Goal: Information Seeking & Learning: Learn about a topic

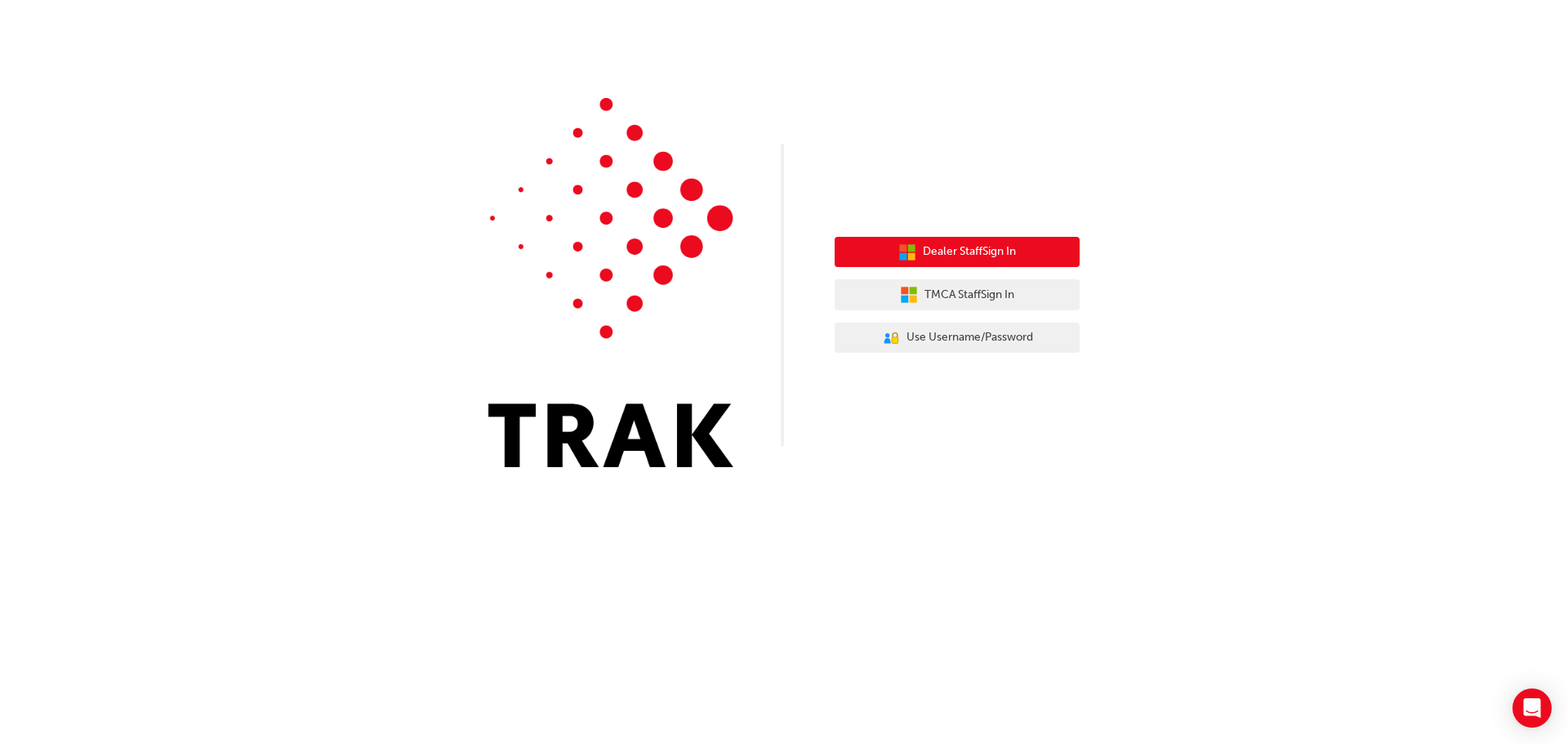
click at [956, 245] on span "Dealer Staff Sign In" at bounding box center [969, 252] width 93 height 18
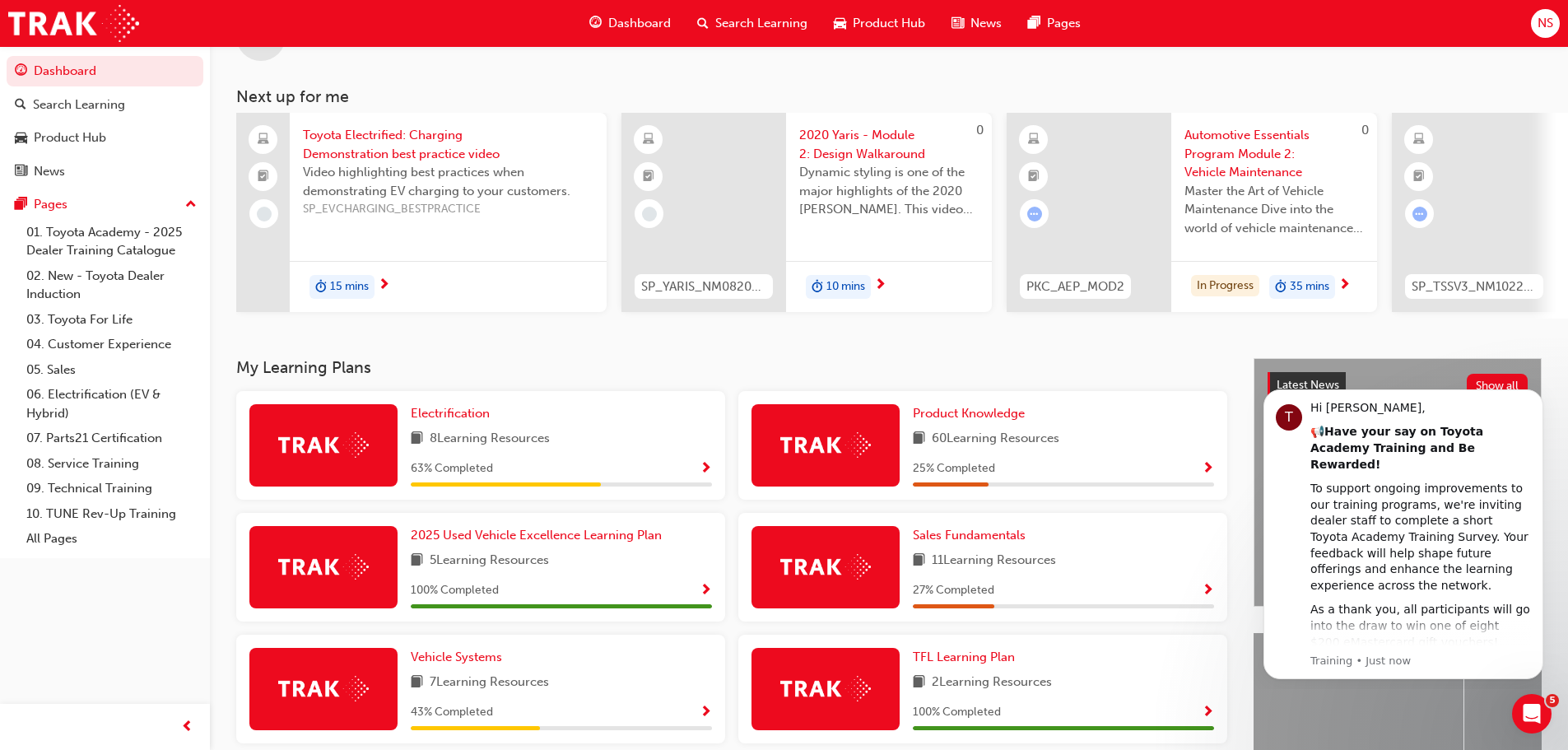
scroll to position [165, 0]
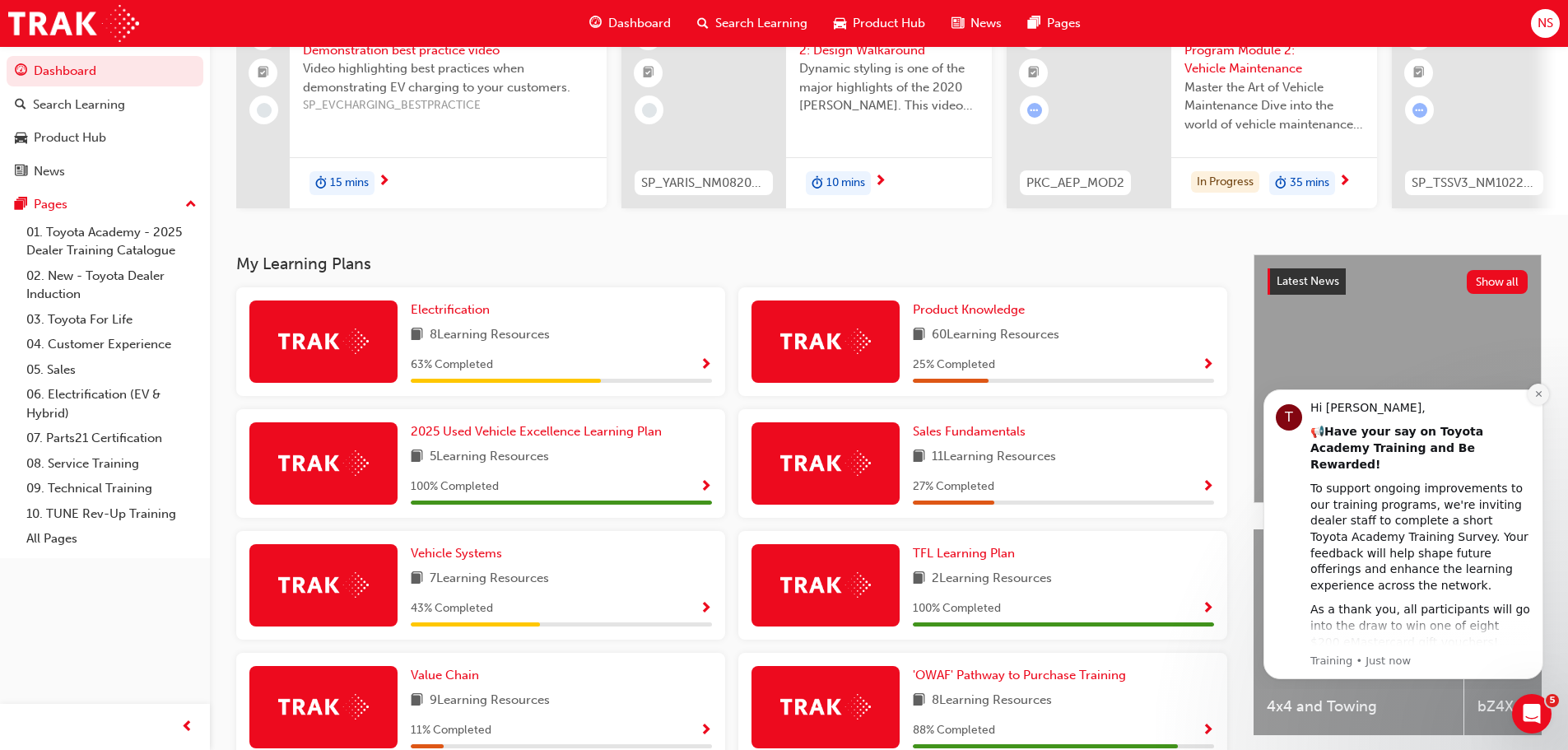
click at [1536, 395] on icon "Dismiss notification" at bounding box center [1539, 394] width 9 height 9
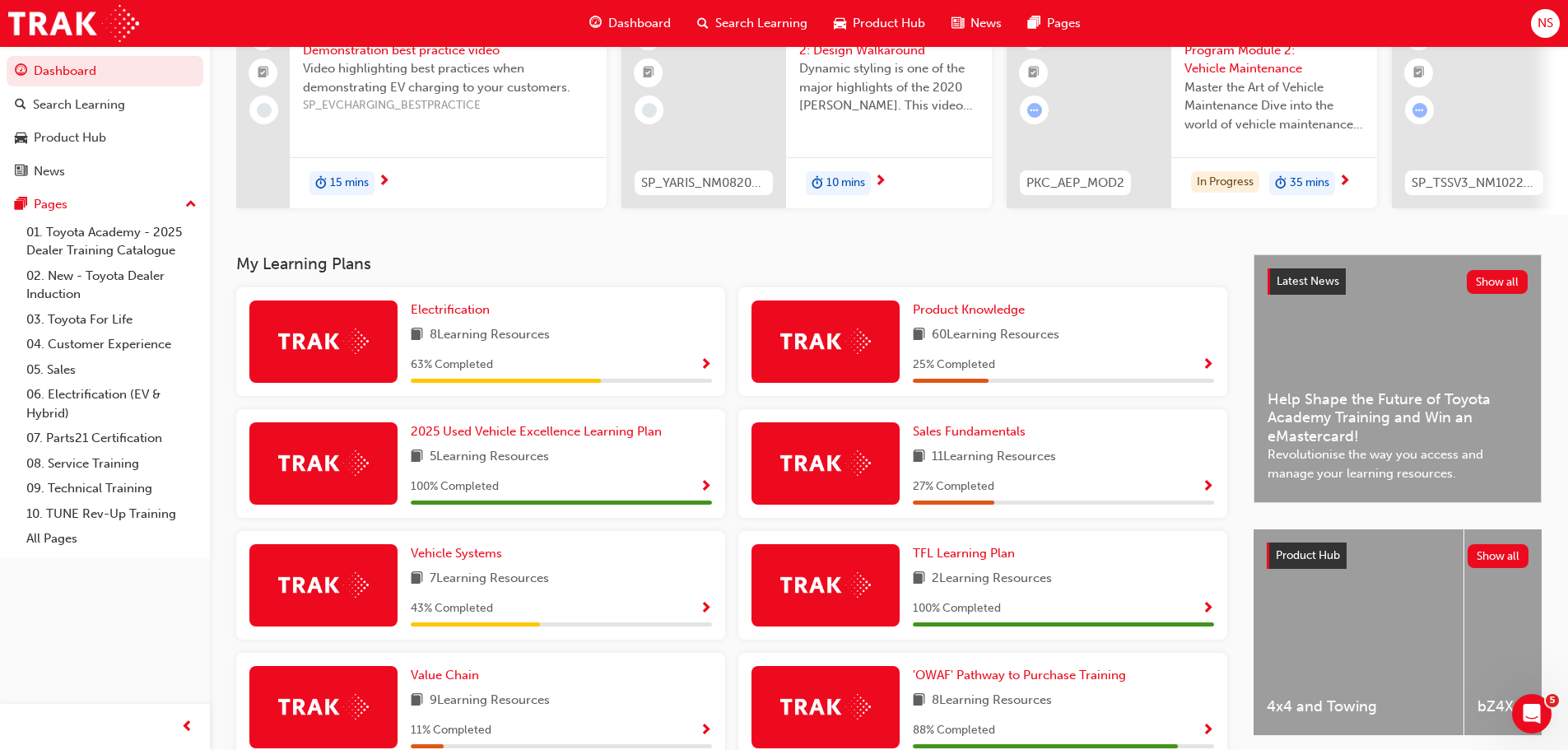
click at [1229, 116] on span "Master the Art of Vehicle Maintenance Dive into the world of vehicle maintenanc…" at bounding box center [1274, 105] width 179 height 56
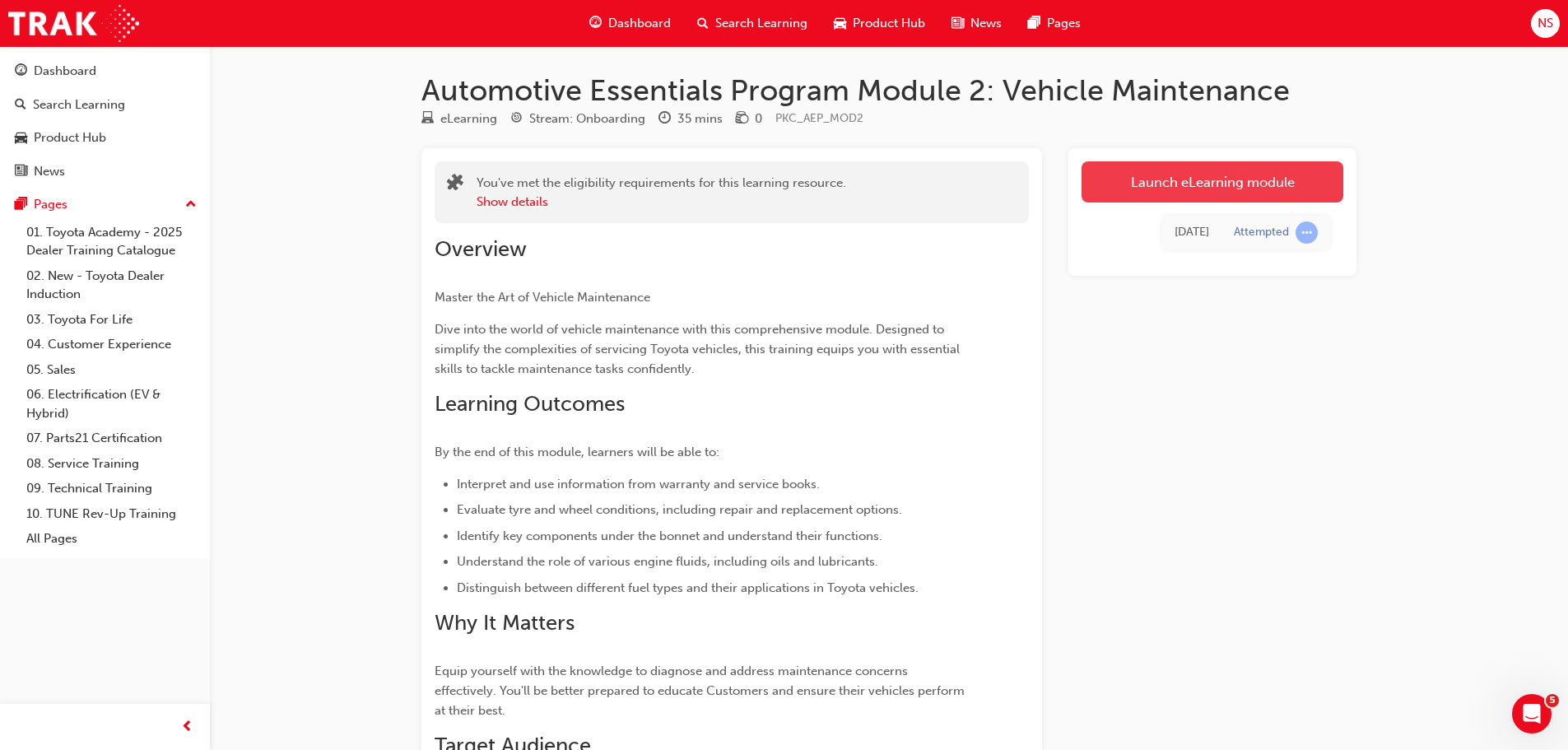
click at [1280, 178] on link "Launch eLearning module" at bounding box center [1212, 182] width 261 height 41
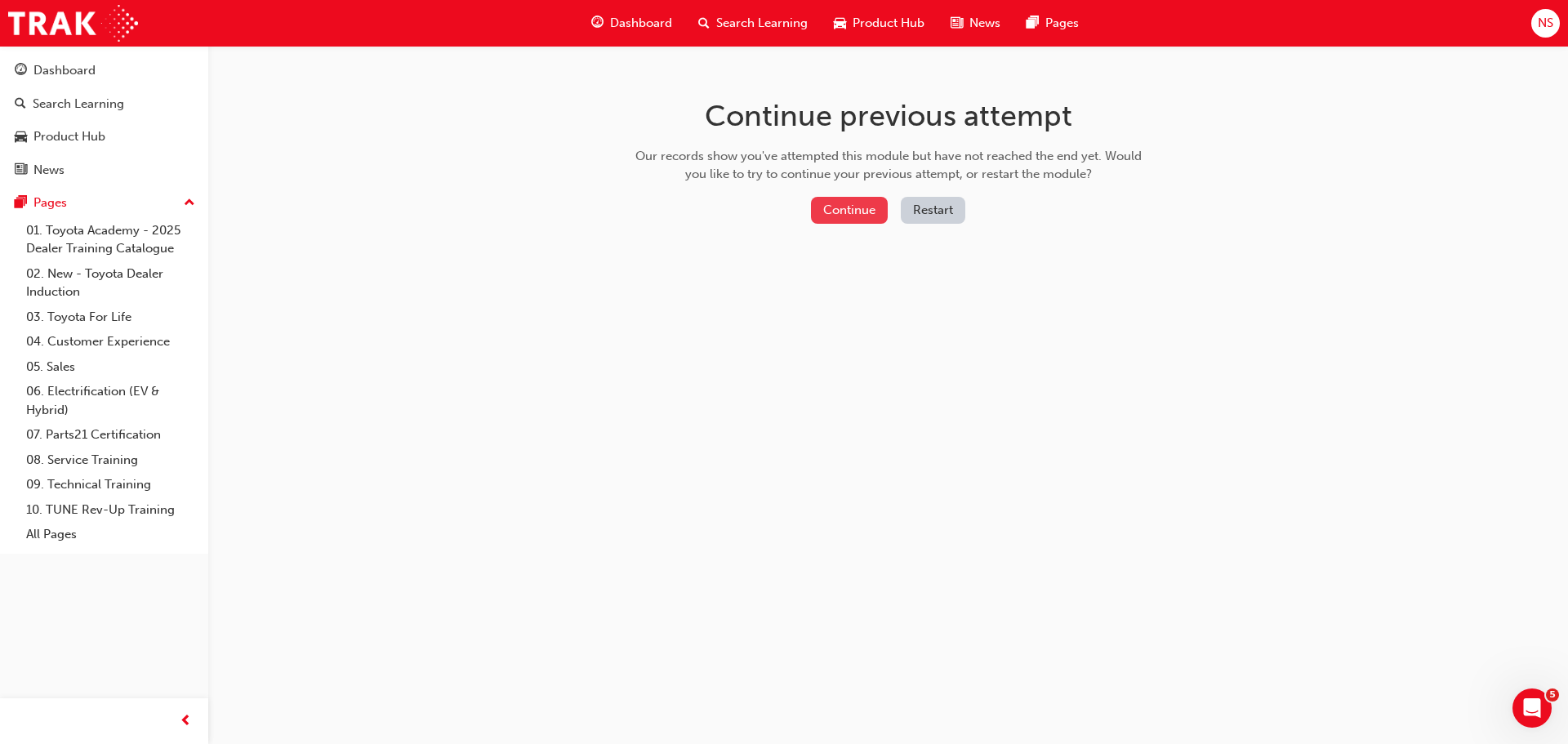
click at [869, 208] on button "Continue" at bounding box center [849, 210] width 77 height 27
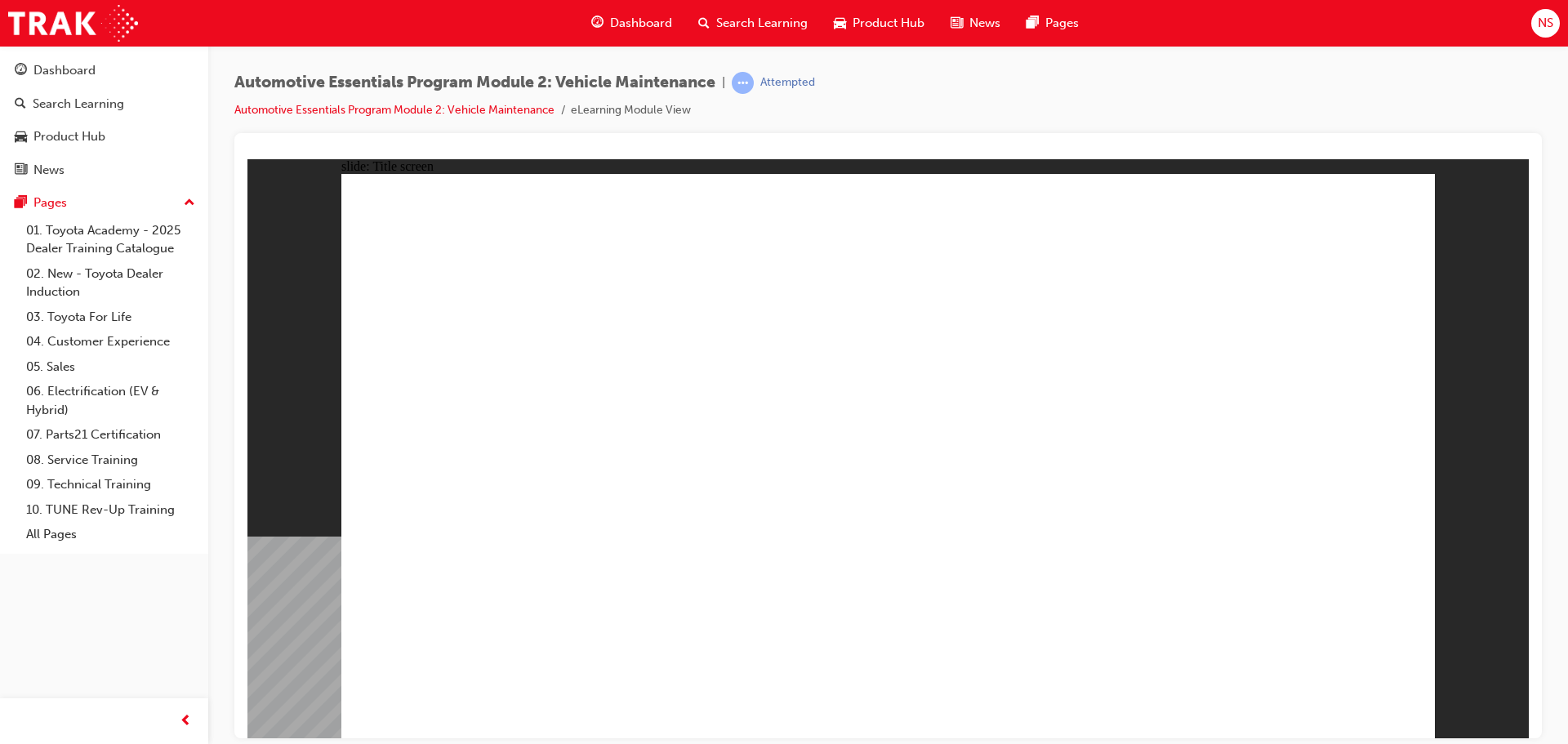
click at [1547, 438] on div "Automotive Essentials Program Module 2: Vehicle Maintenance | Attempted Automot…" at bounding box center [888, 374] width 1360 height 657
click at [625, 146] on div at bounding box center [887, 152] width 1281 height 13
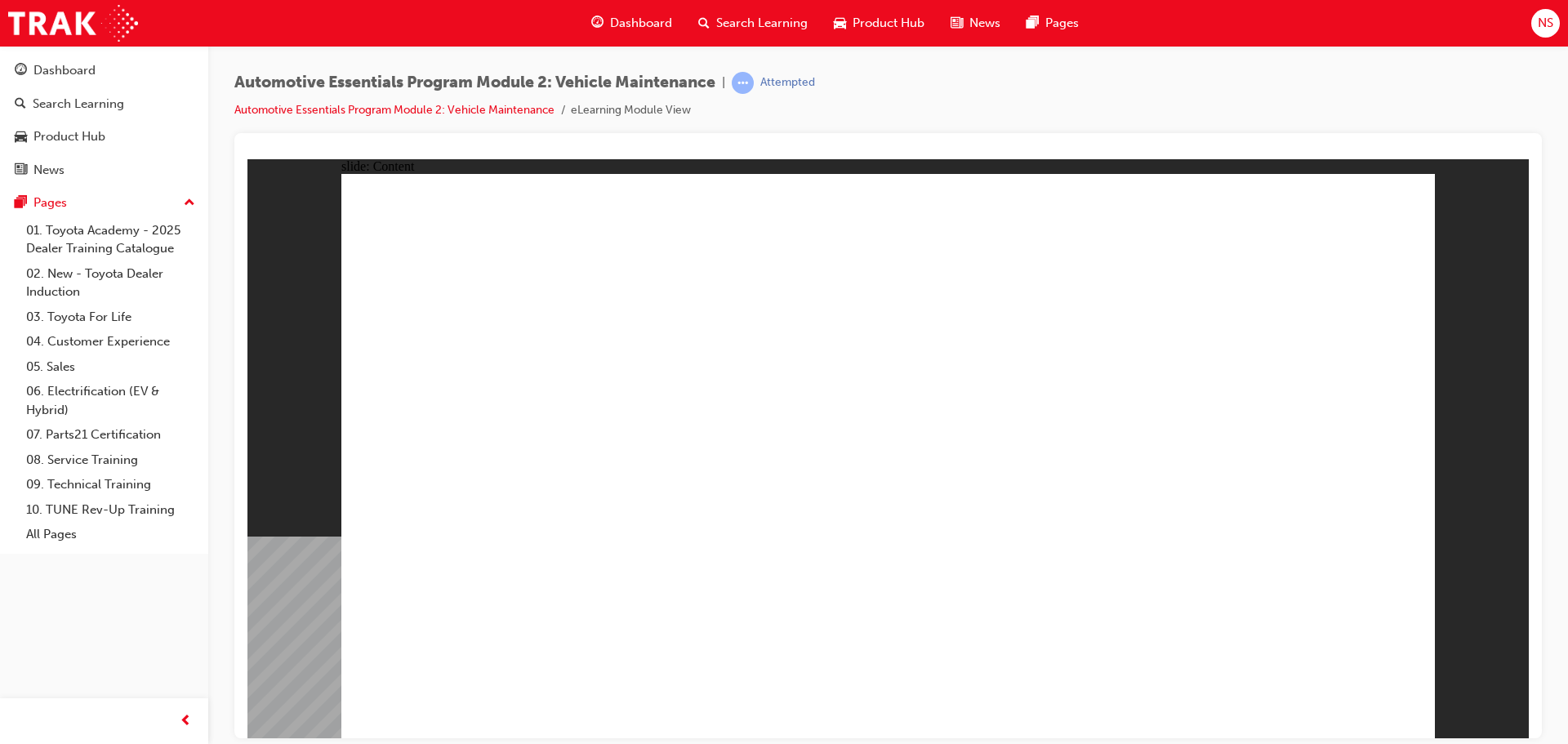
drag, startPoint x: 1411, startPoint y: 190, endPoint x: 1383, endPoint y: 202, distance: 30.5
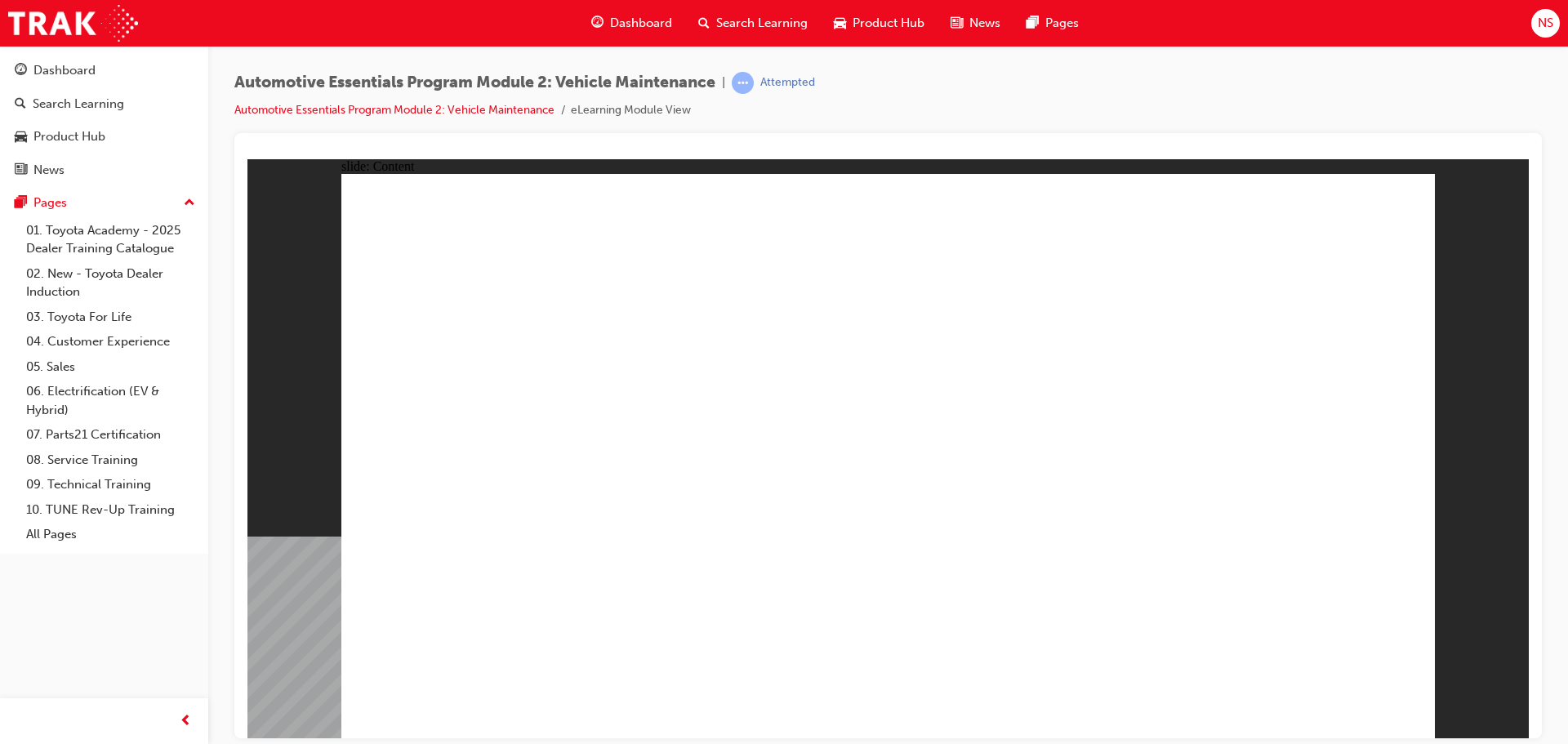
drag, startPoint x: 1340, startPoint y: 682, endPoint x: 1331, endPoint y: 699, distance: 19.2
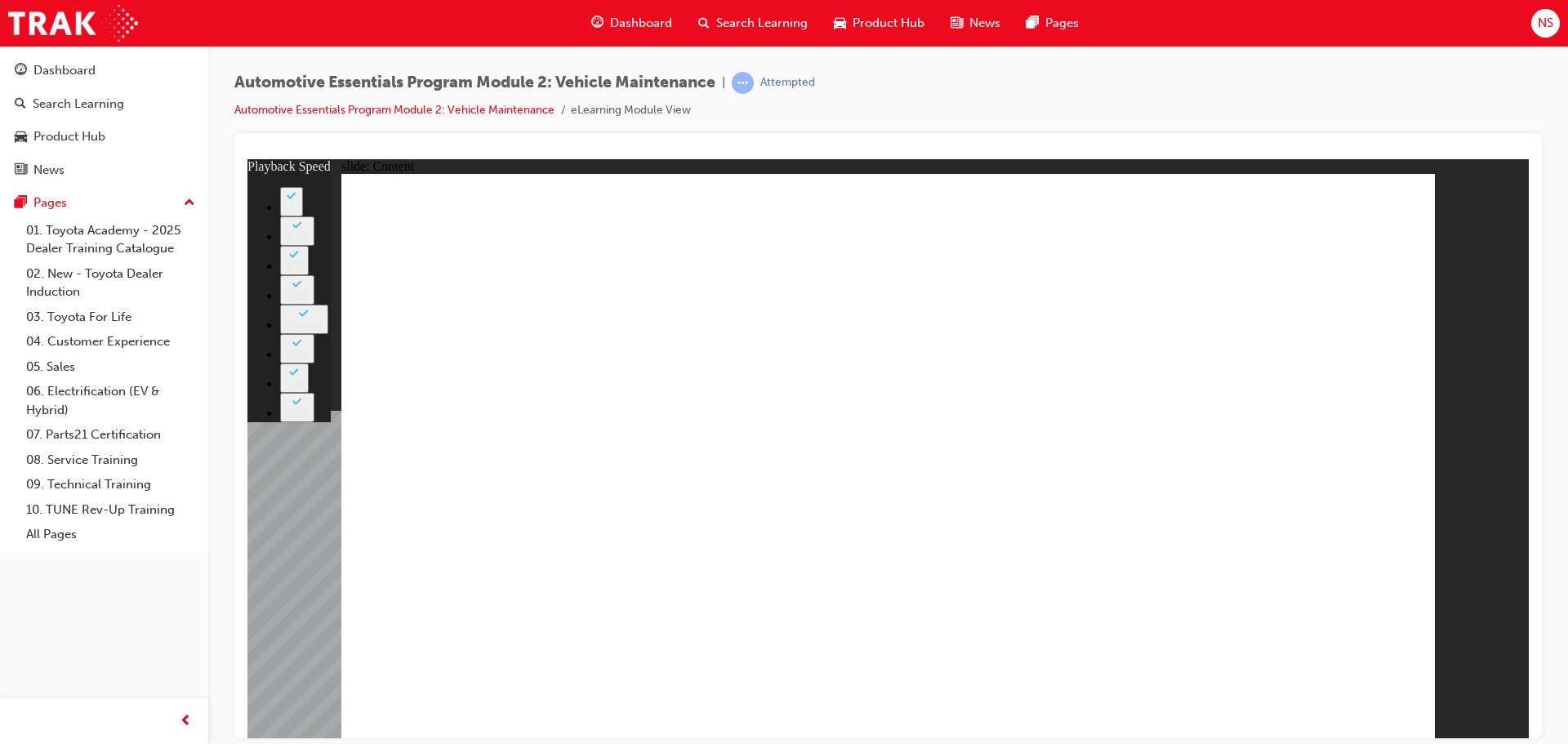
type input "33"
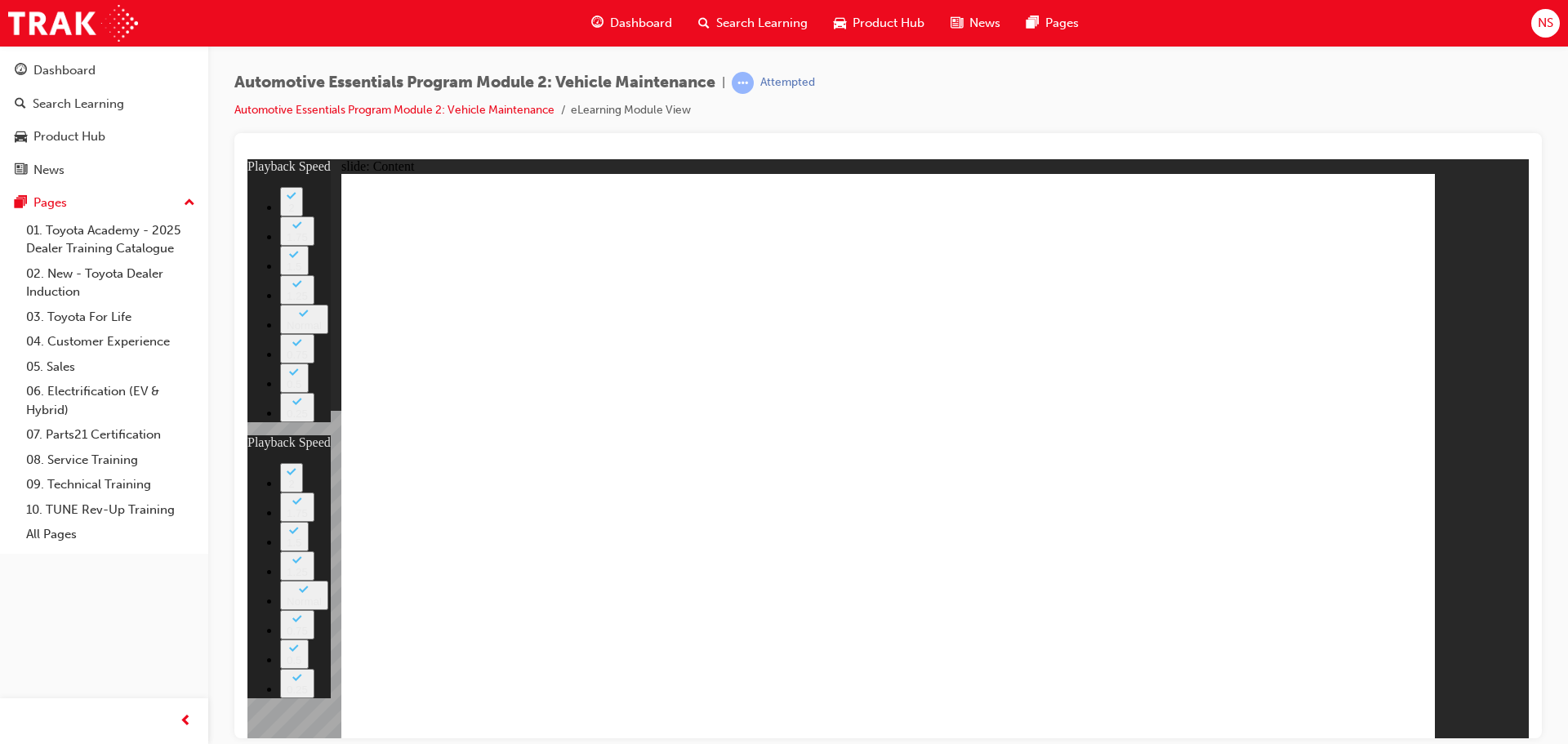
type input "35"
type input "33"
type input "35"
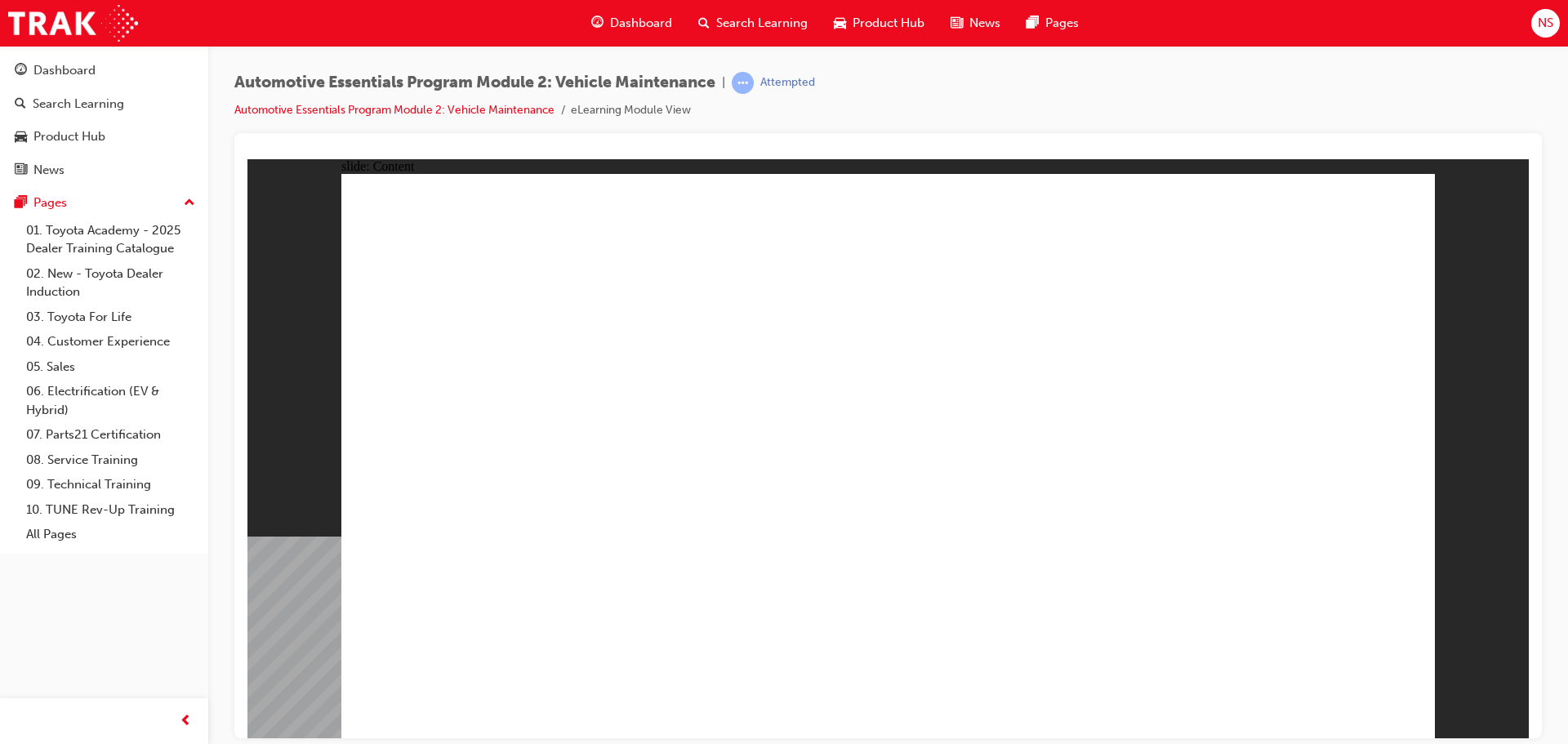
click at [1454, 180] on div "slide: Content Rectangle 1 close_white.png Rectangle 1 Group 1 When do owners f…" at bounding box center [887, 448] width 1281 height 579
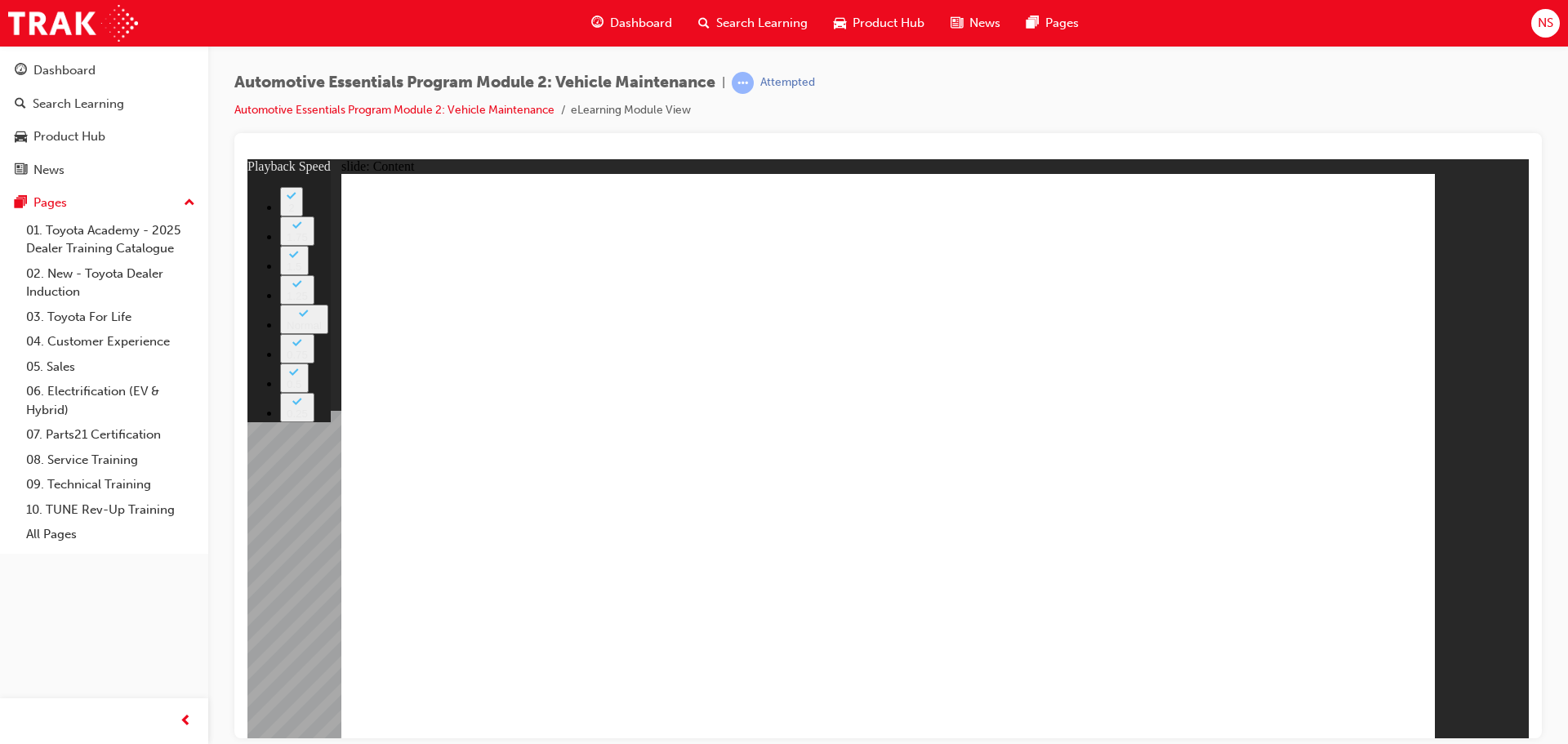
type input "8"
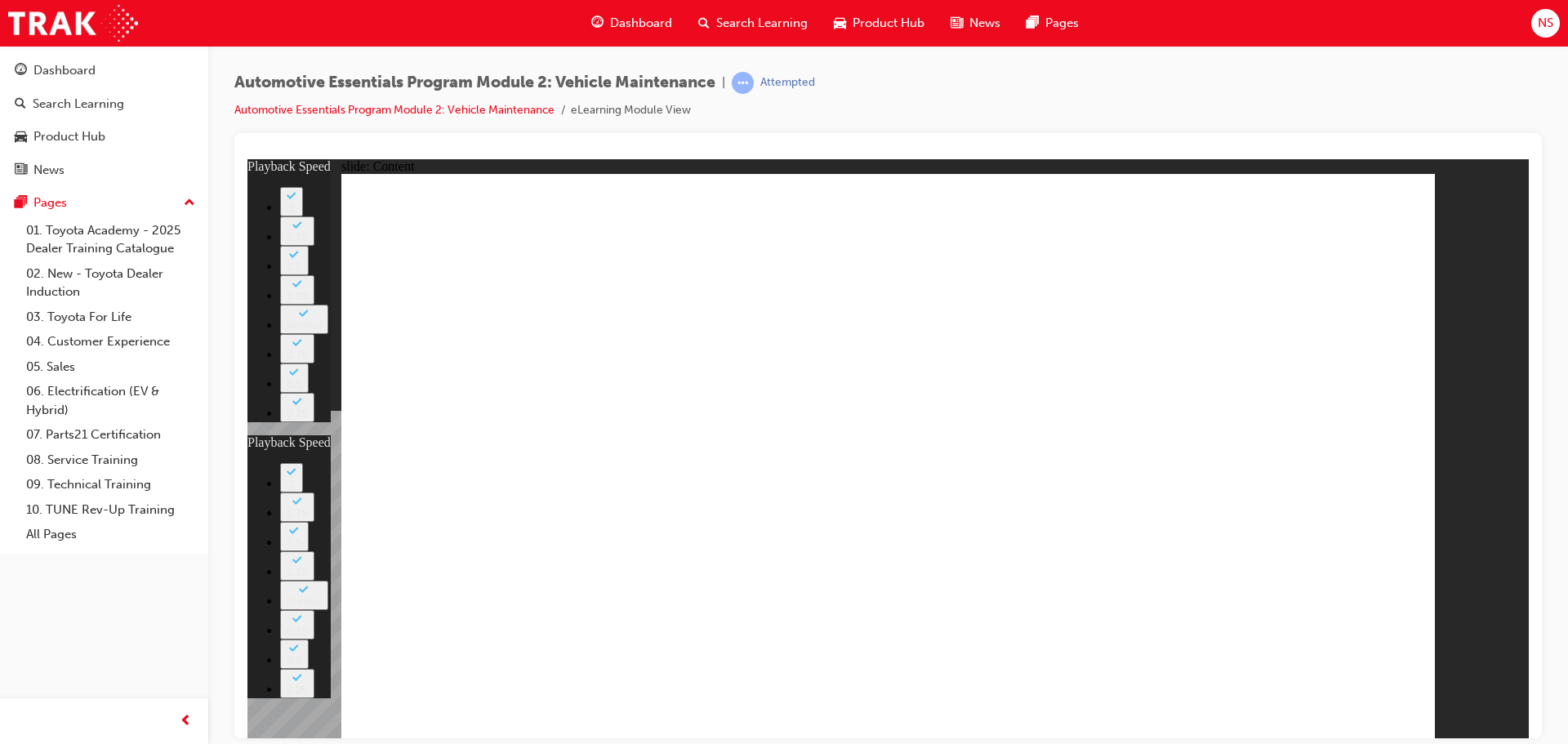
type input "27"
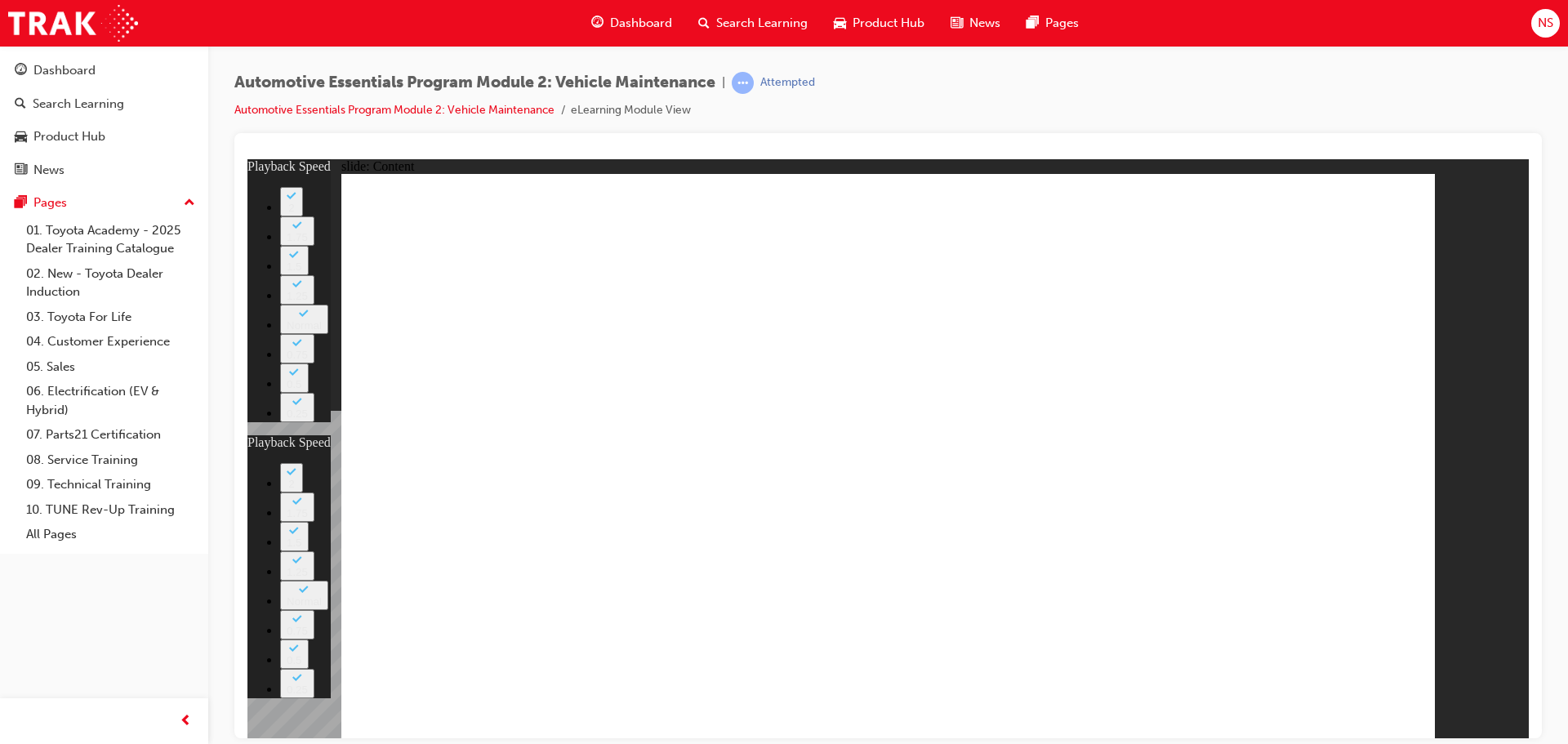
type input "8"
type input "27"
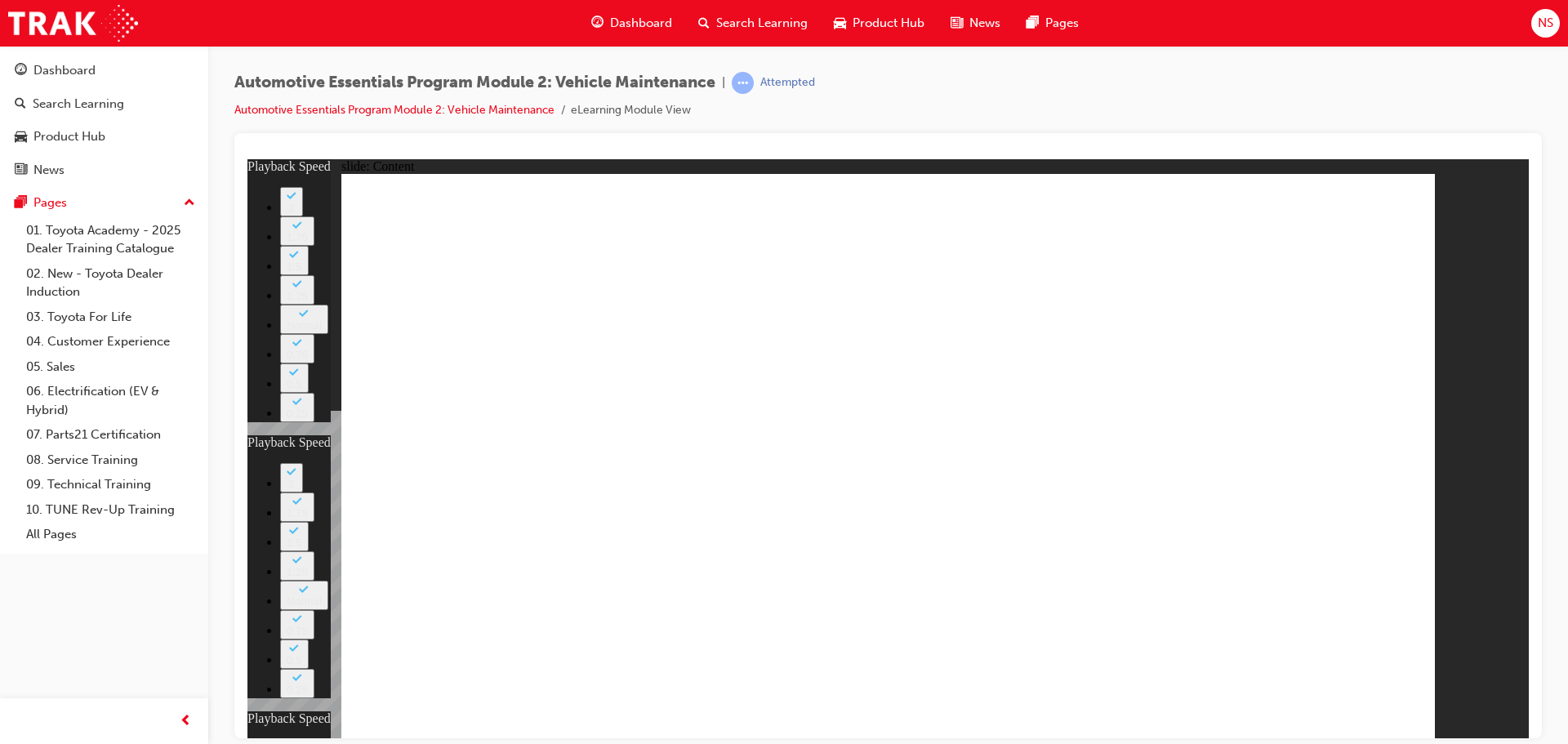
type input "6"
type input "8"
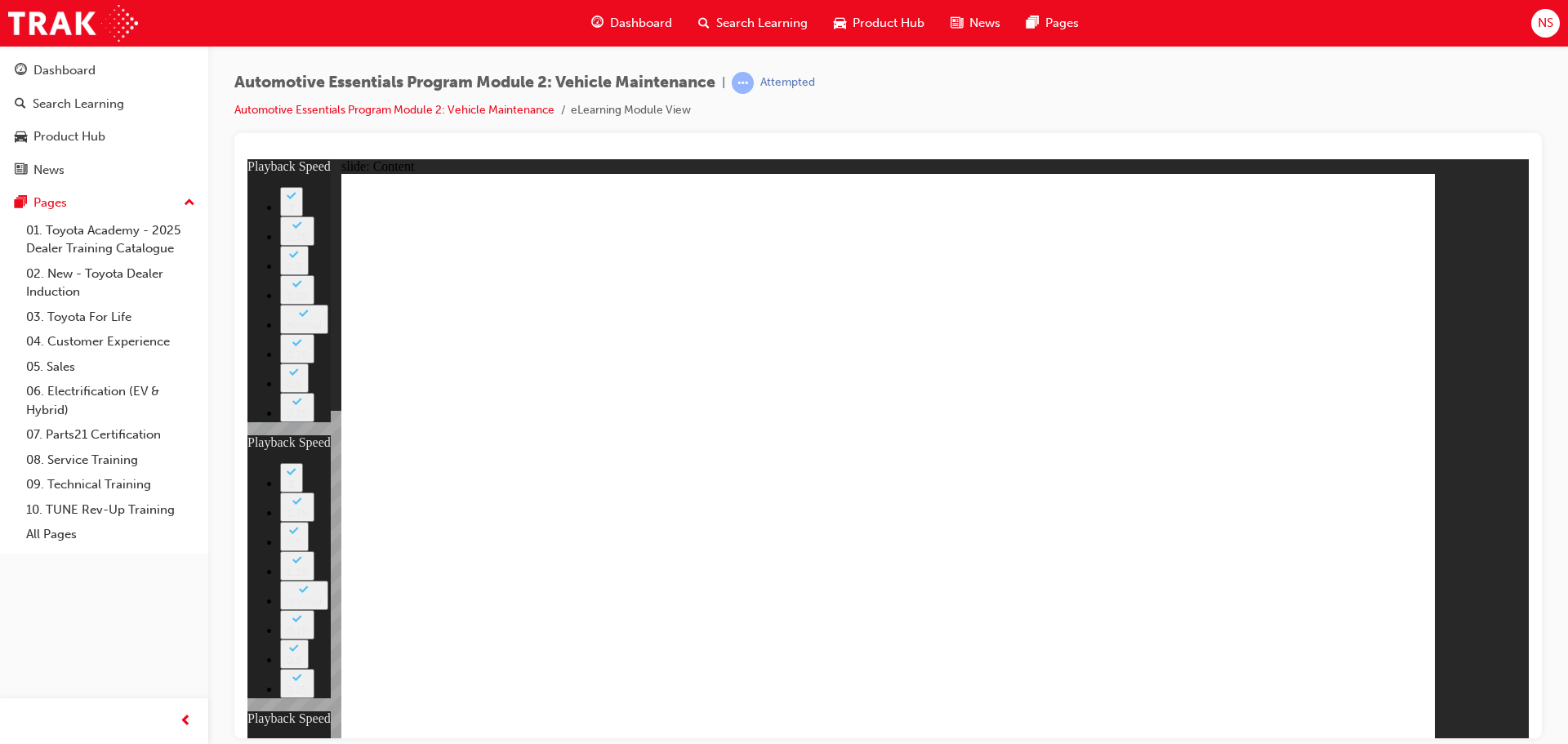
type input "27"
type input "6"
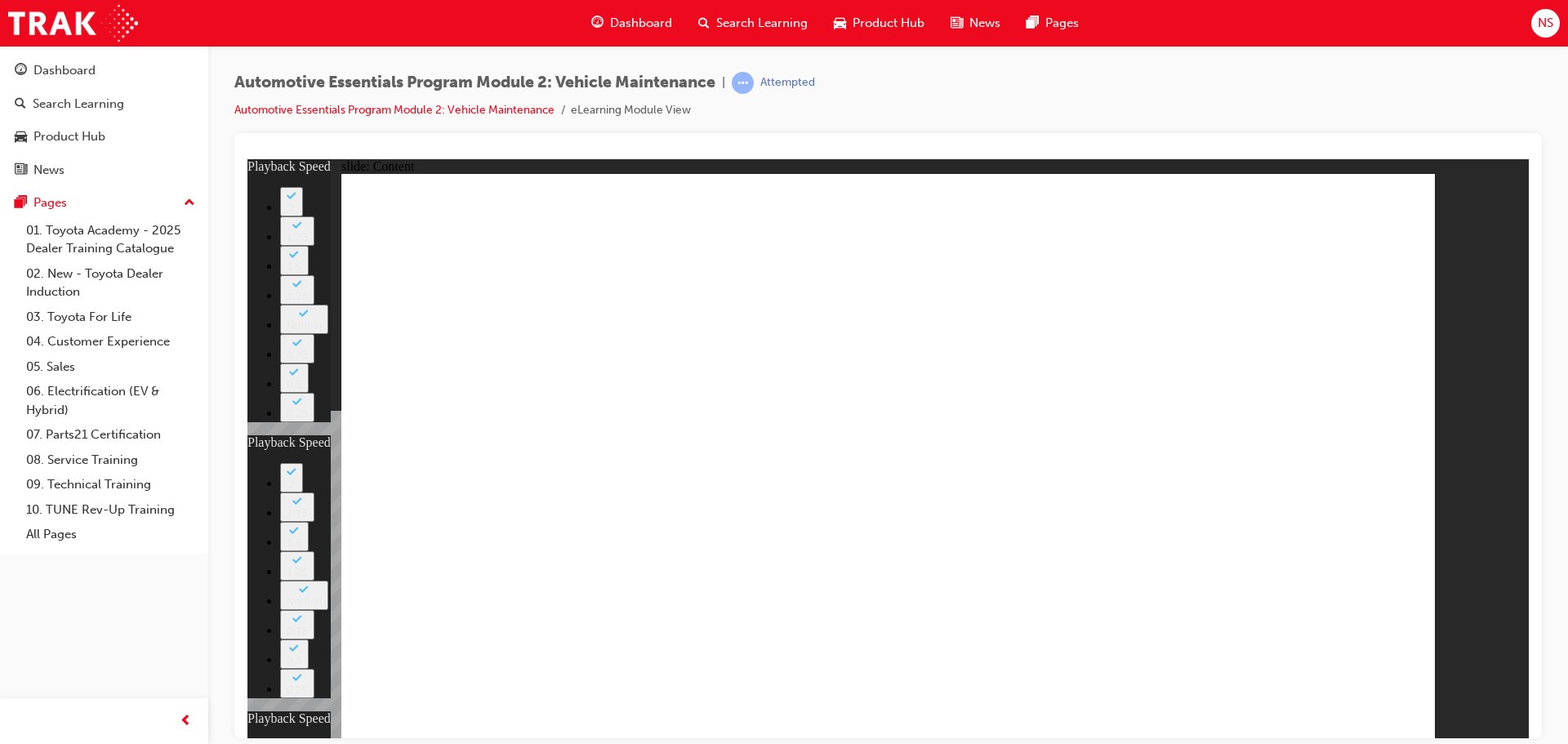
type input "49"
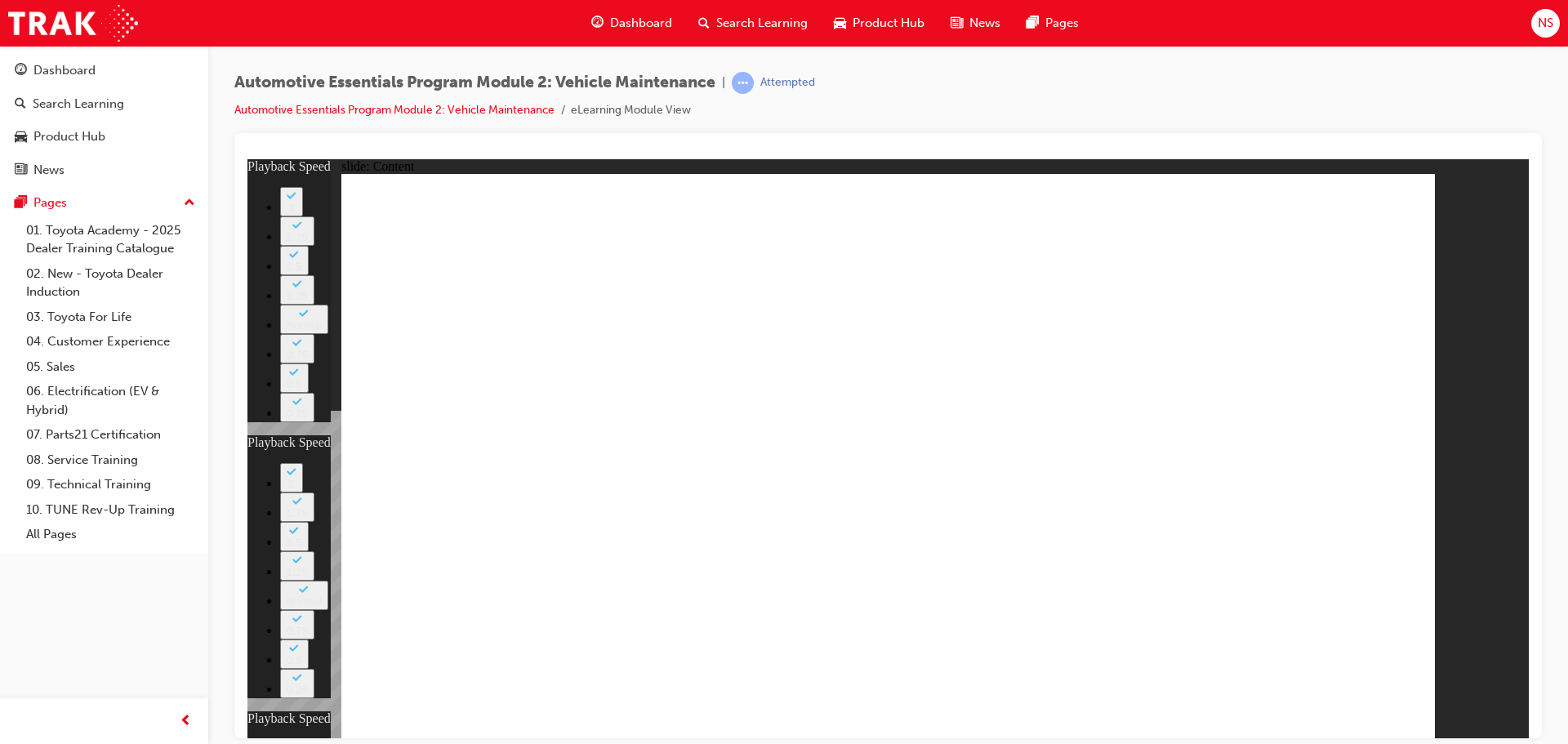
type input "8"
type input "27"
type input "6"
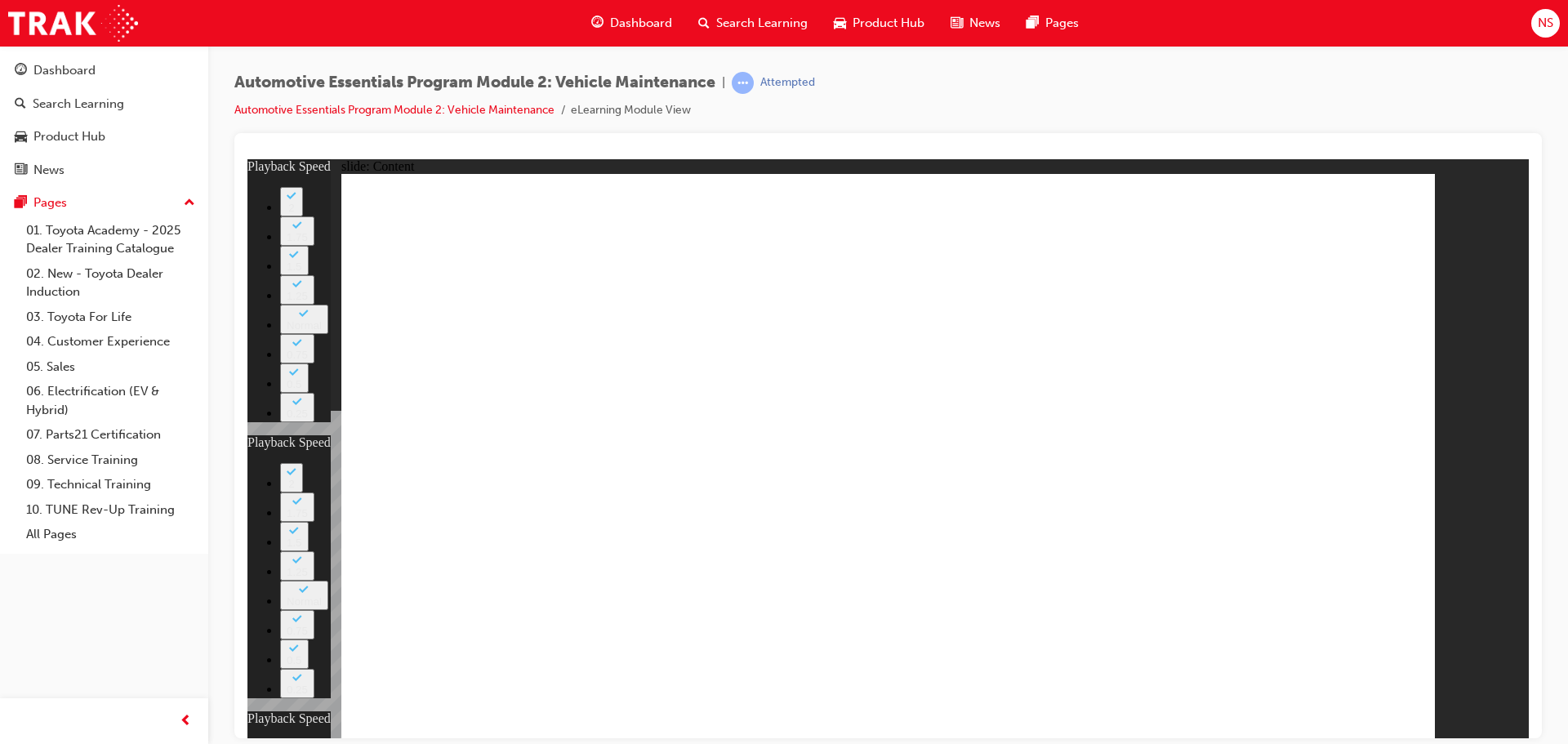
type input "13"
type input "8"
type input "27"
type input "6"
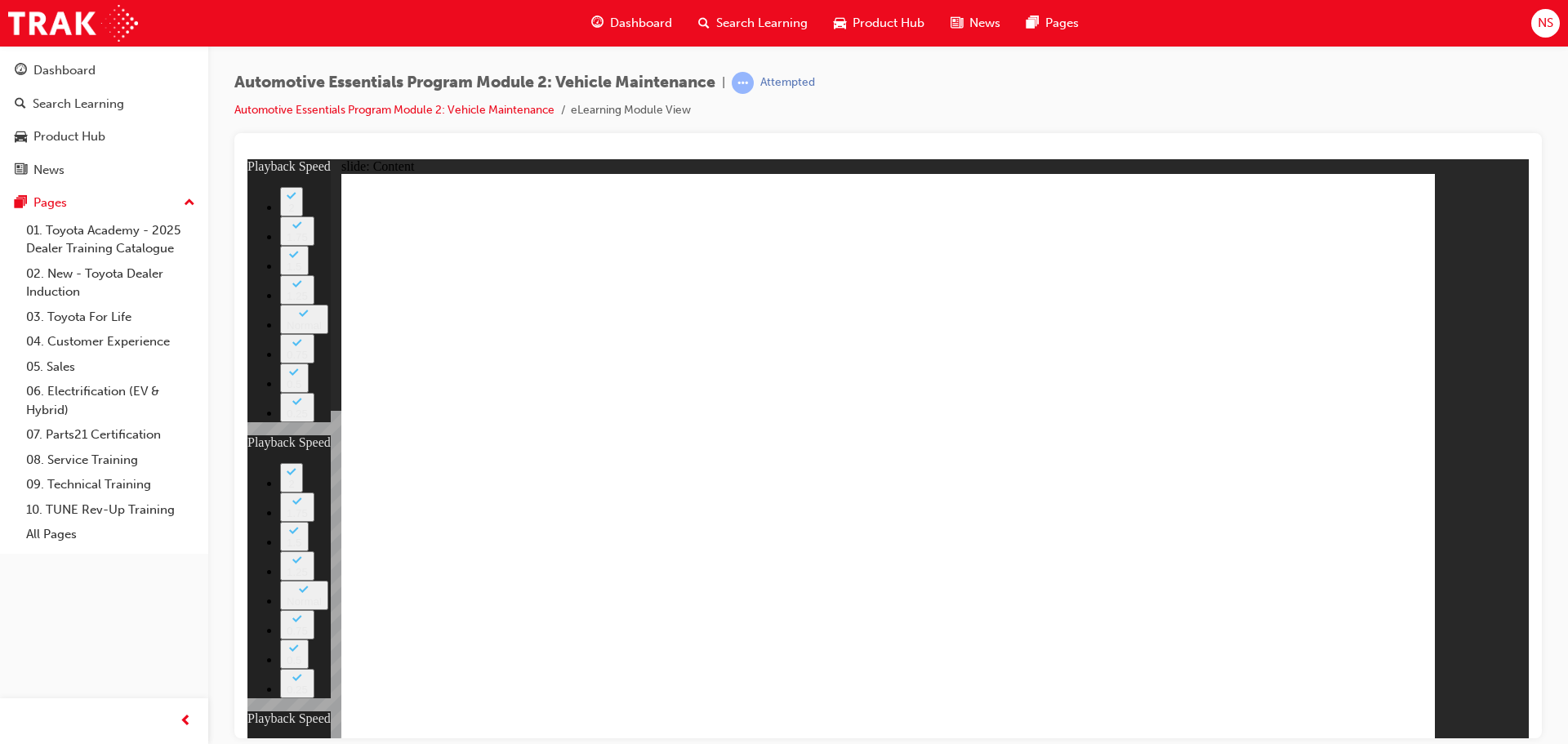
type input "49"
type input "13"
type input "8"
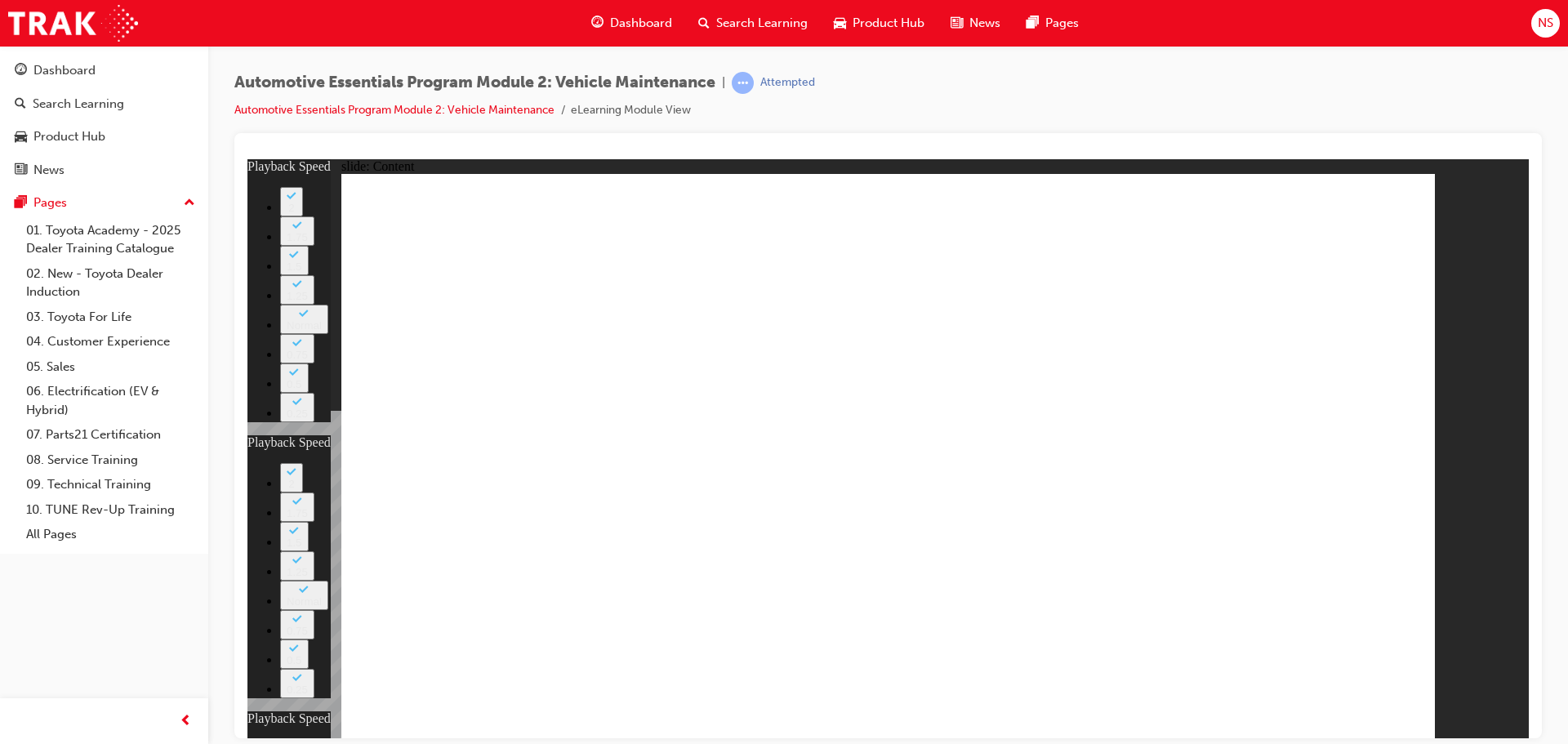
type input "27"
type input "6"
type input "49"
type input "13"
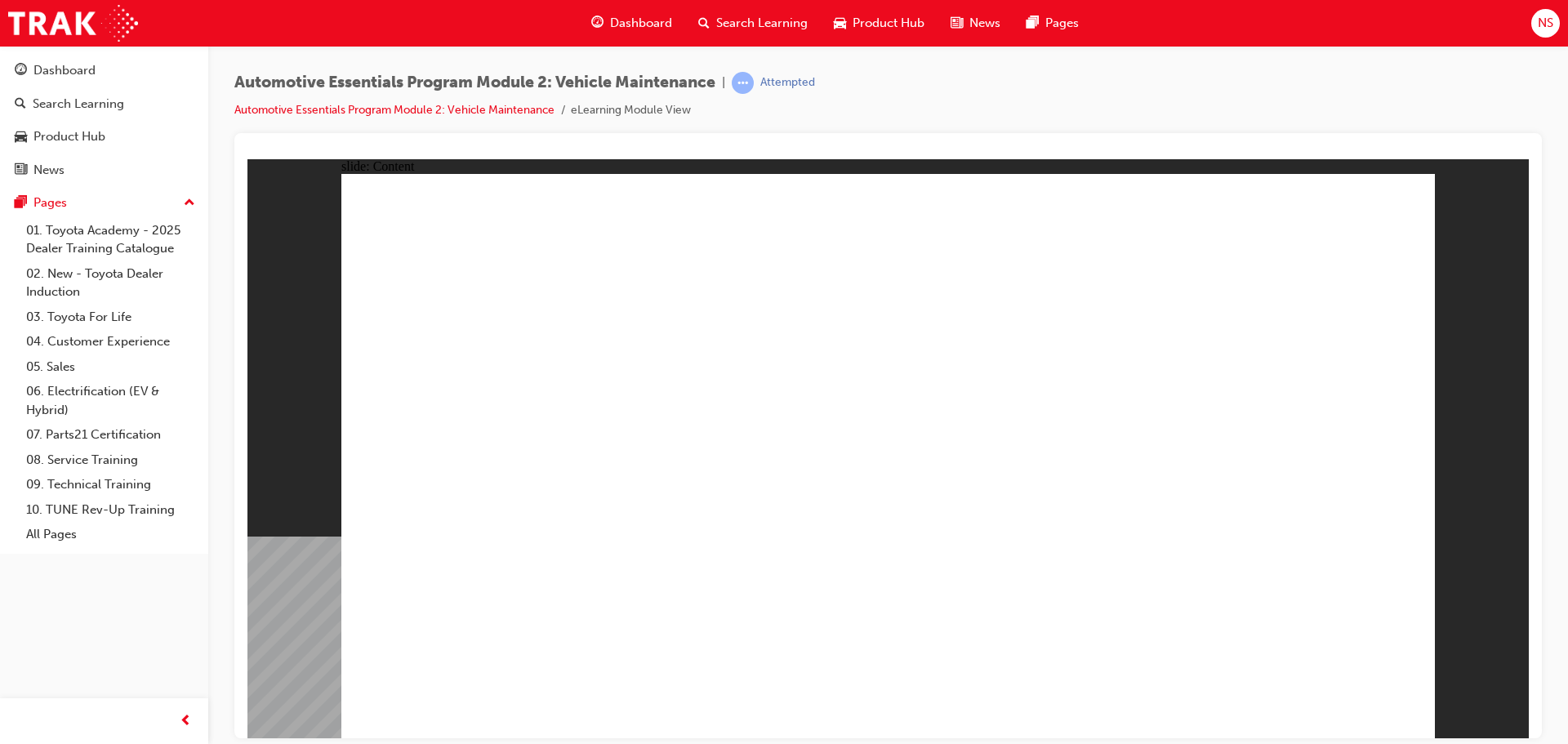
drag, startPoint x: 858, startPoint y: 390, endPoint x: 749, endPoint y: 391, distance: 109.0
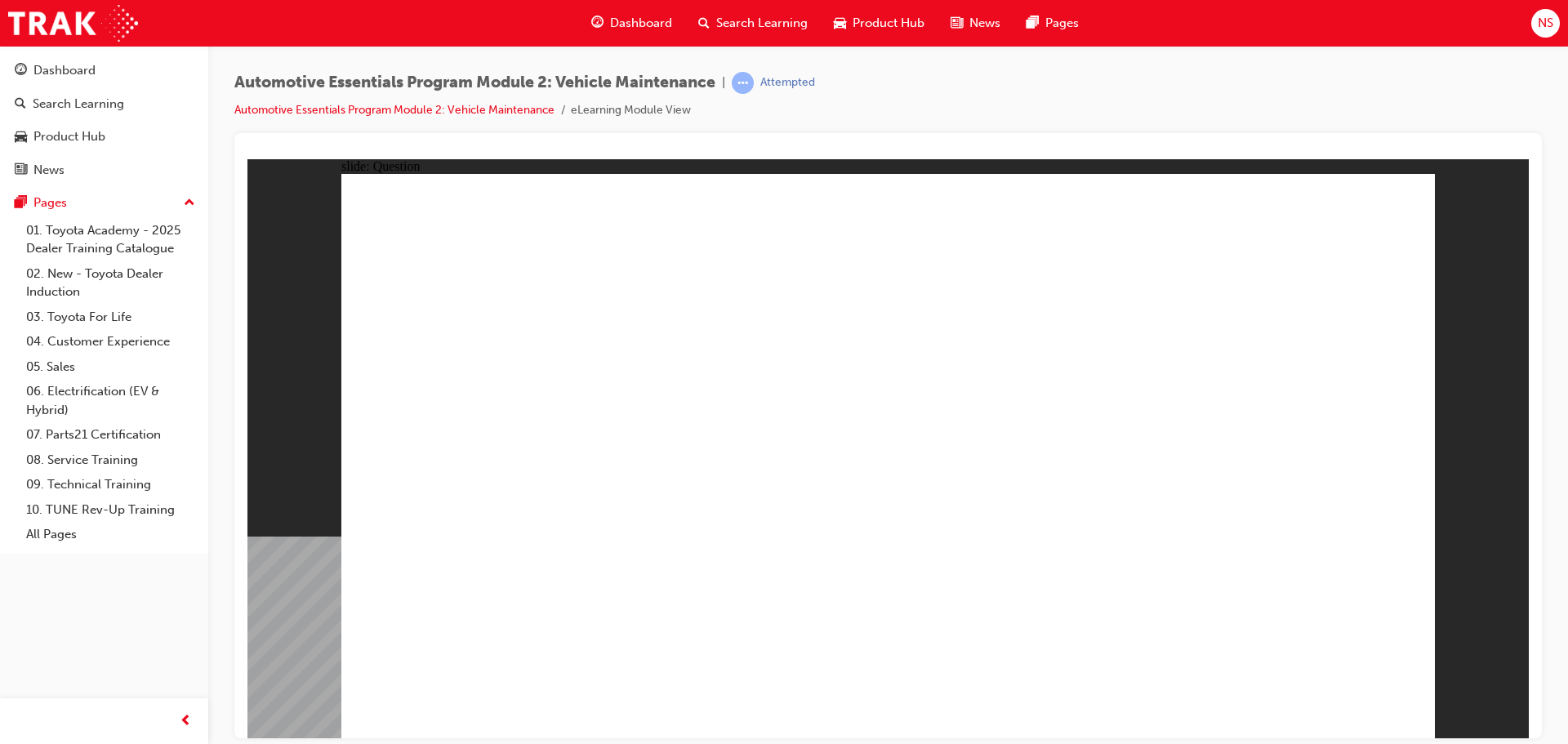
radio input "true"
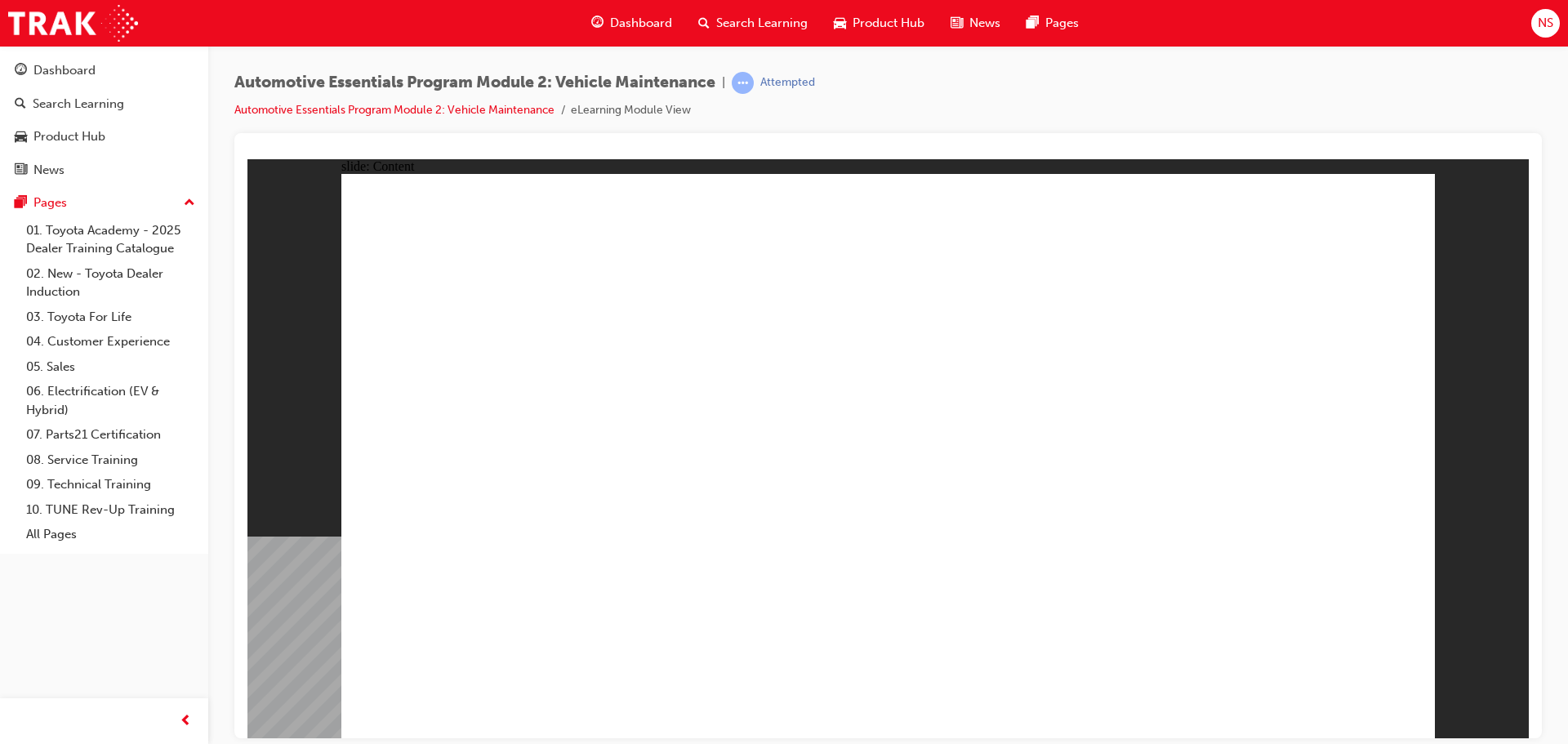
drag, startPoint x: 712, startPoint y: 455, endPoint x: 1161, endPoint y: 346, distance: 462.0
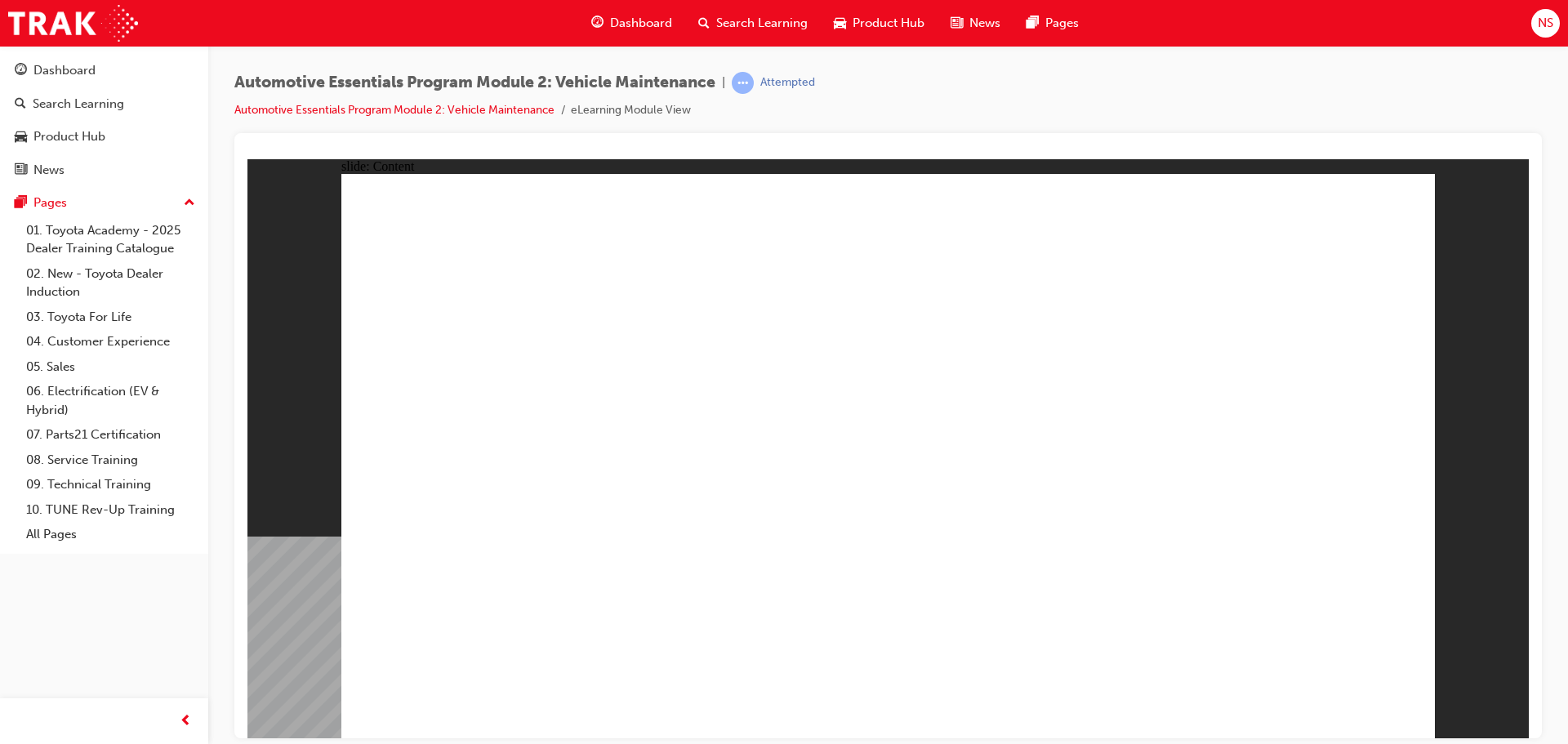
drag, startPoint x: 488, startPoint y: 402, endPoint x: 939, endPoint y: 361, distance: 452.9
drag, startPoint x: 833, startPoint y: 719, endPoint x: 860, endPoint y: 712, distance: 27.9
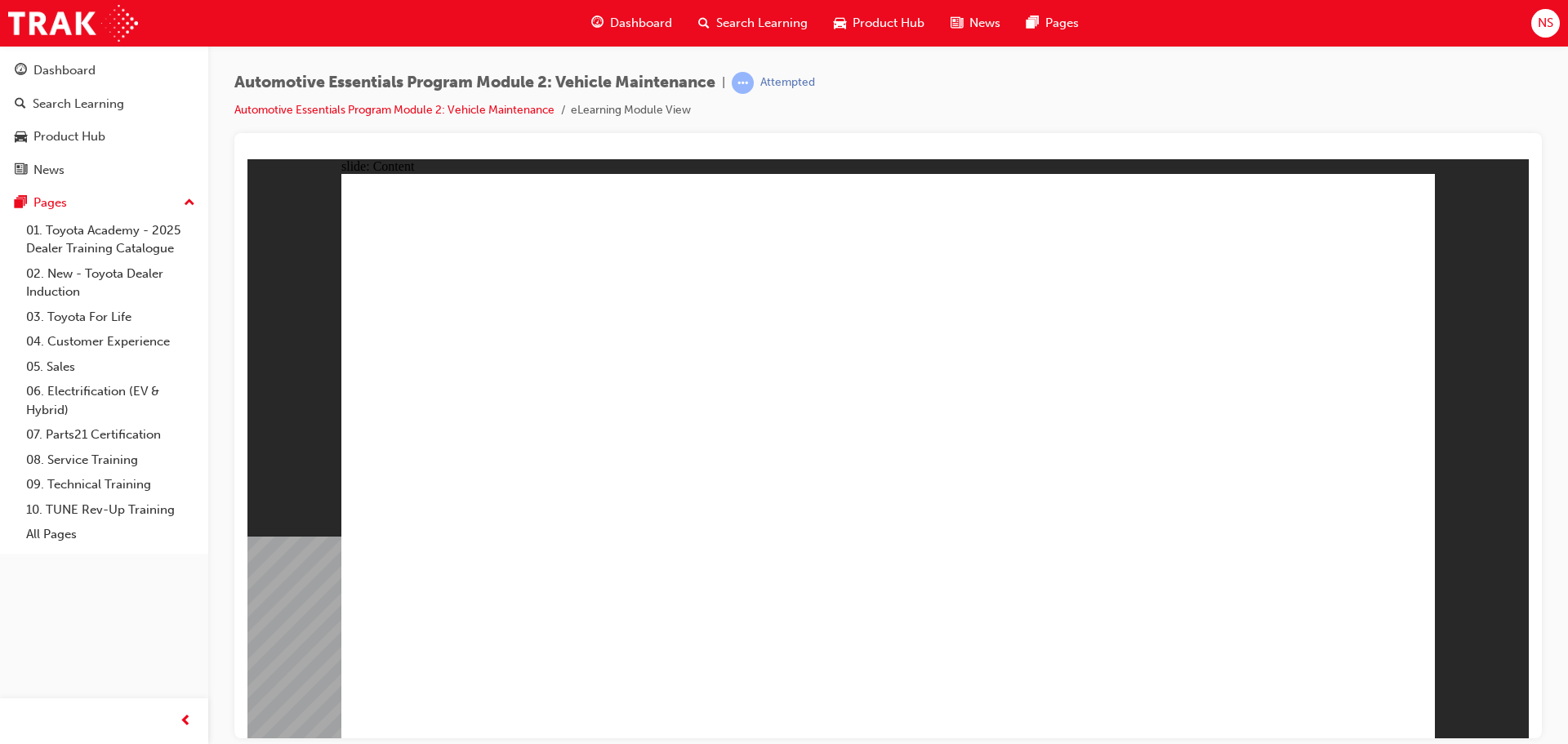
drag, startPoint x: 1363, startPoint y: 222, endPoint x: 1378, endPoint y: 359, distance: 137.8
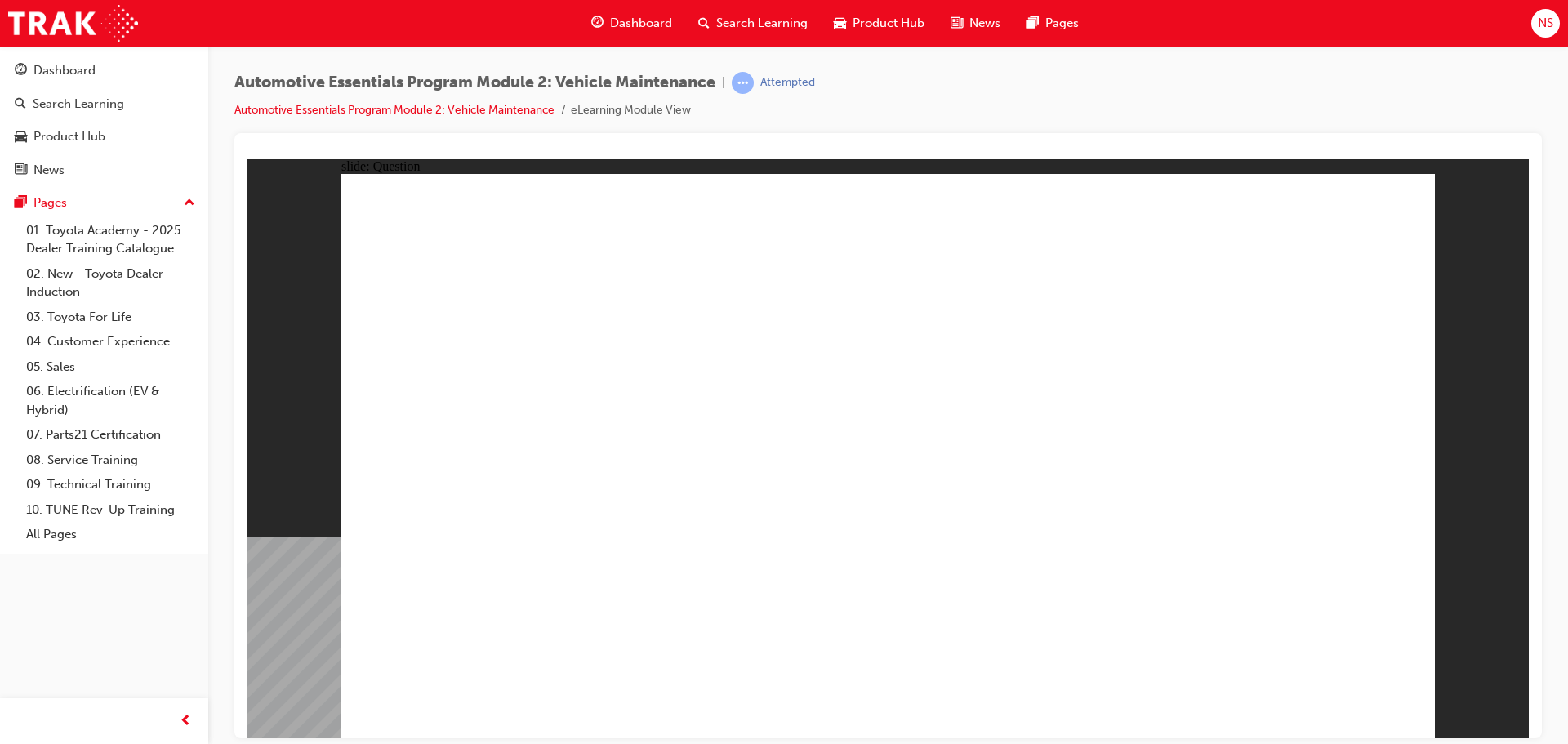
radio input "true"
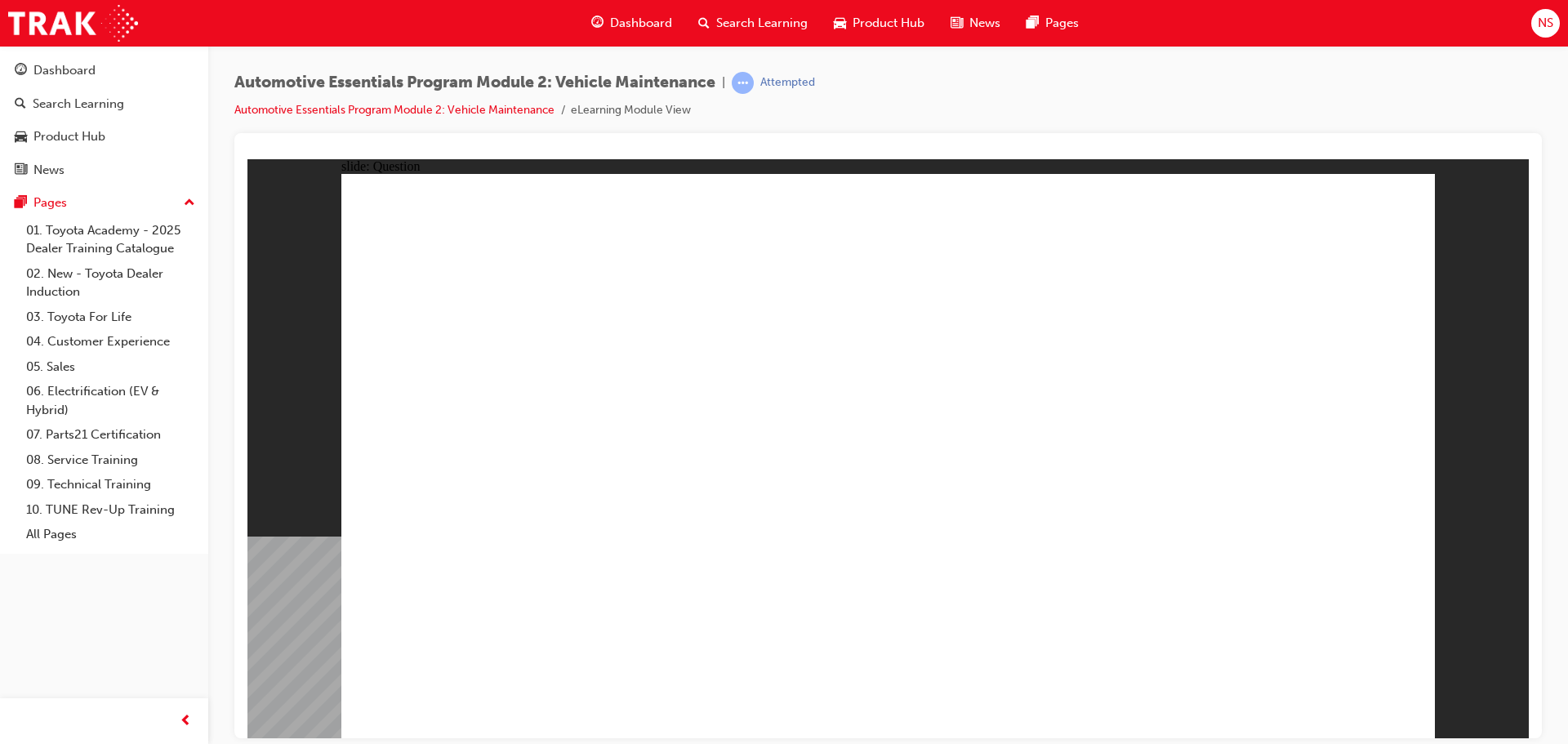
radio input "true"
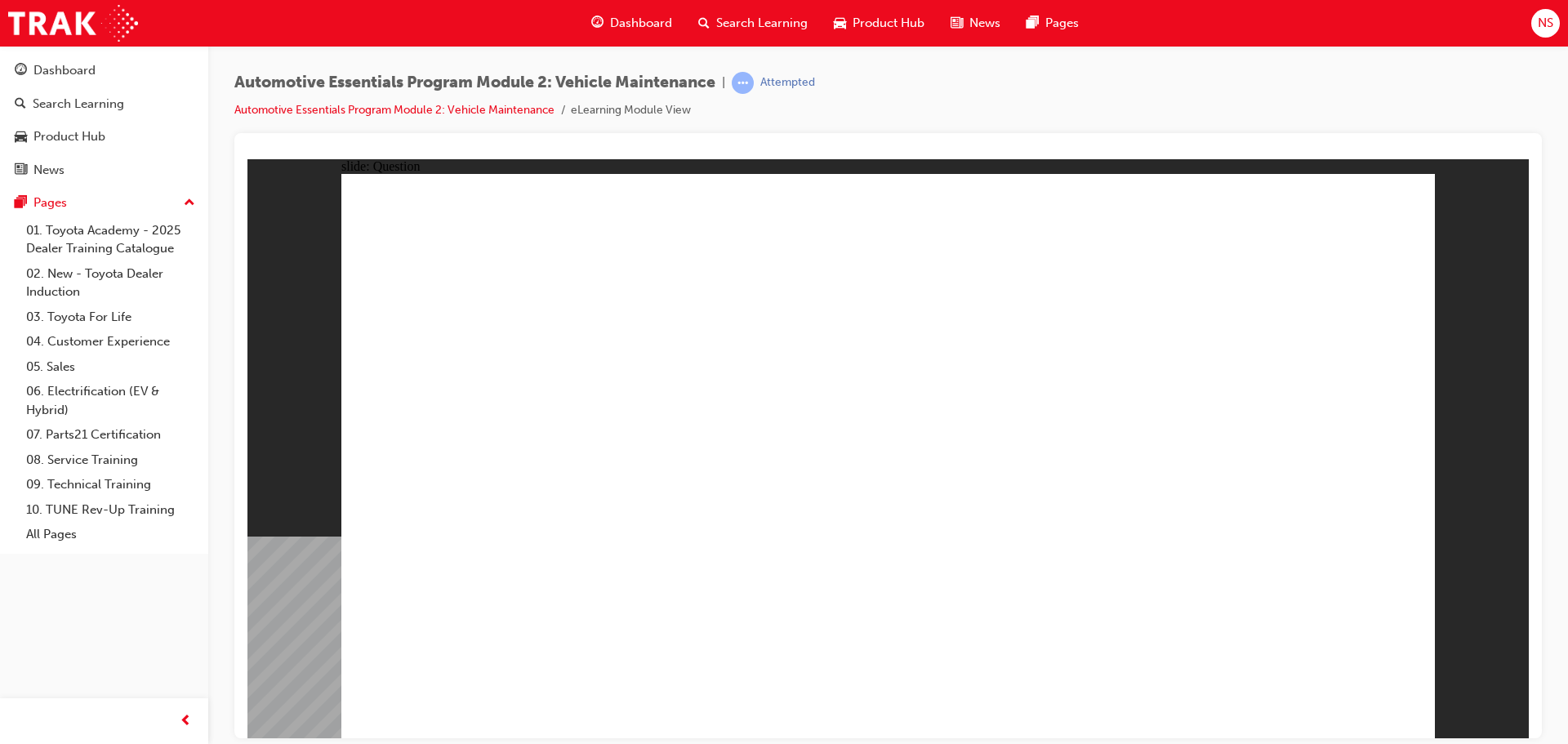
radio input "true"
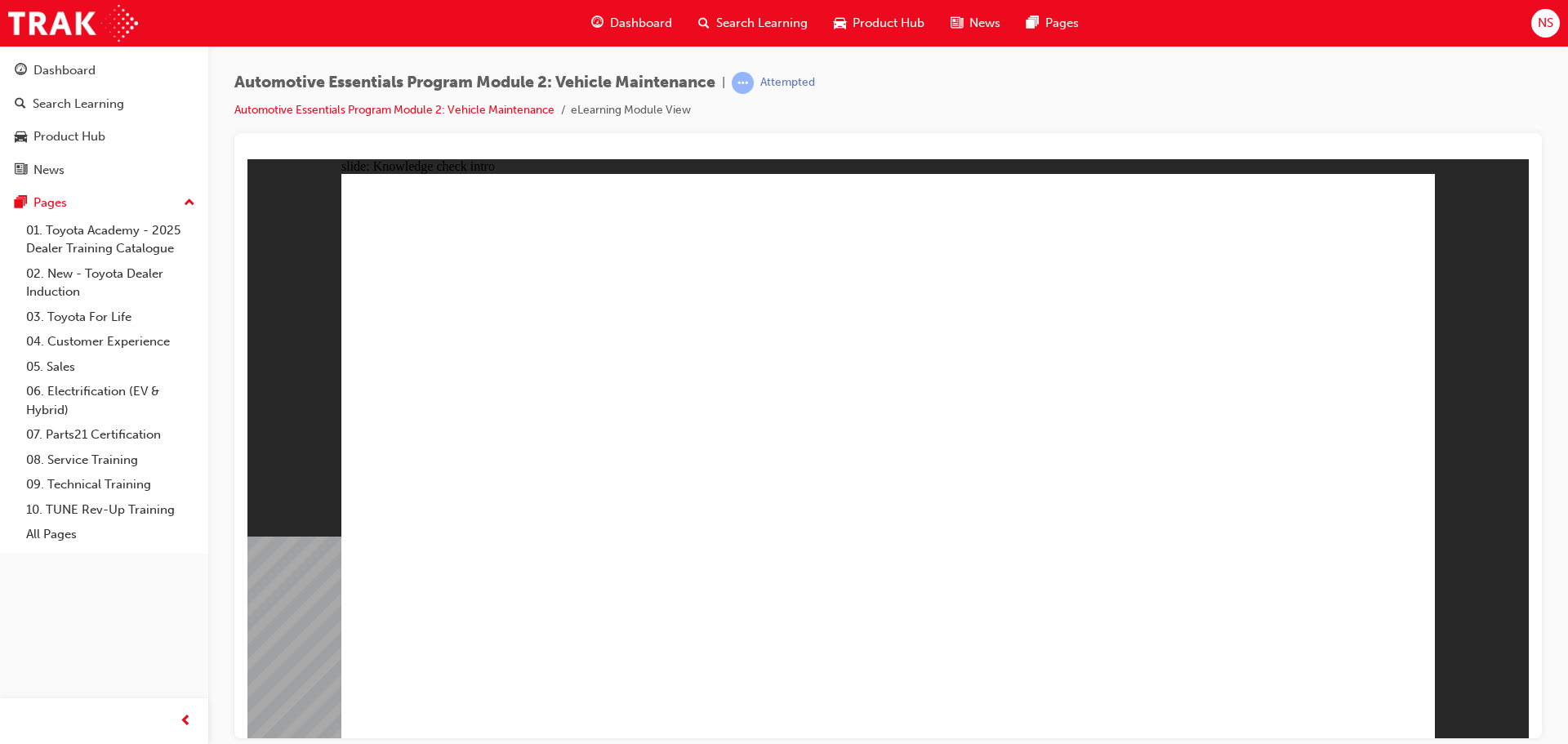
radio input "true"
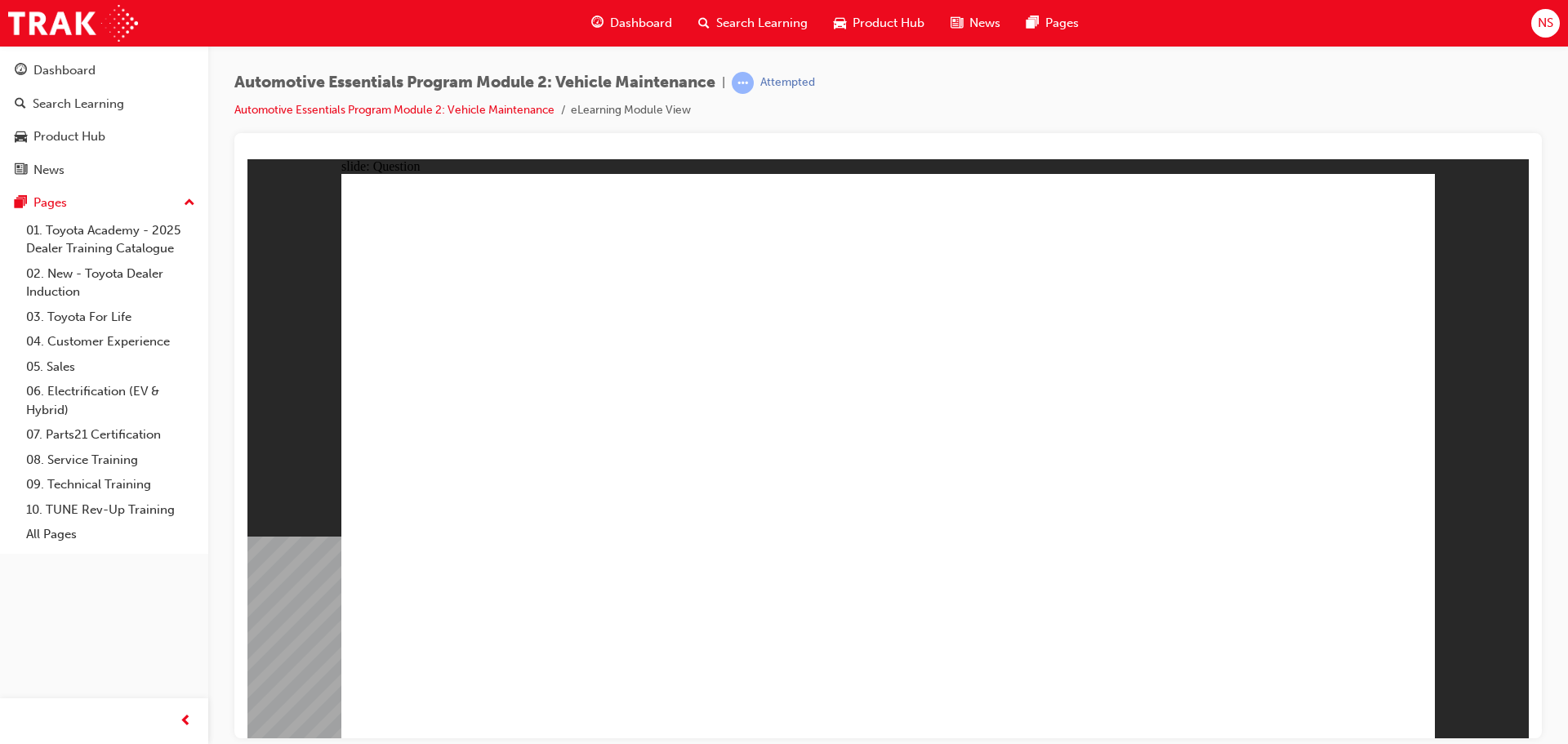
radio input "true"
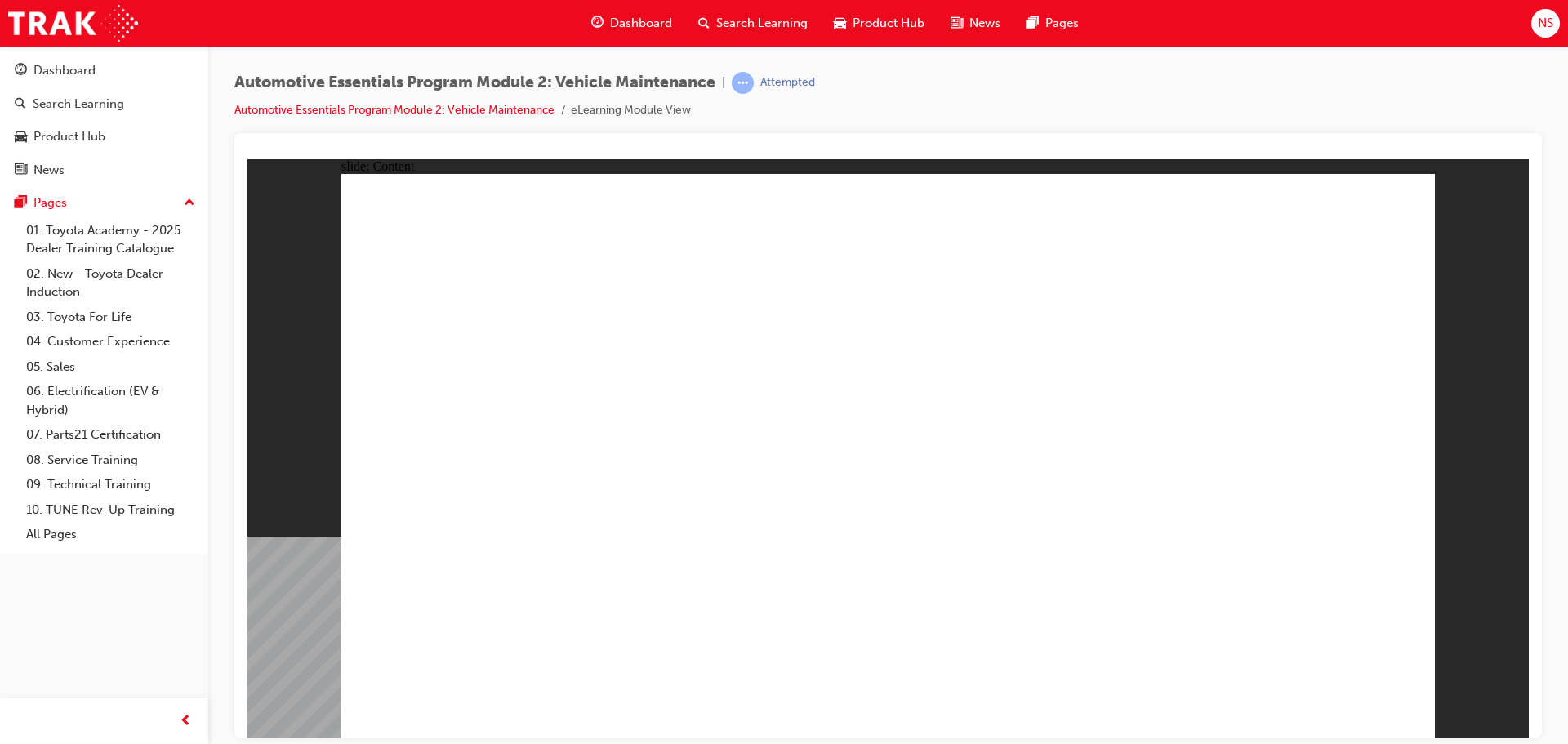
drag, startPoint x: 413, startPoint y: 450, endPoint x: 435, endPoint y: 441, distance: 23.8
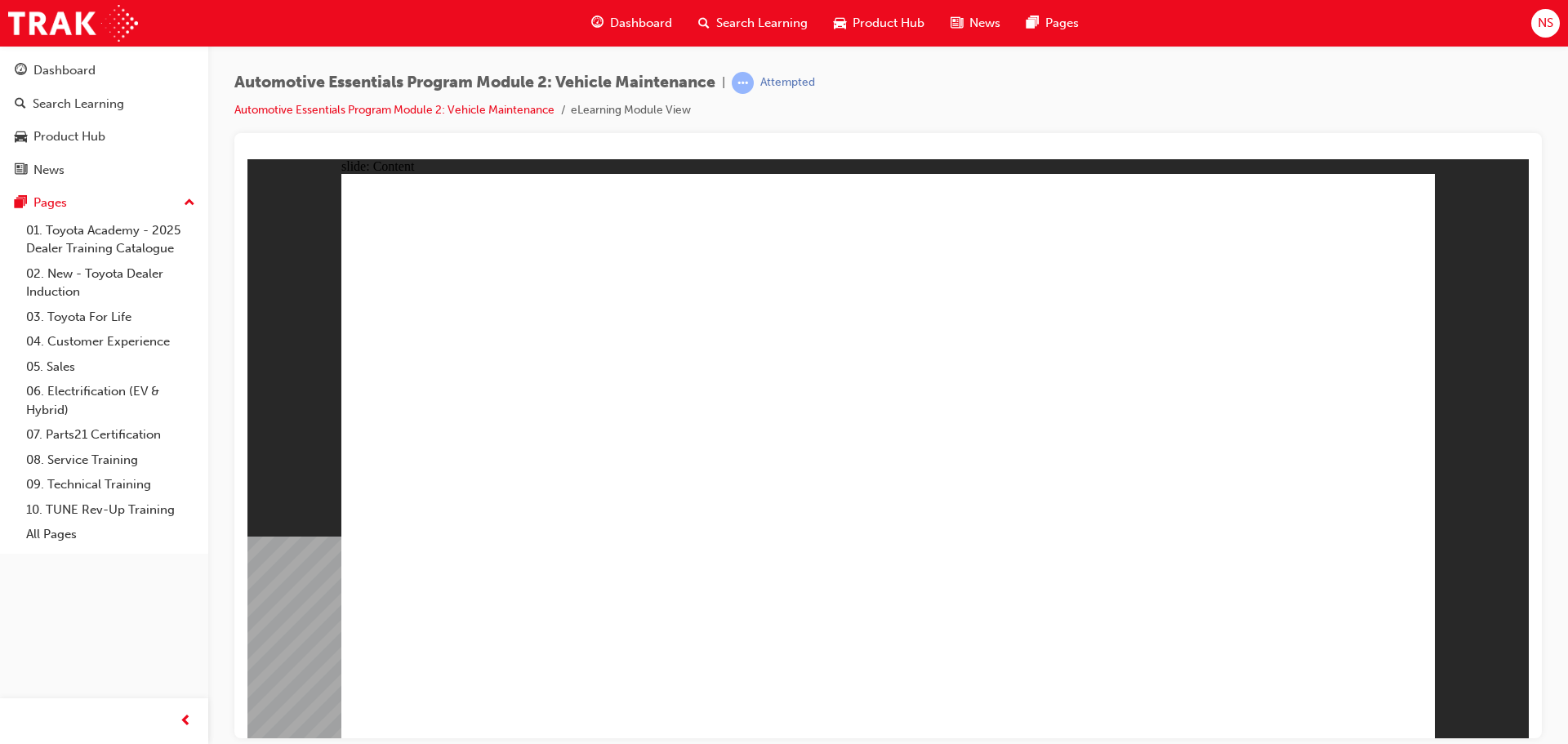
drag, startPoint x: 1391, startPoint y: 198, endPoint x: 1260, endPoint y: 436, distance: 271.7
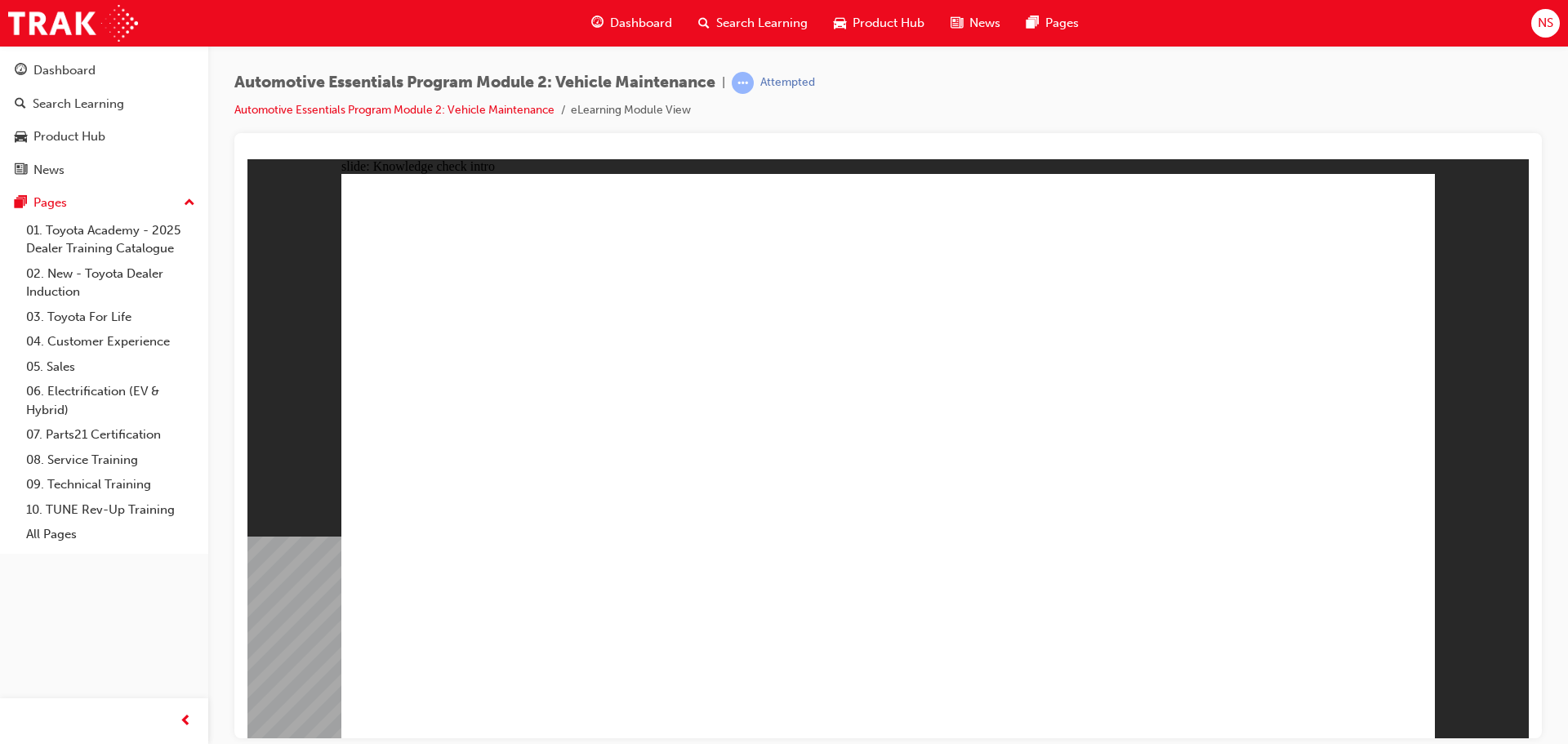
radio input "false"
radio input "true"
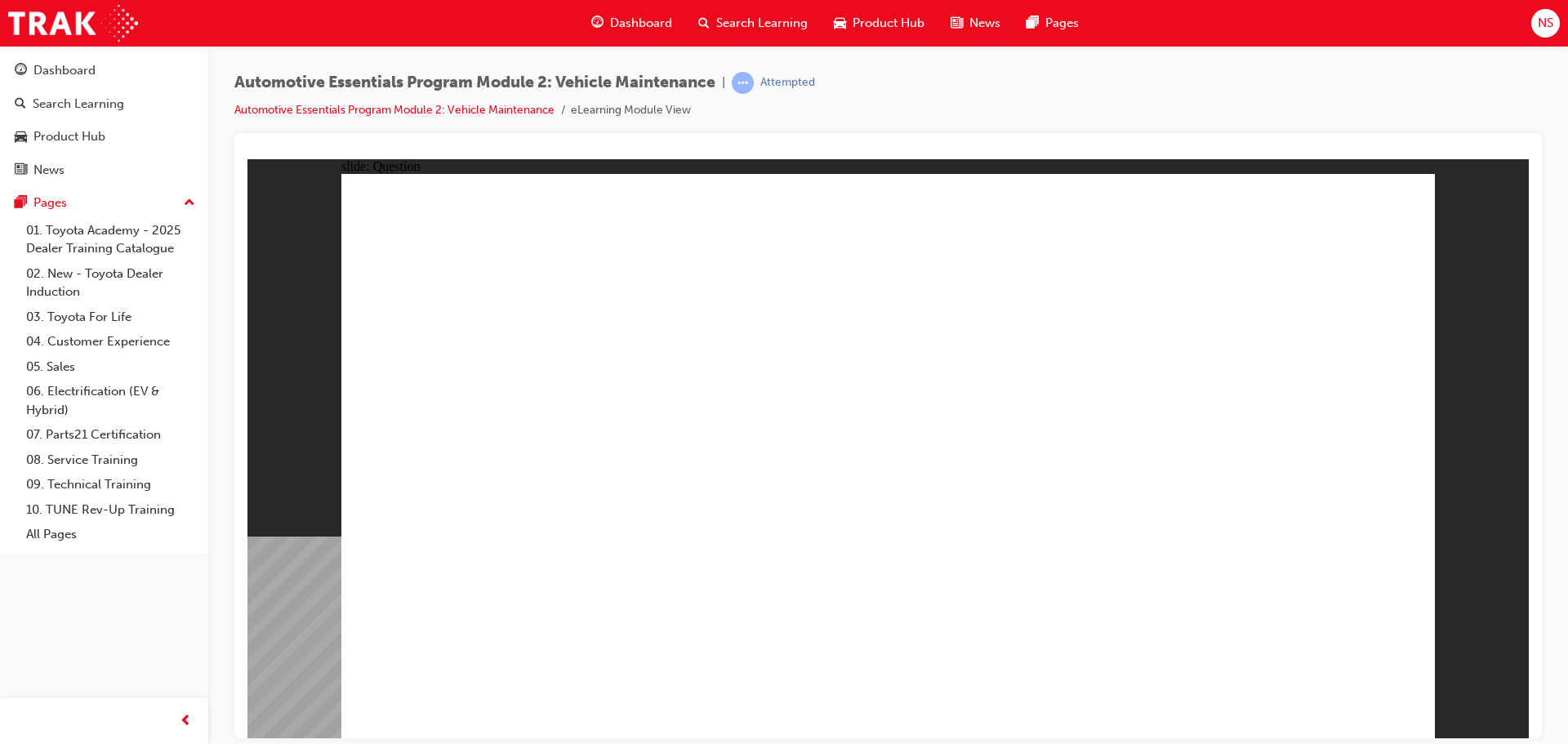
radio input "true"
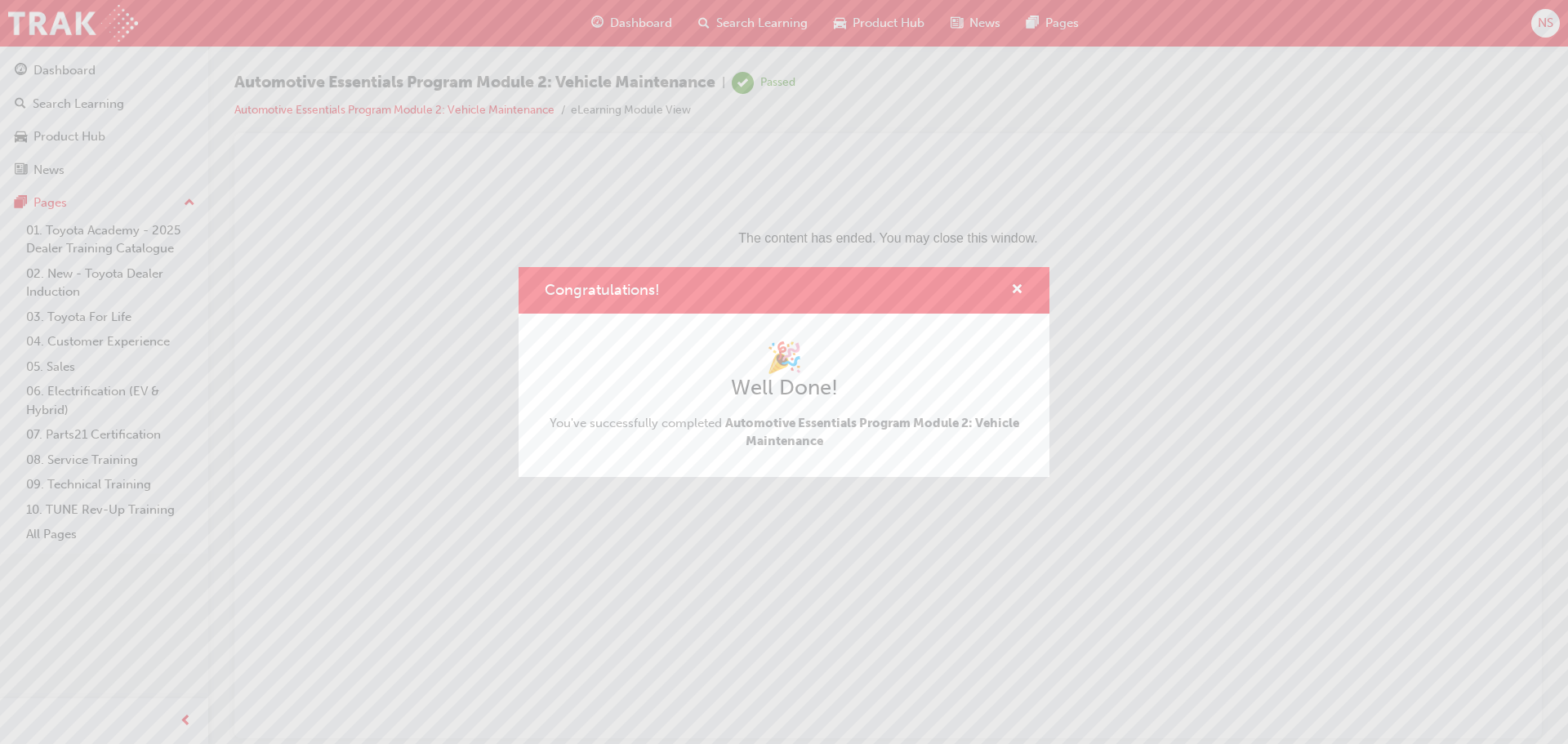
click at [1023, 285] on div "Congratulations!" at bounding box center [784, 290] width 530 height 47
click at [1017, 285] on span "cross-icon" at bounding box center [1017, 290] width 12 height 15
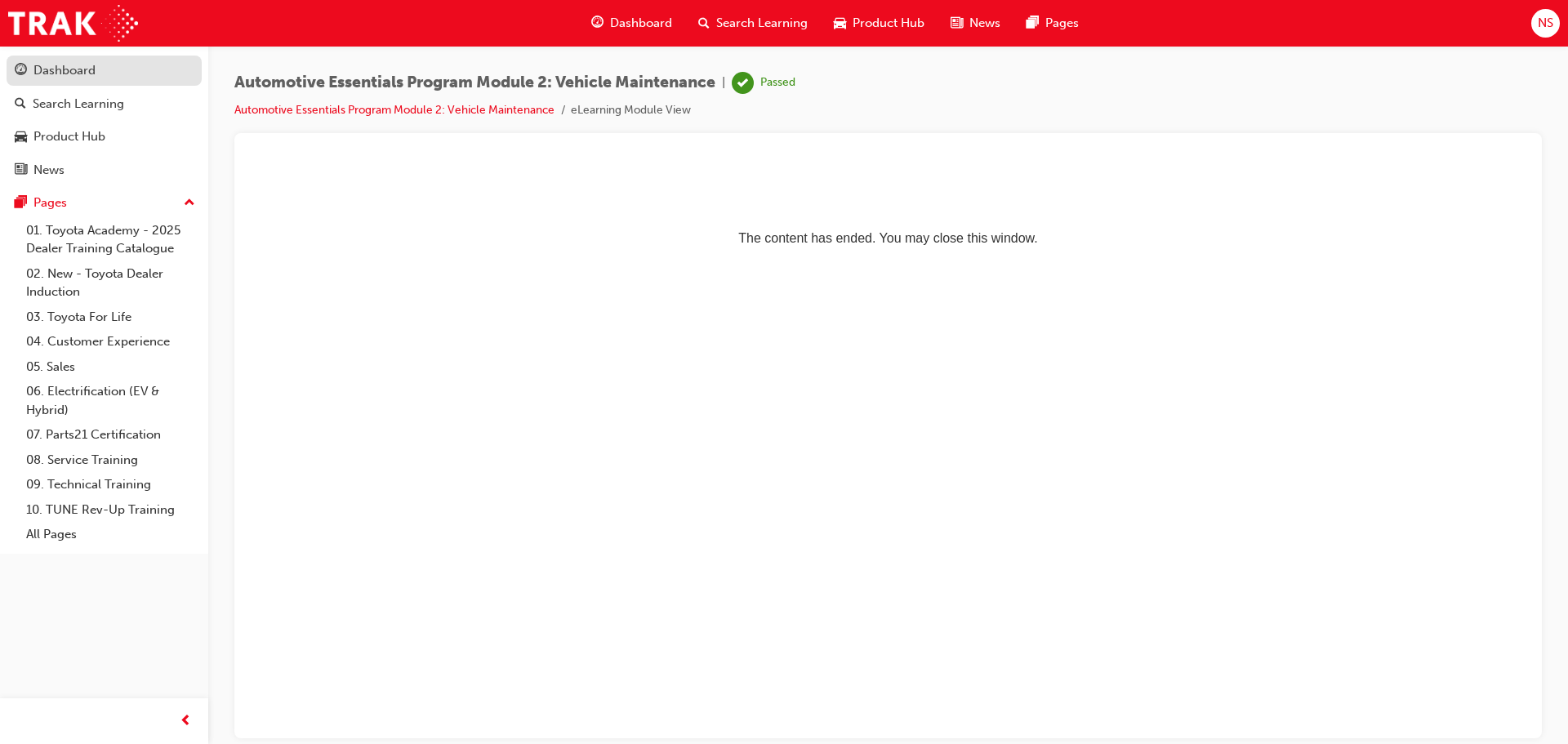
click at [83, 72] on div "Dashboard" at bounding box center [64, 70] width 62 height 18
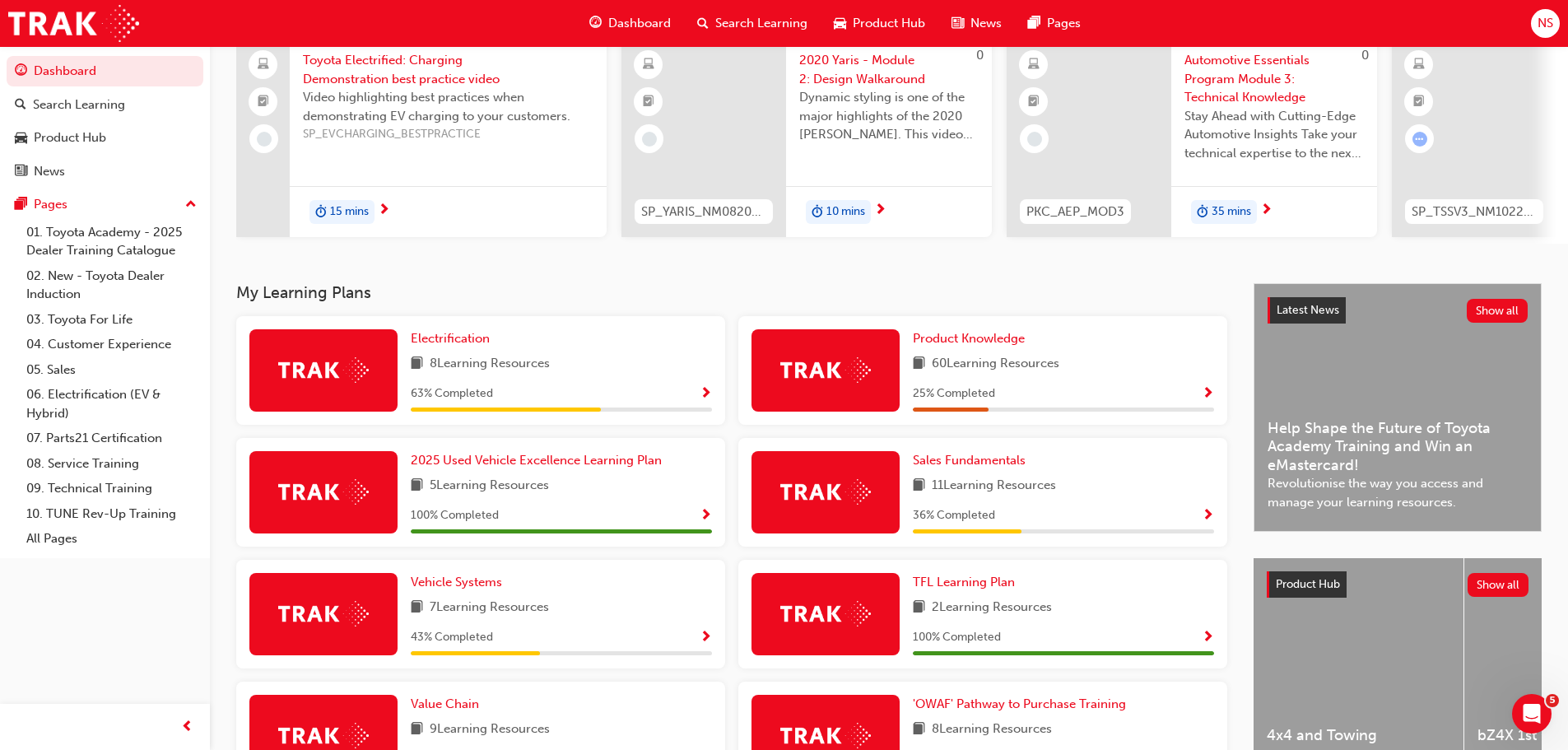
scroll to position [165, 0]
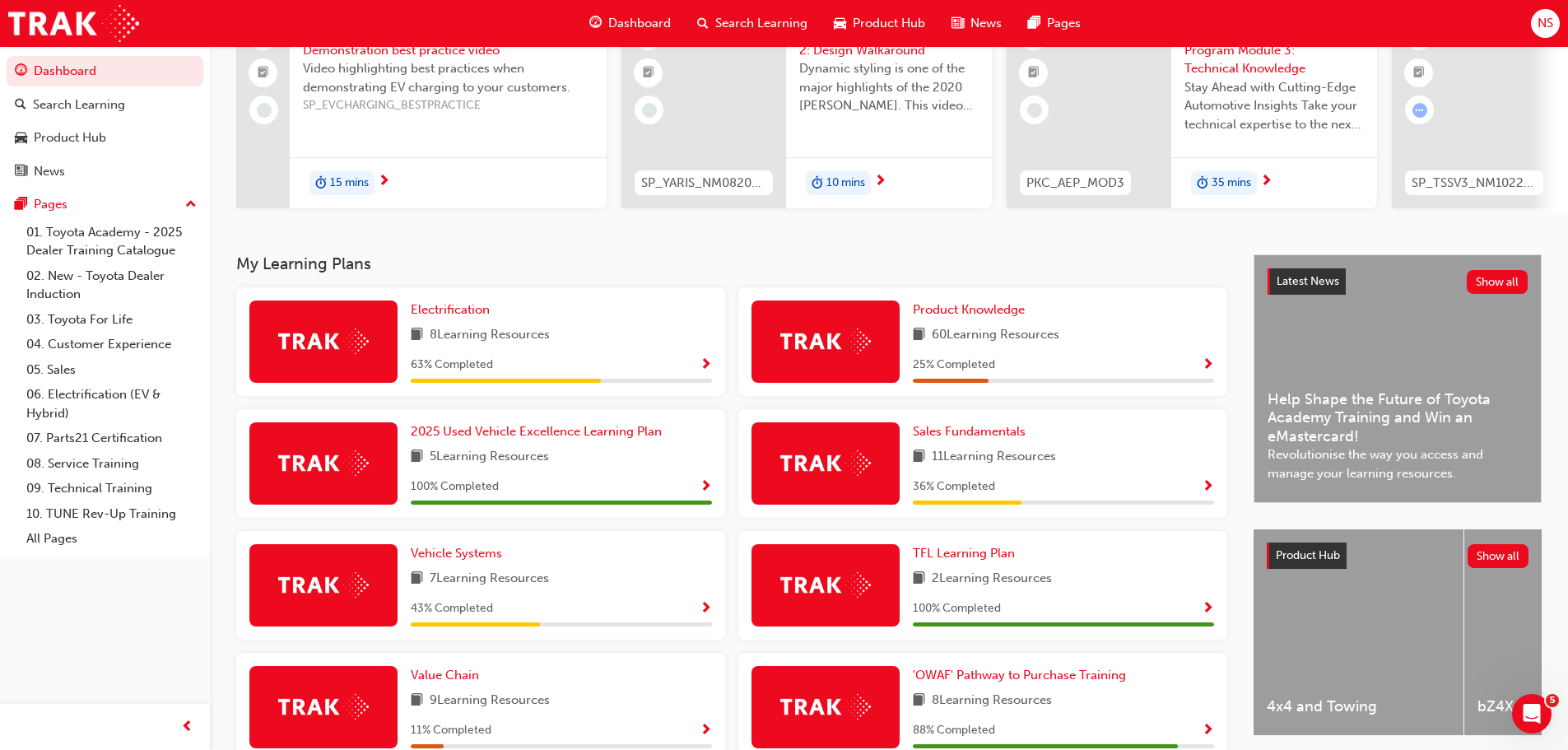
click at [1205, 455] on div "11 Learning Resources" at bounding box center [1064, 457] width 301 height 20
click at [1208, 488] on span "Show Progress" at bounding box center [1207, 487] width 12 height 15
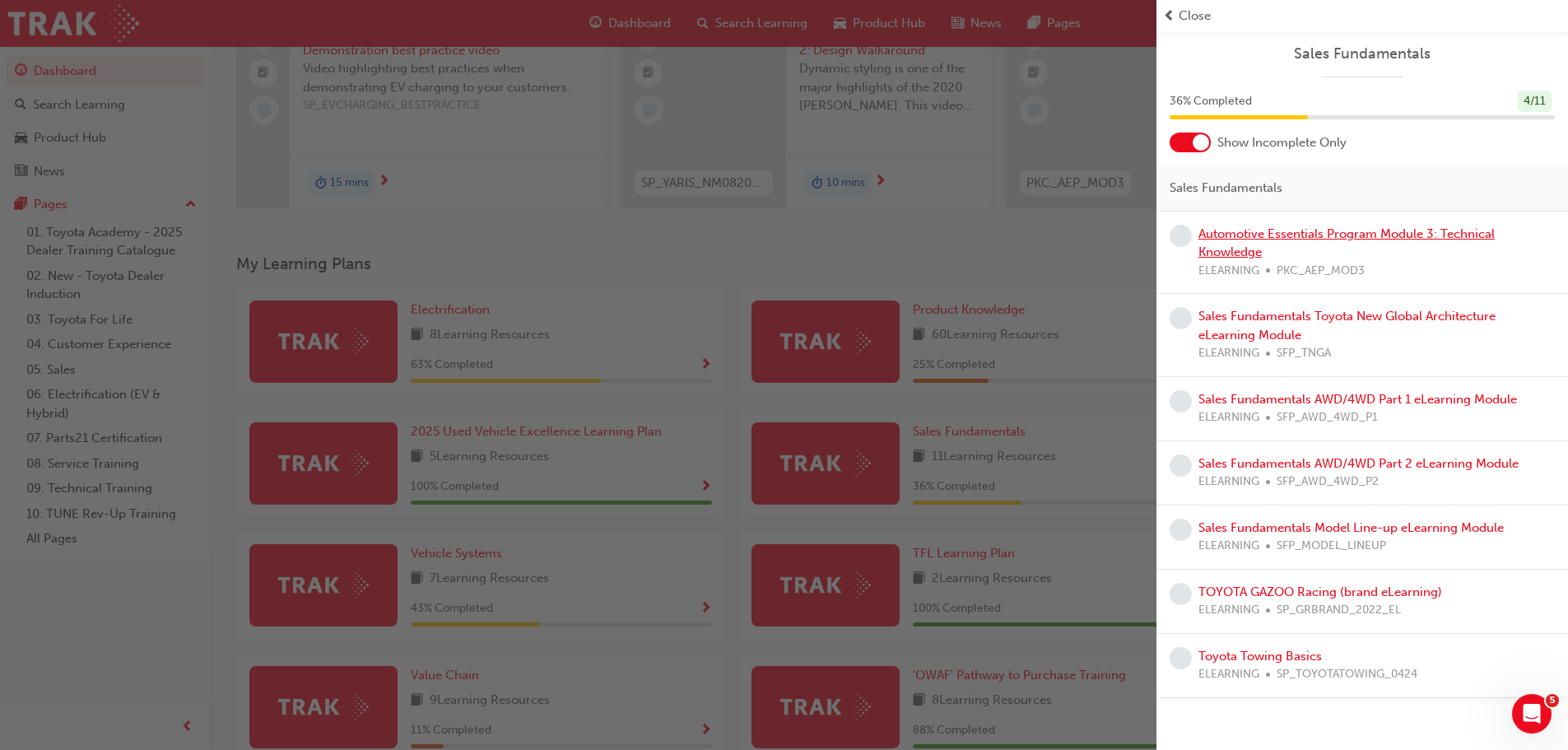
click at [1245, 239] on link "Automotive Essentials Program Module 3: Technical Knowledge" at bounding box center [1346, 243] width 296 height 34
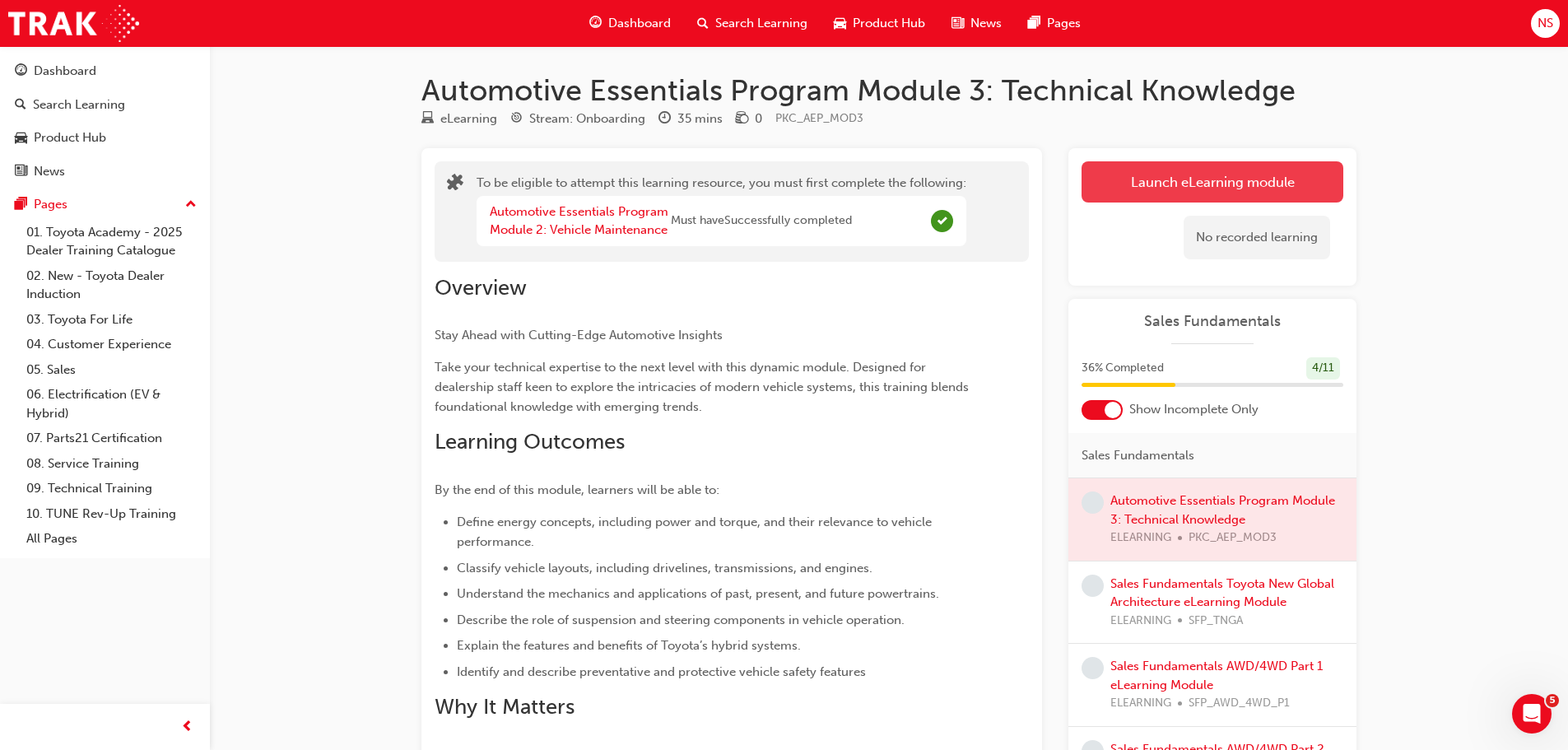
click at [1153, 186] on button "Launch eLearning module" at bounding box center [1212, 182] width 261 height 41
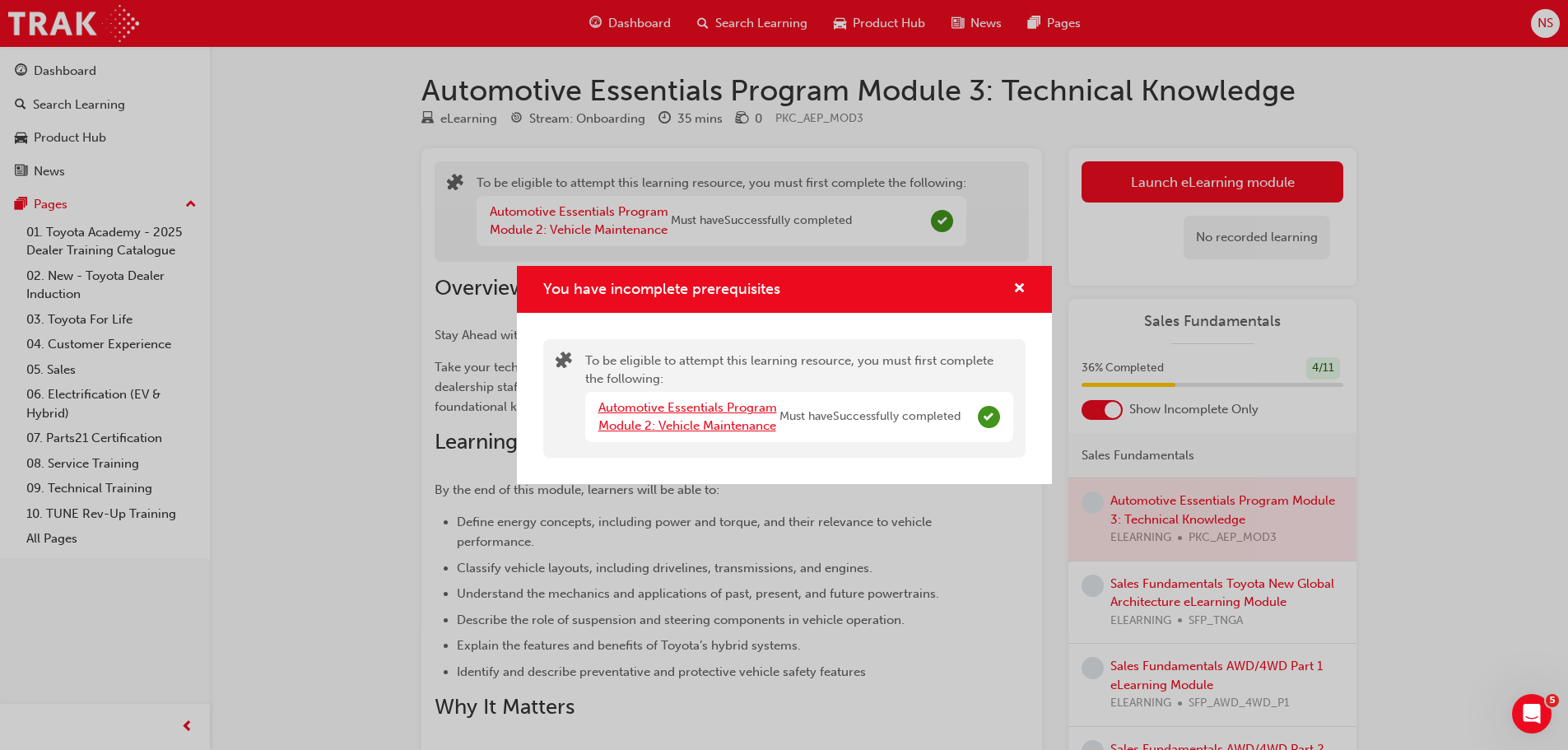
click at [748, 408] on link "Automotive Essentials Program Module 2: Vehicle Maintenance" at bounding box center [687, 417] width 178 height 34
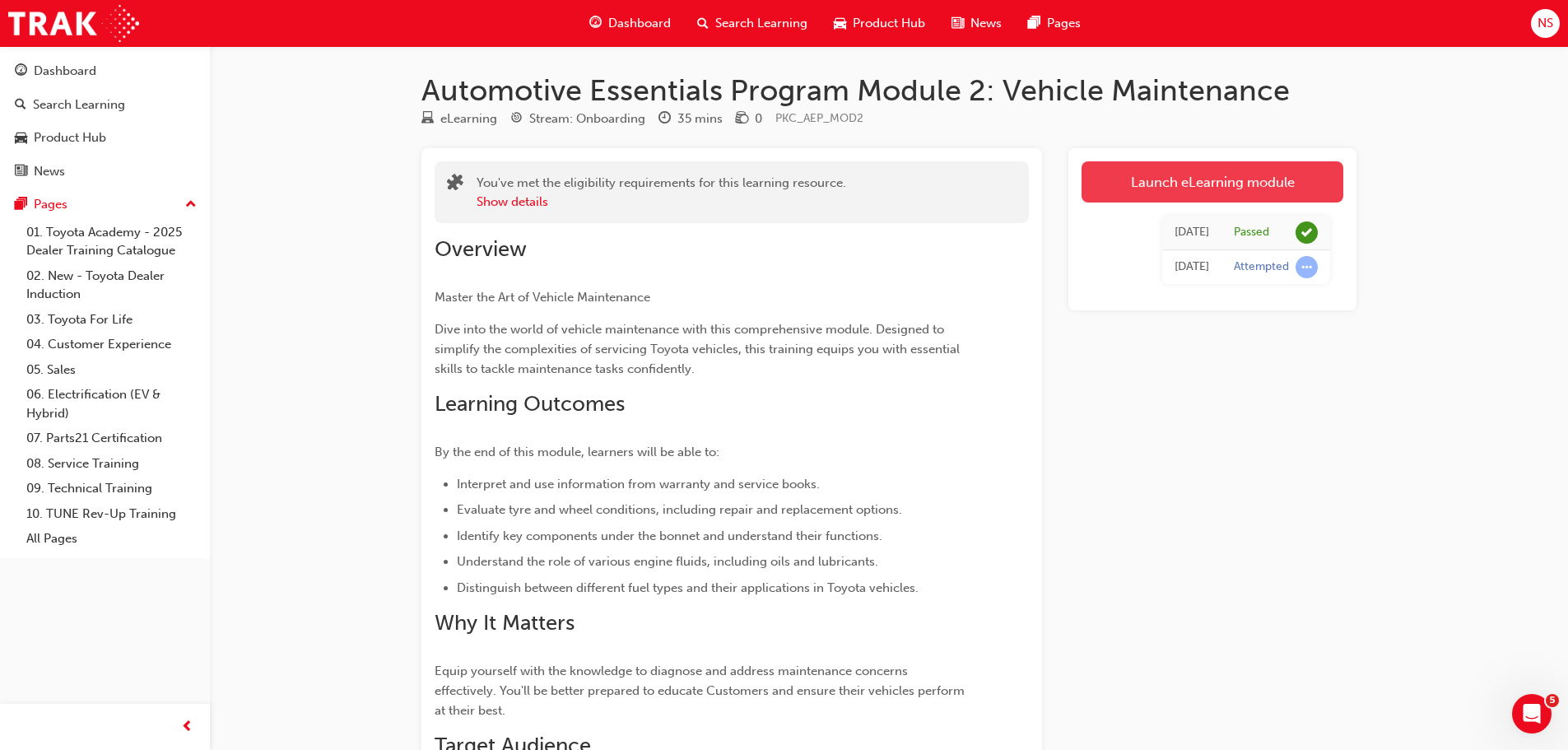
click at [1171, 180] on link "Launch eLearning module" at bounding box center [1212, 182] width 261 height 41
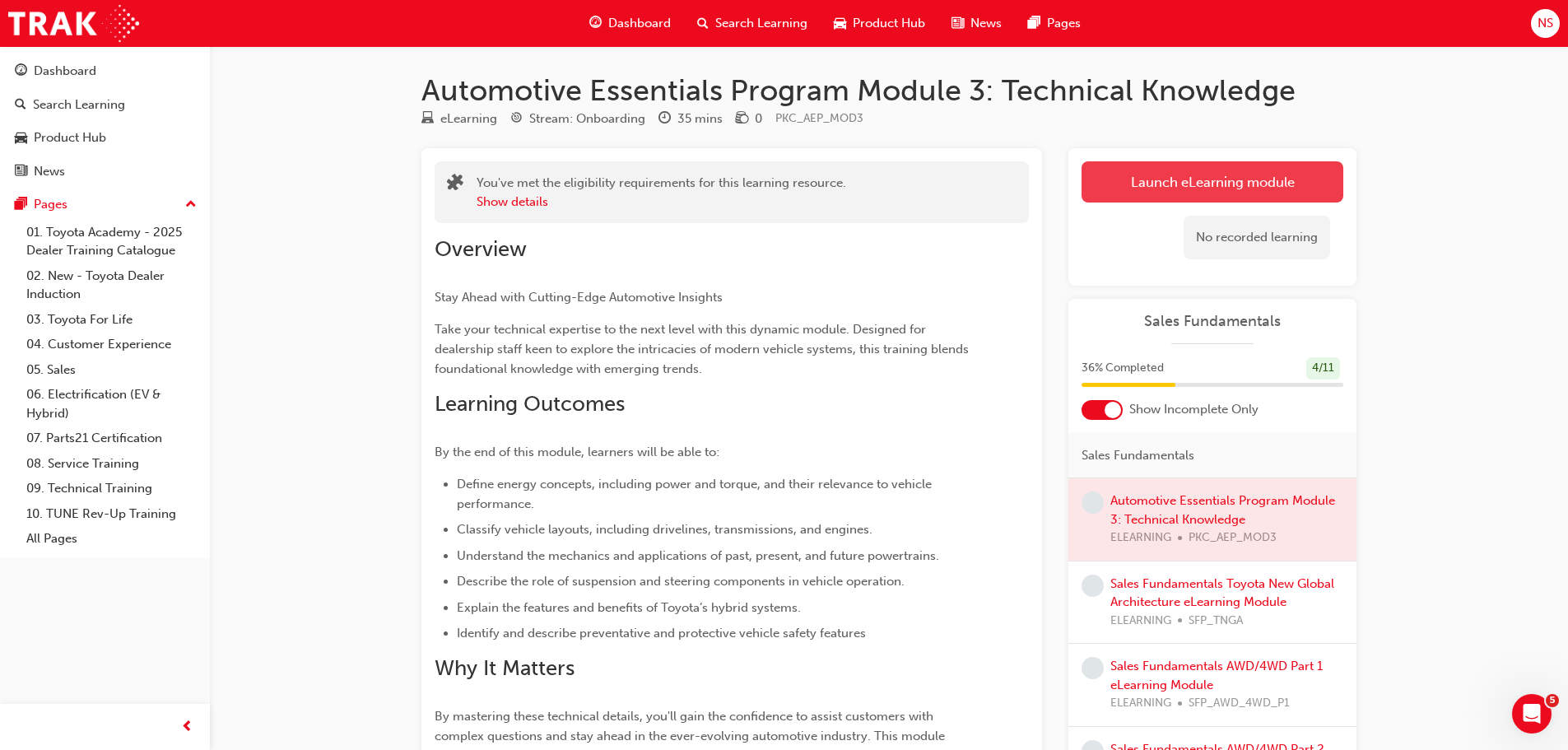
click at [1143, 199] on button "Launch eLearning module" at bounding box center [1212, 182] width 261 height 41
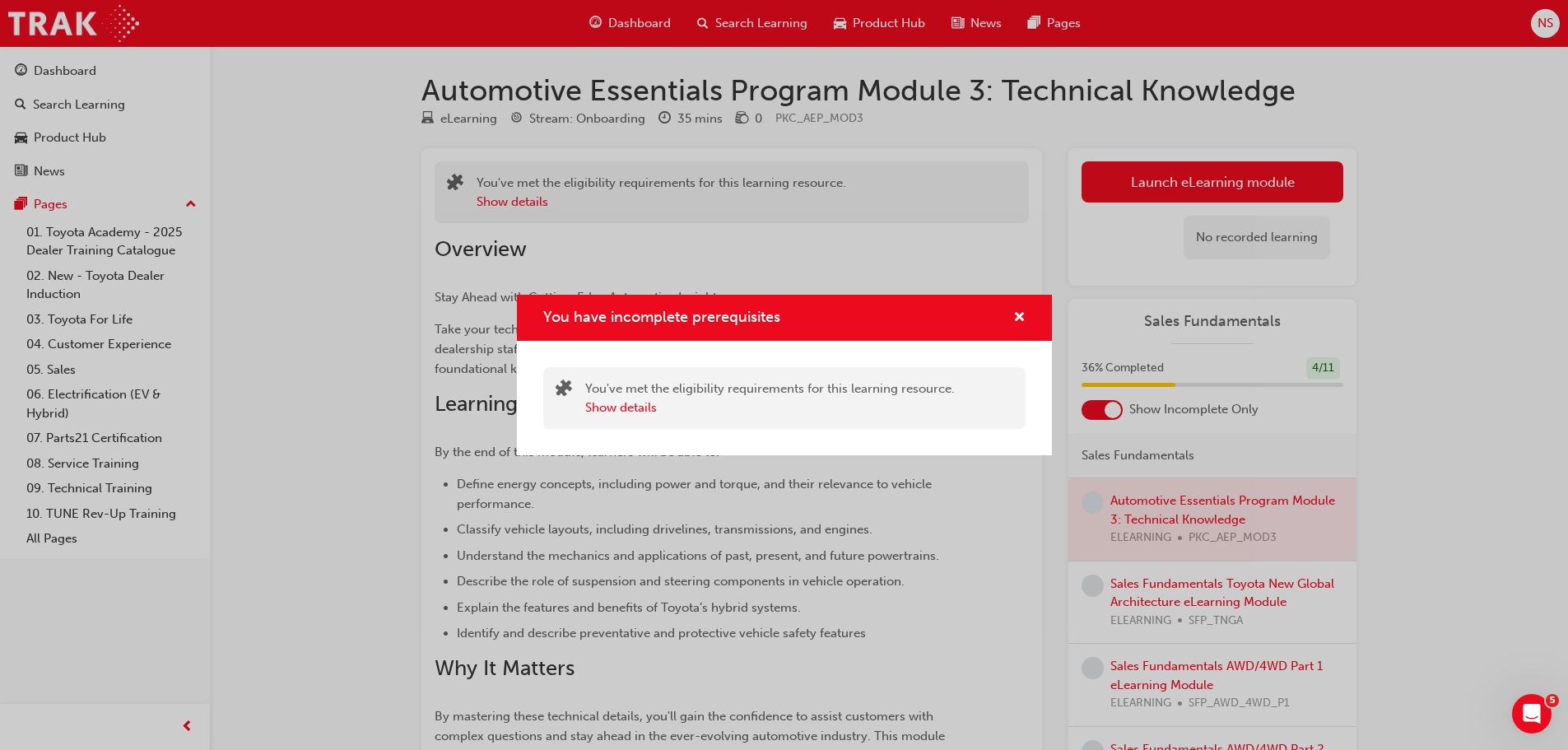
click at [615, 418] on div "You've met the eligibility requirements for this learning resource. Show details" at bounding box center [784, 398] width 482 height 62
click at [616, 414] on button "Show details" at bounding box center [620, 407] width 72 height 19
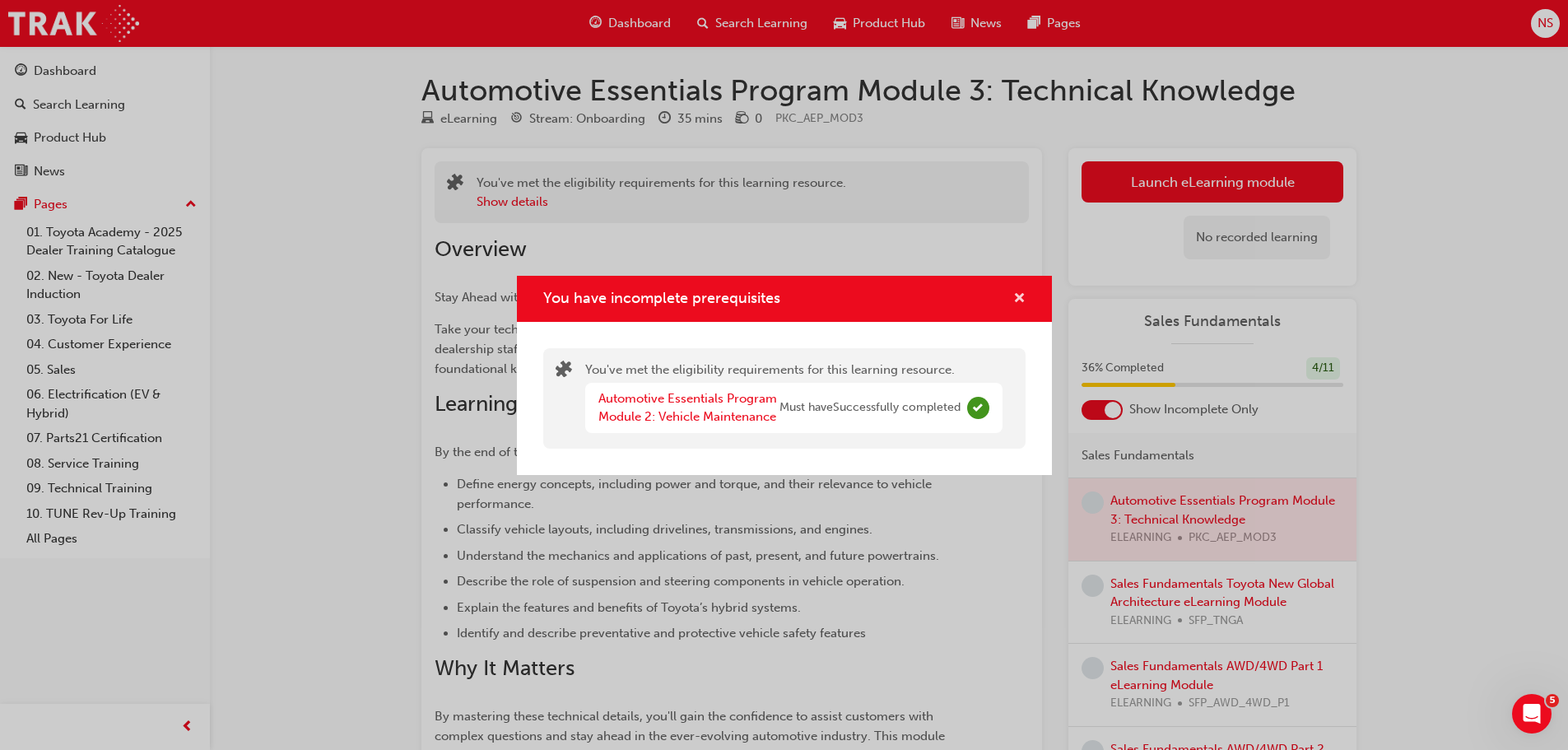
click at [1018, 294] on span "cross-icon" at bounding box center [1019, 300] width 12 height 15
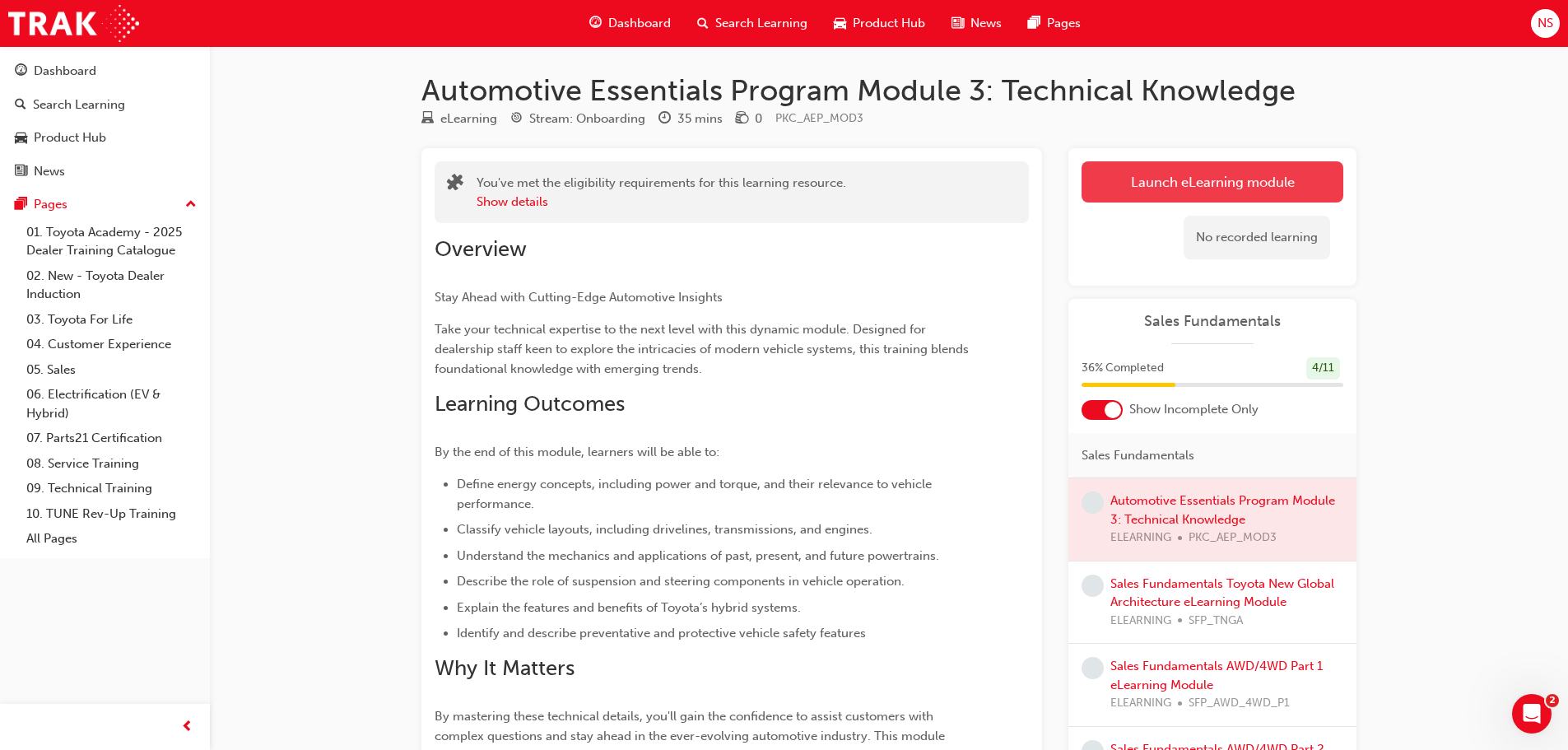
click at [1147, 184] on link "Launch eLearning module" at bounding box center [1212, 182] width 261 height 41
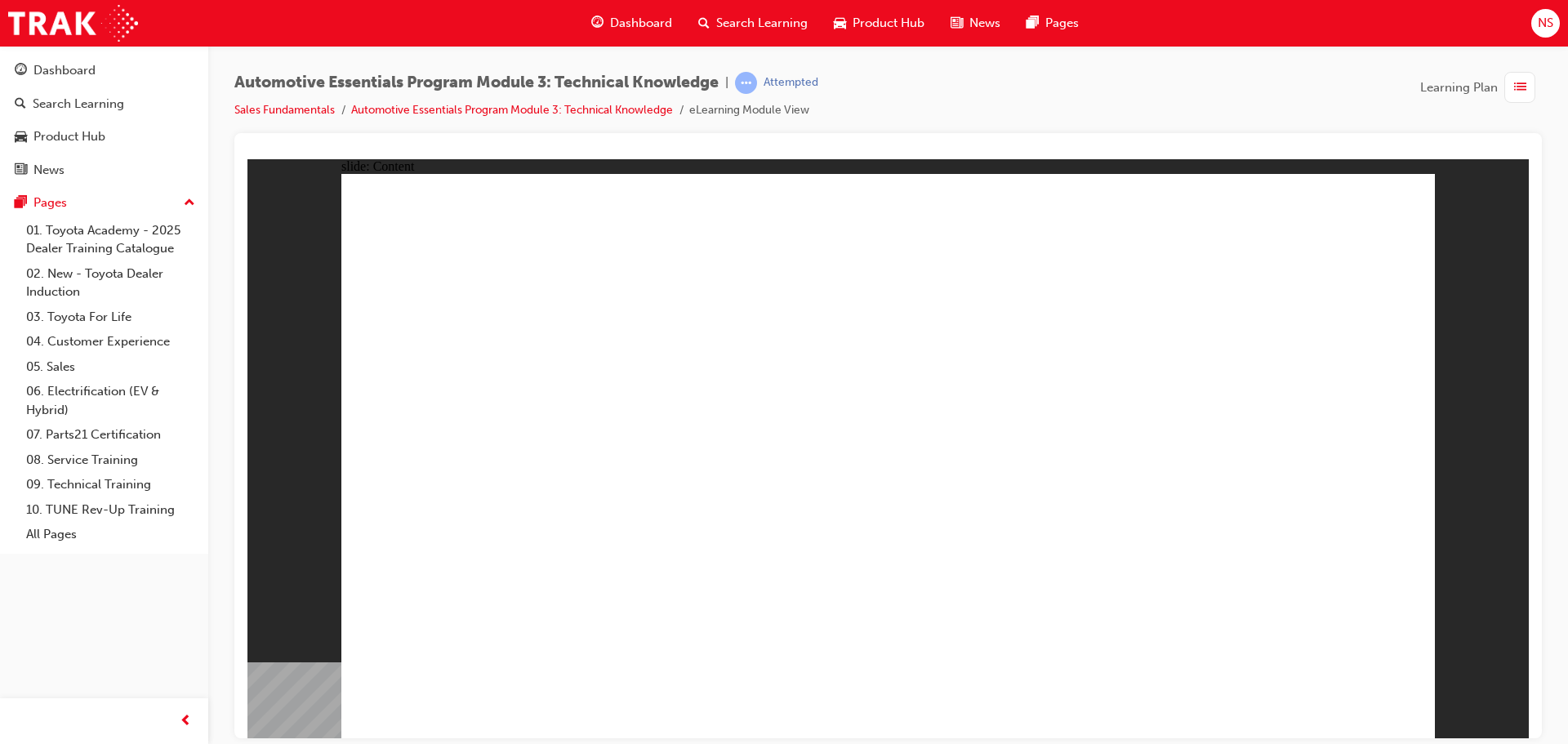
radio input "true"
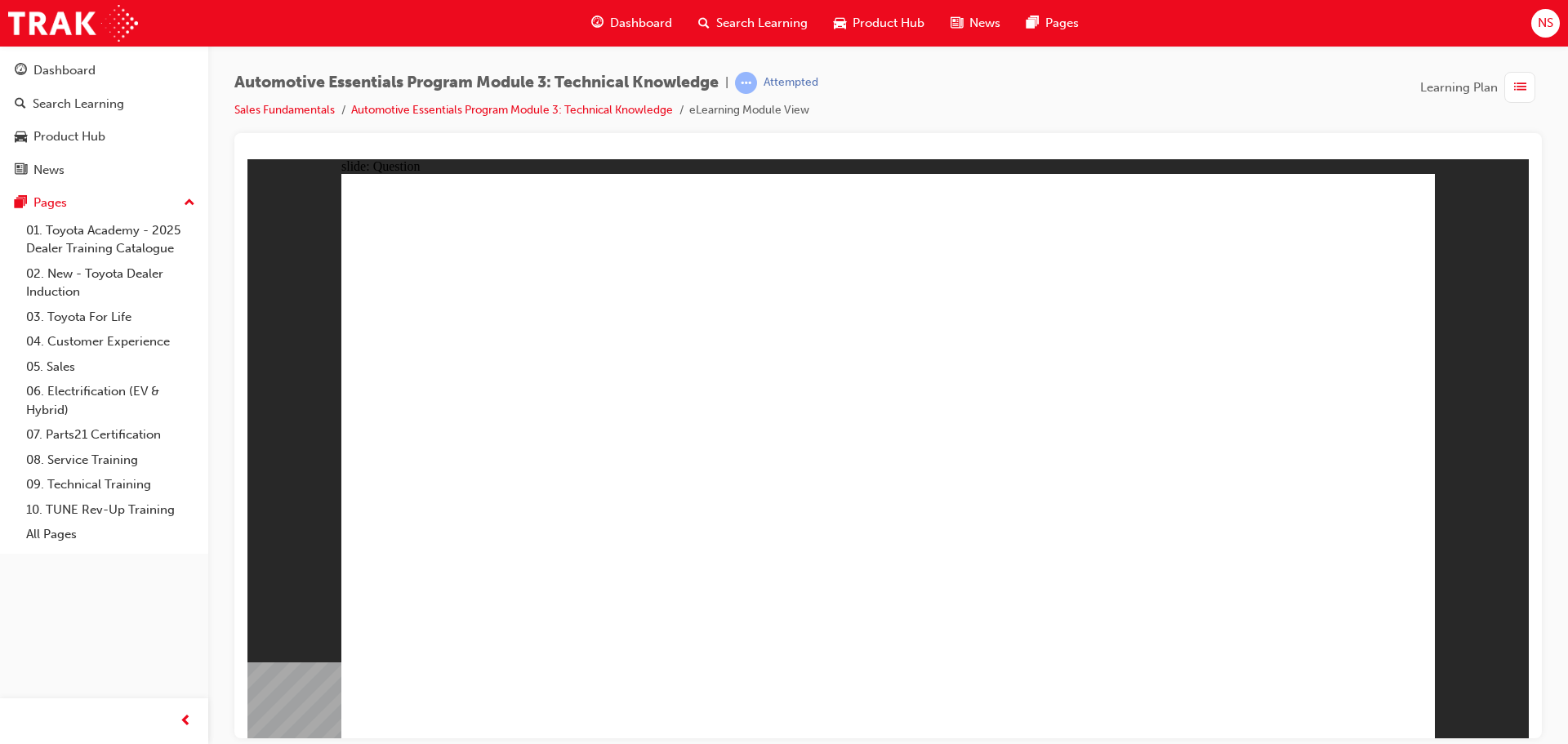
radio input "true"
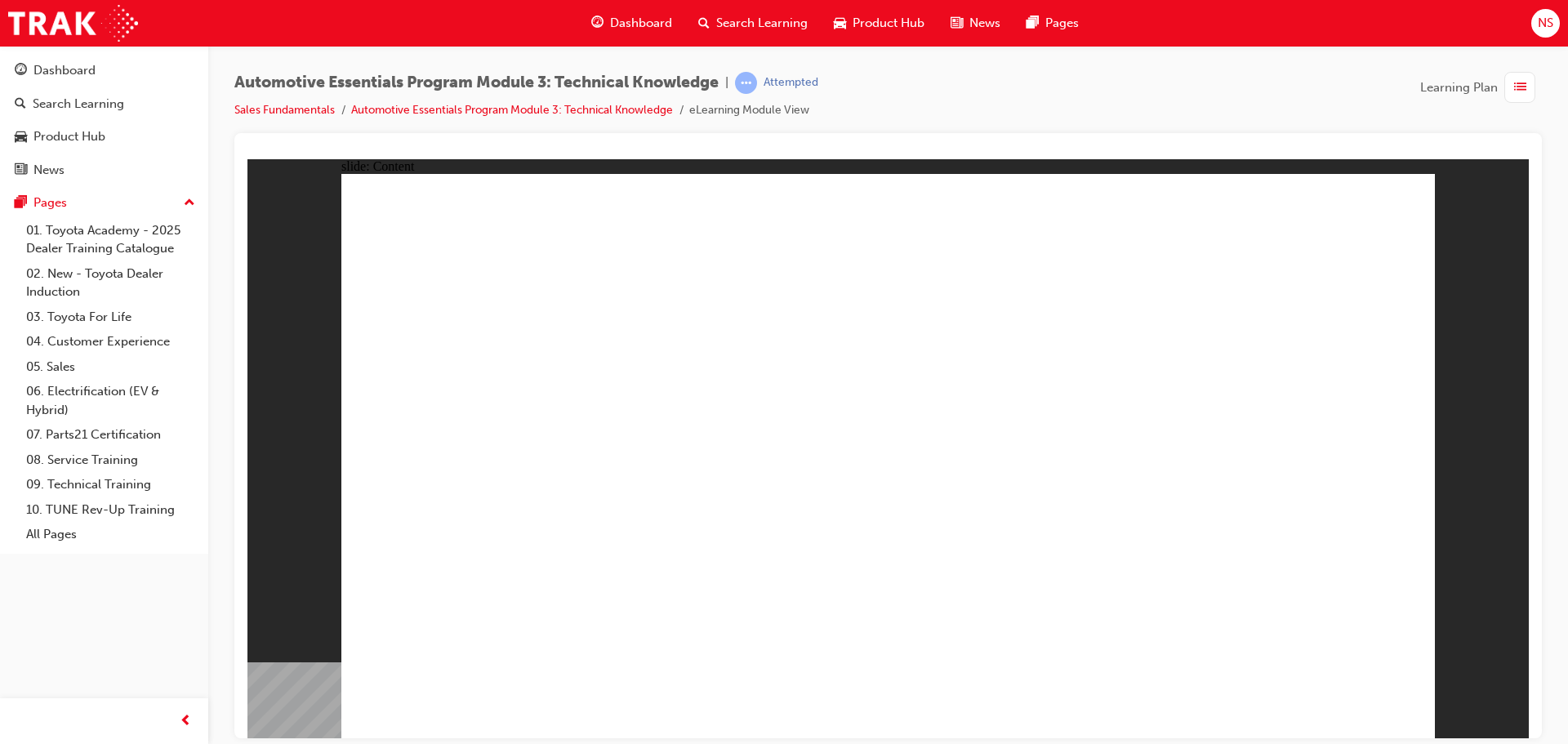
drag, startPoint x: 1367, startPoint y: 203, endPoint x: 1331, endPoint y: 211, distance: 36.9
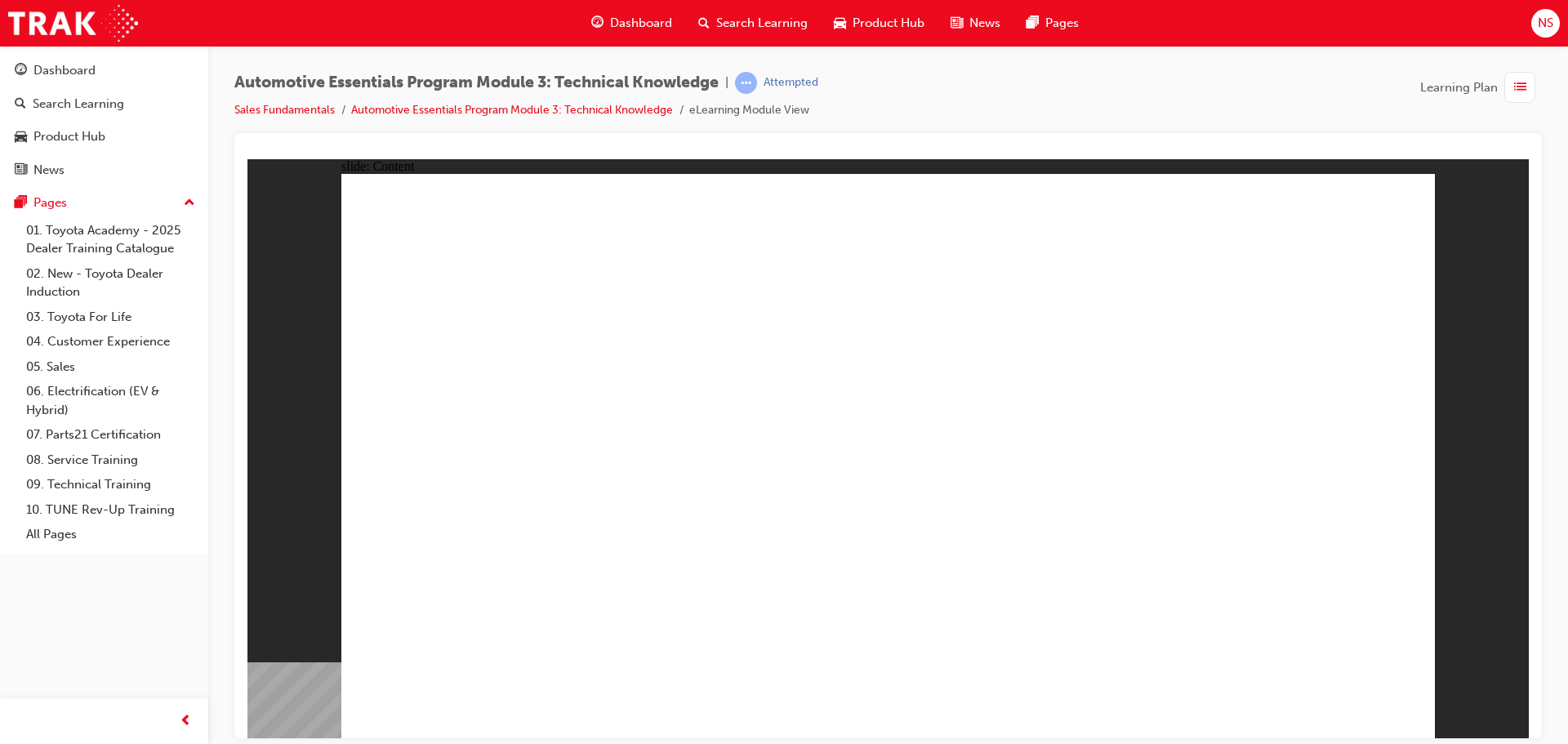
radio input "true"
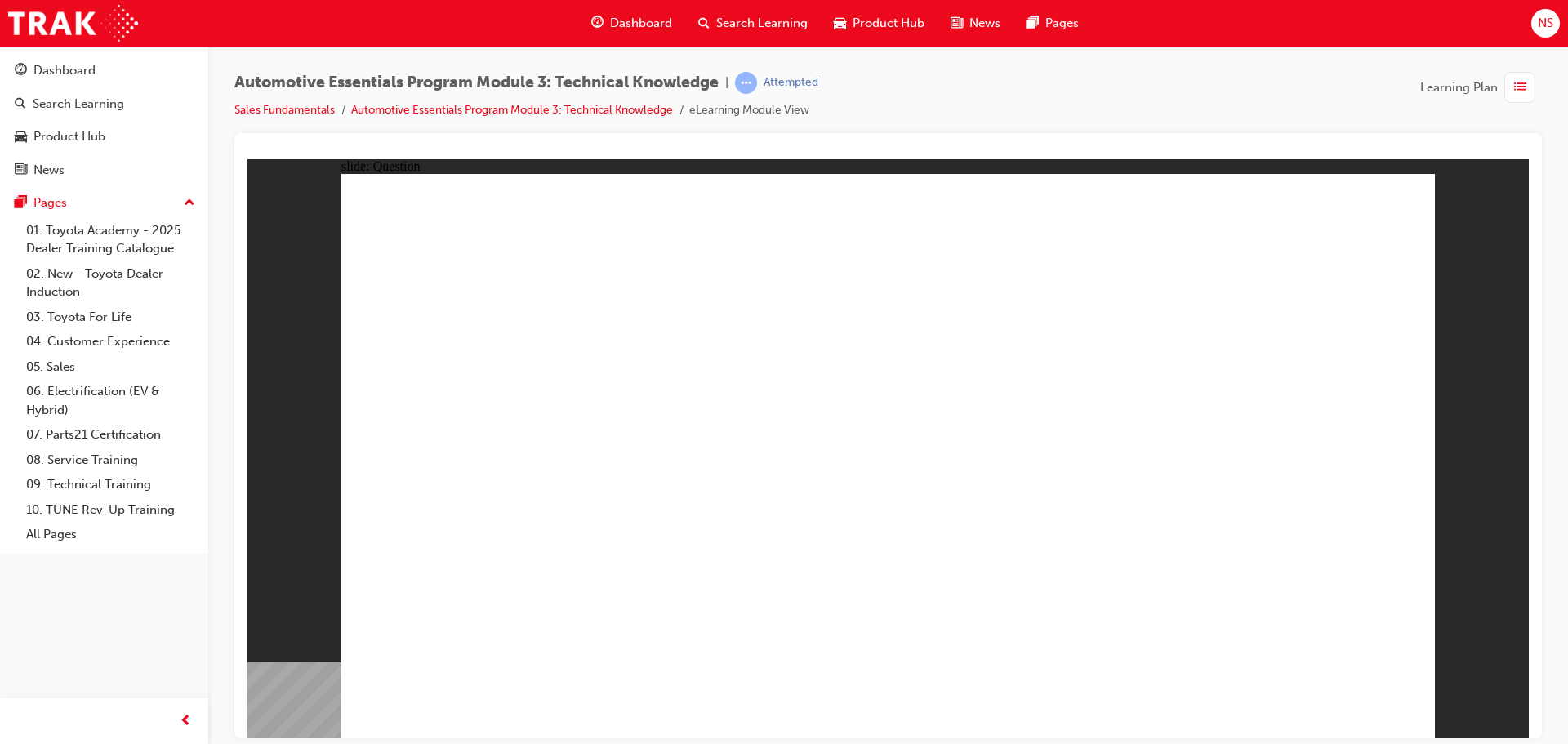
radio input "true"
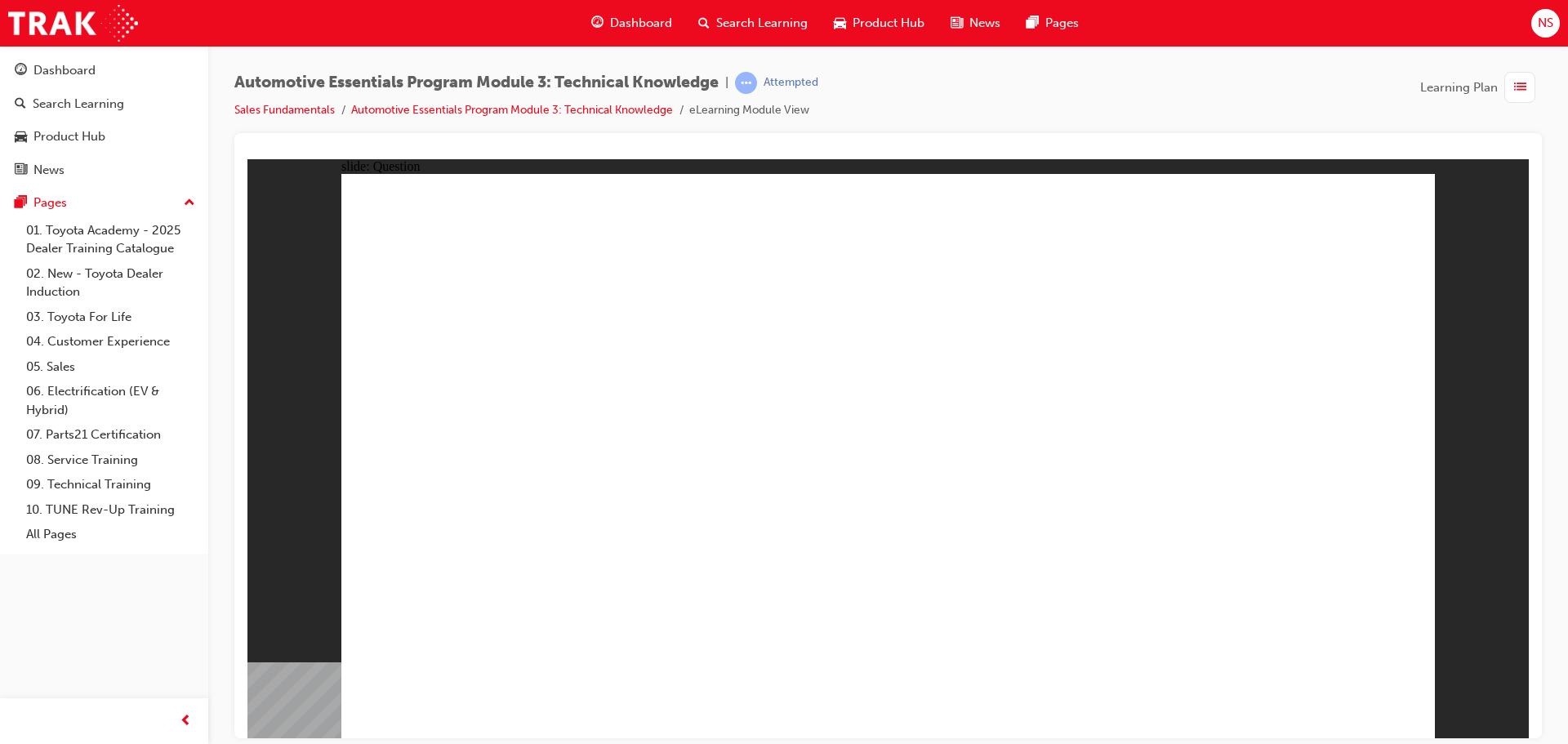
radio input "true"
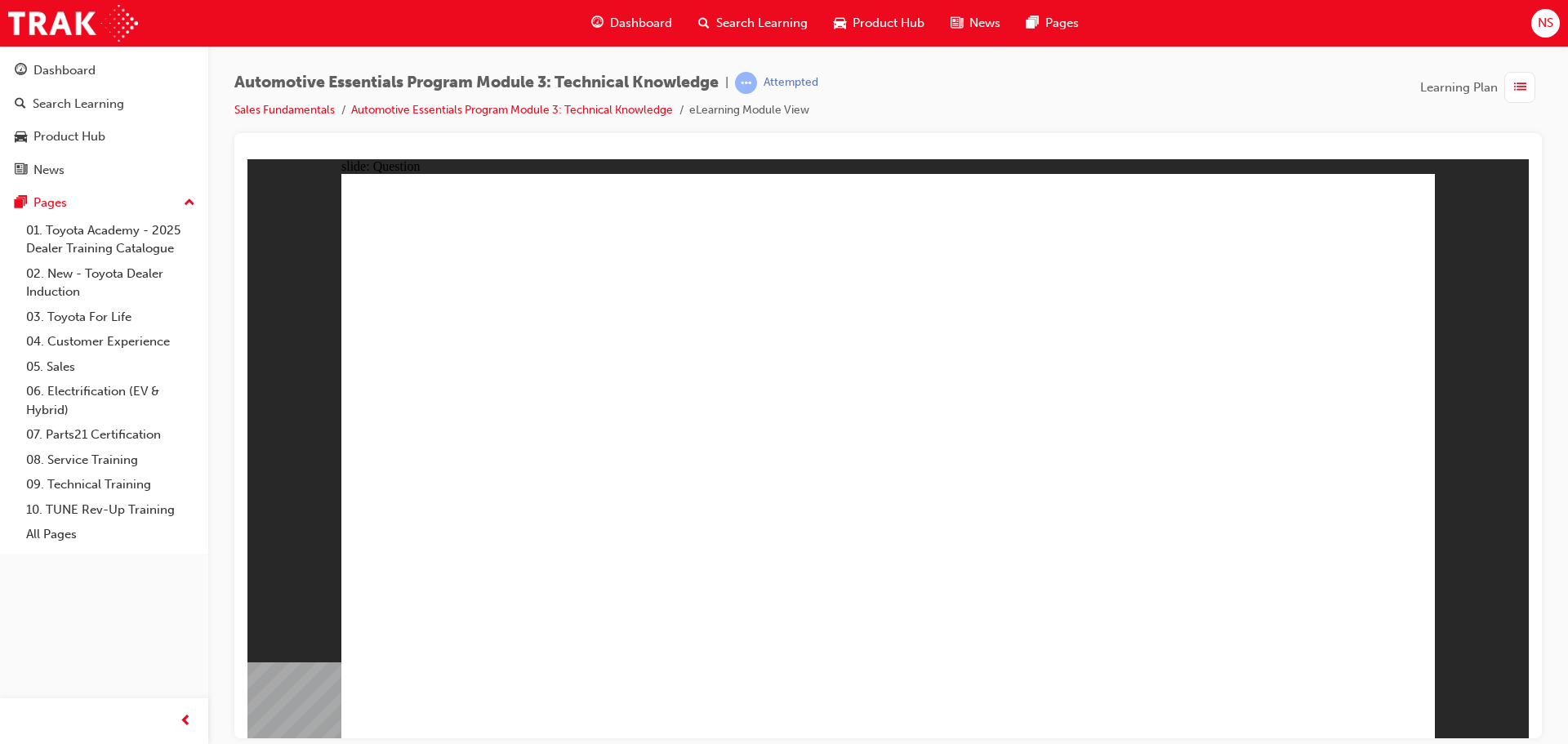
radio input "true"
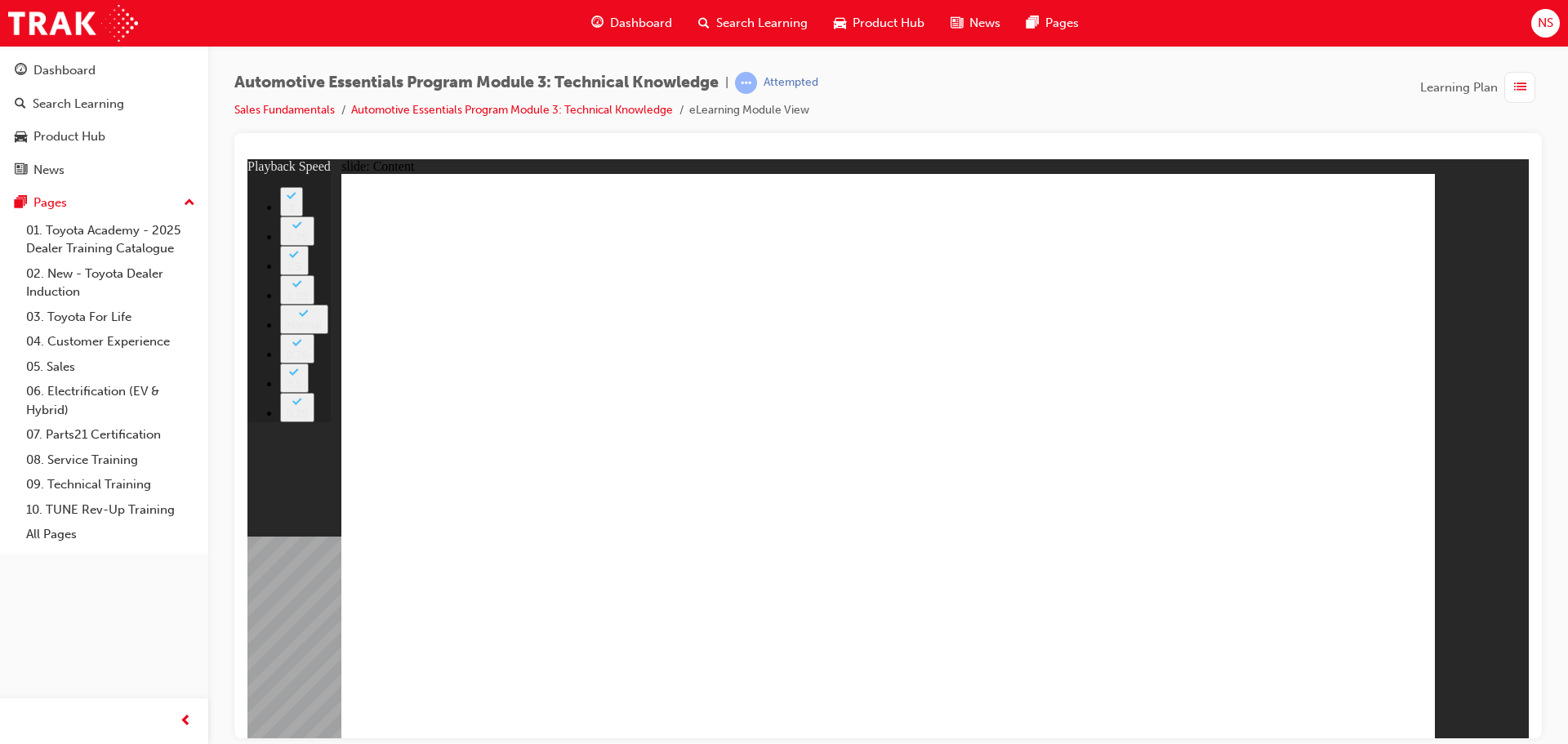
type input "8"
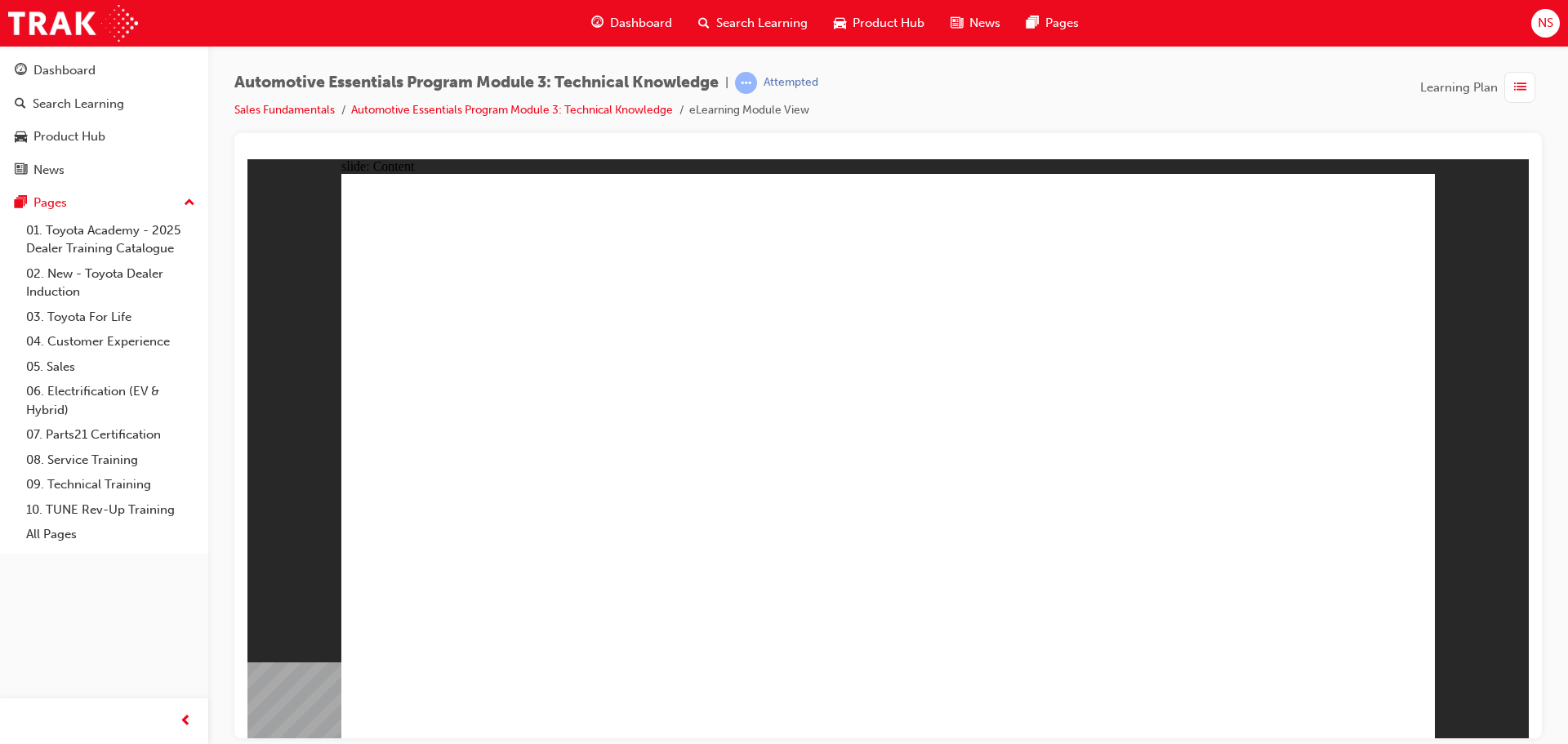
drag, startPoint x: 534, startPoint y: 268, endPoint x: 662, endPoint y: 262, distance: 128.1
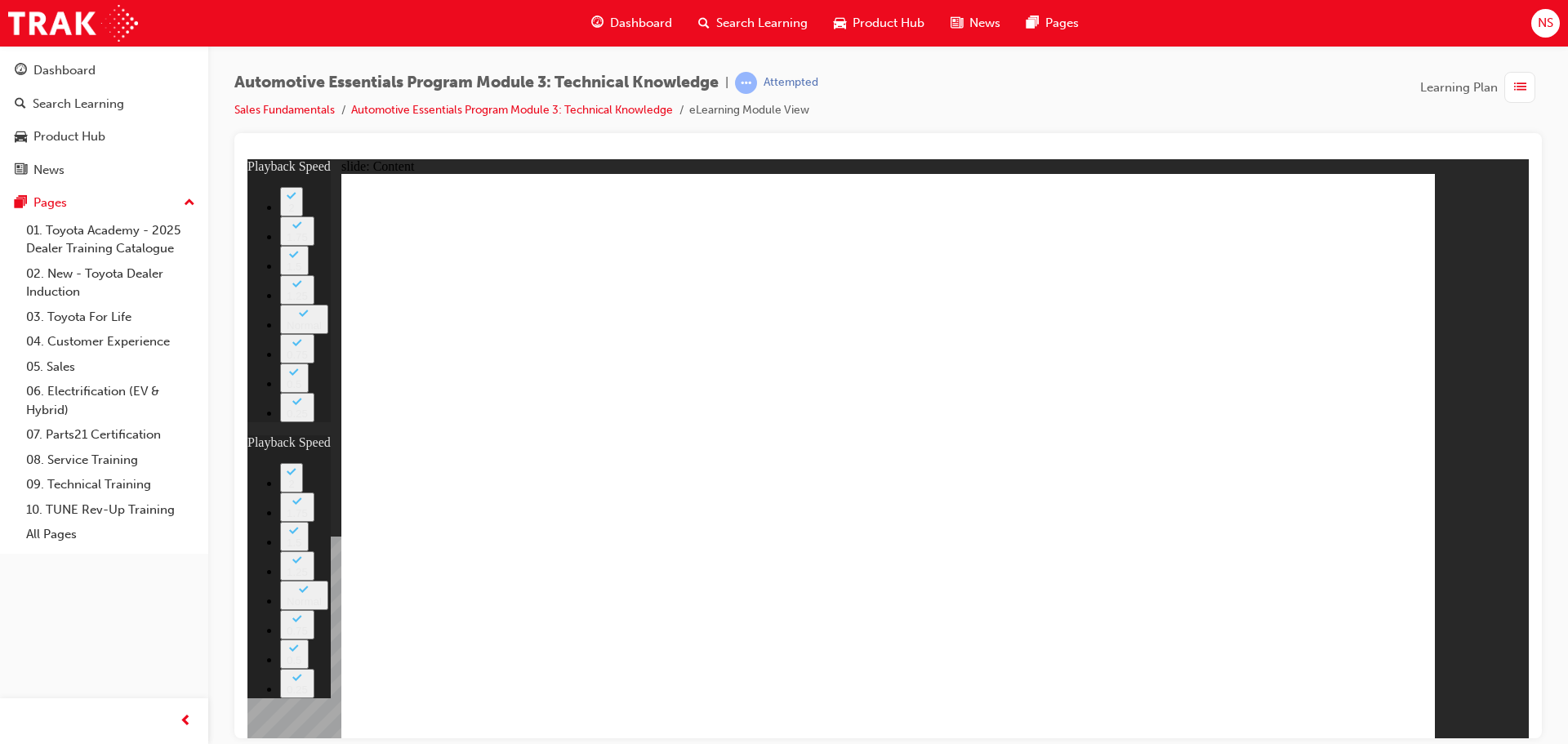
type input "19"
type input "1"
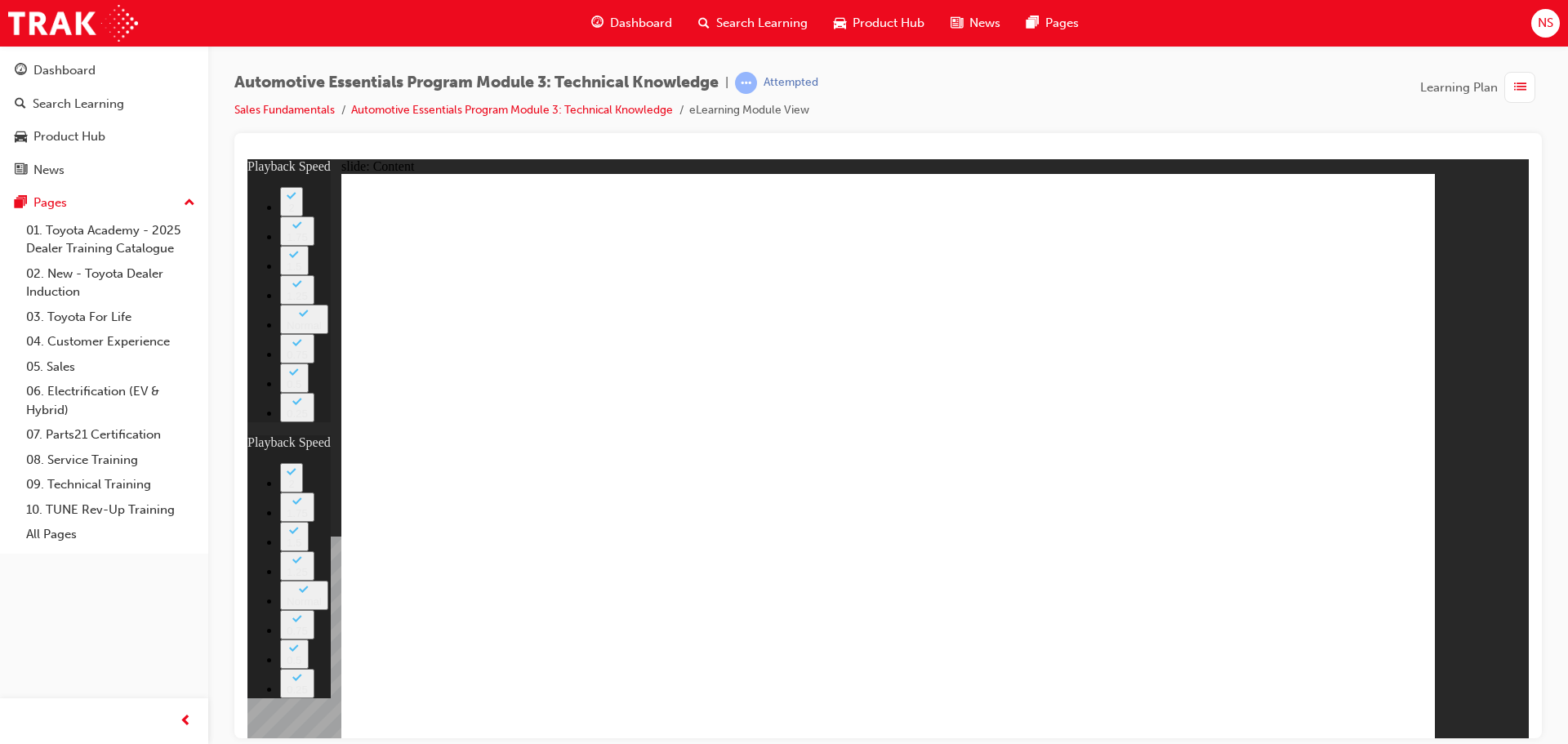
type input "19"
type input "2"
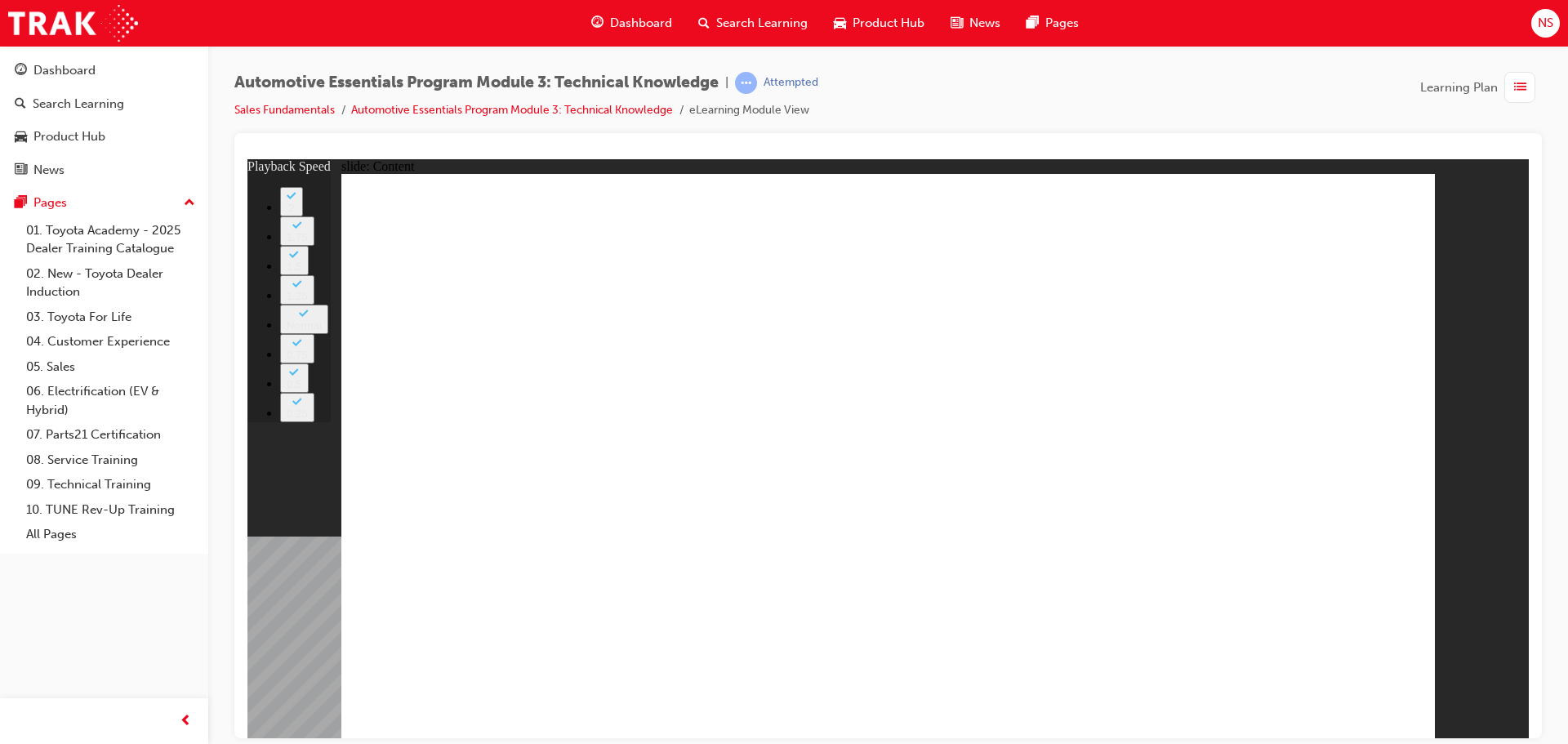
type input "18"
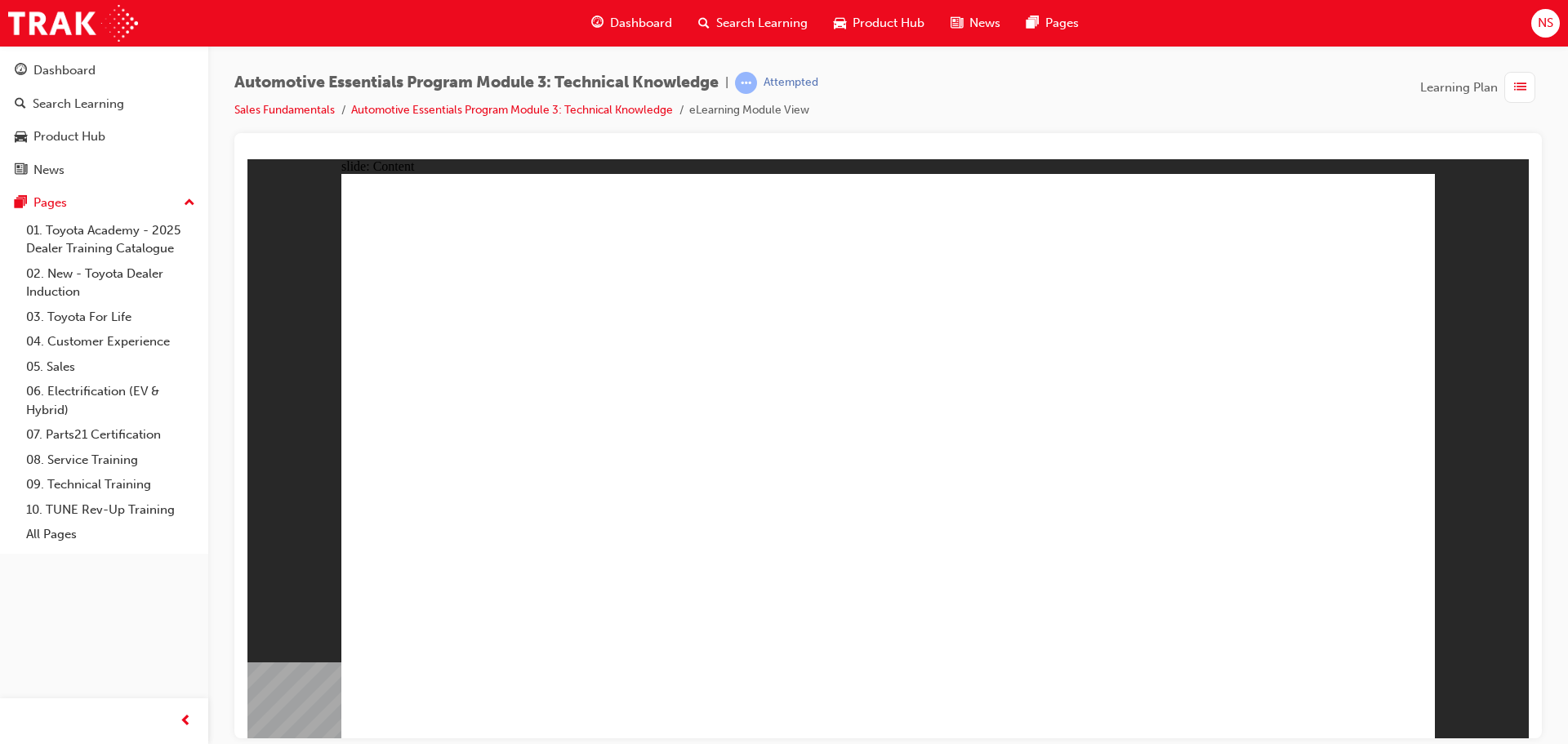
drag, startPoint x: 1366, startPoint y: 211, endPoint x: 1377, endPoint y: 193, distance: 21.1
